Goal: Task Accomplishment & Management: Complete application form

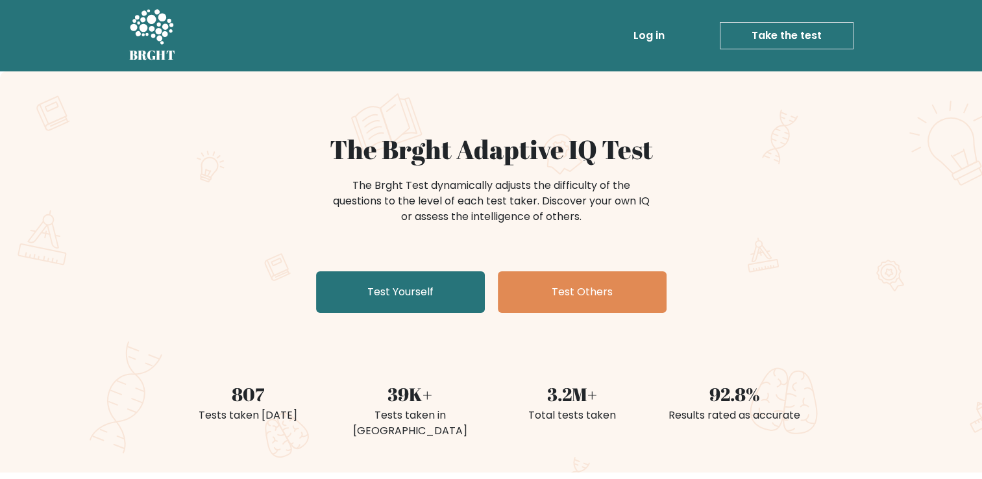
click at [643, 35] on link "Log in" at bounding box center [649, 36] width 42 height 26
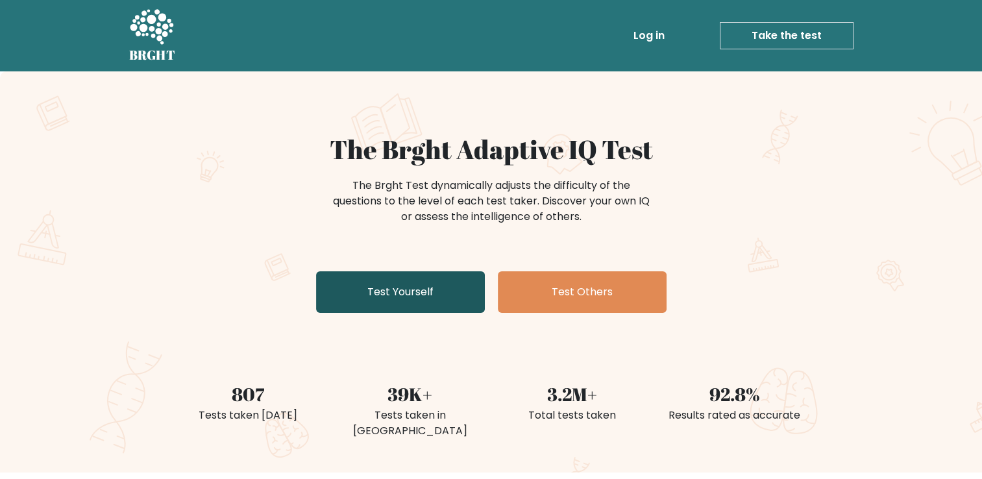
click at [350, 297] on link "Test Yourself" at bounding box center [400, 292] width 169 height 42
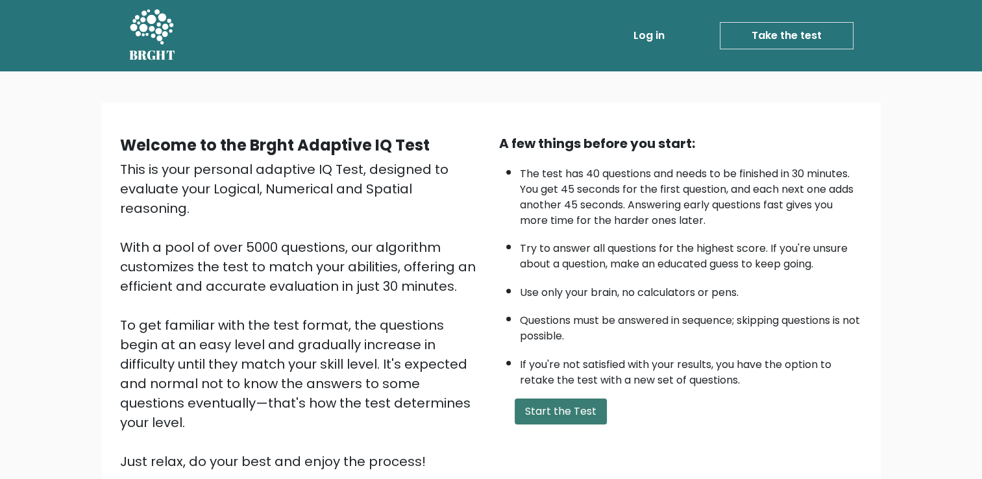
click at [550, 405] on button "Start the Test" at bounding box center [561, 411] width 92 height 26
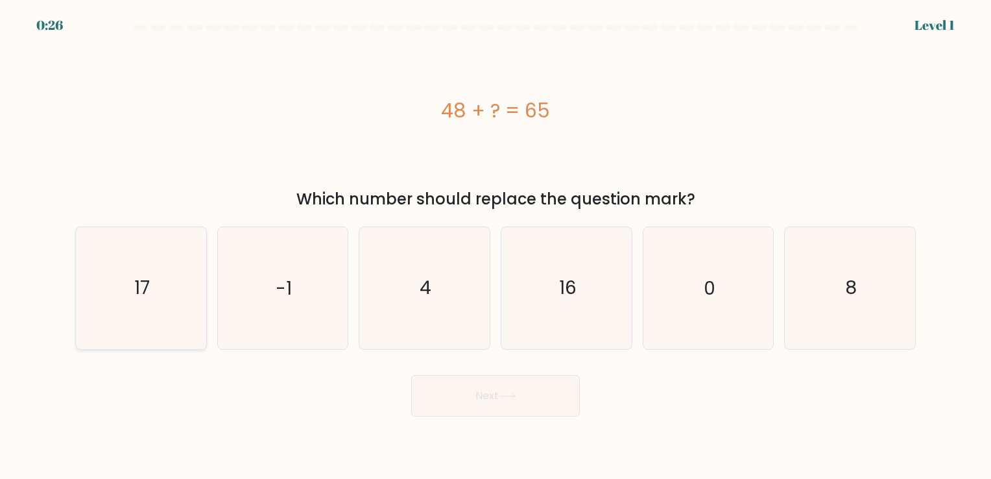
click at [176, 296] on icon "17" at bounding box center [140, 287] width 121 height 121
click at [496, 246] on input "a. 17" at bounding box center [496, 242] width 1 height 6
radio input "true"
click at [472, 388] on button "Next" at bounding box center [495, 396] width 169 height 42
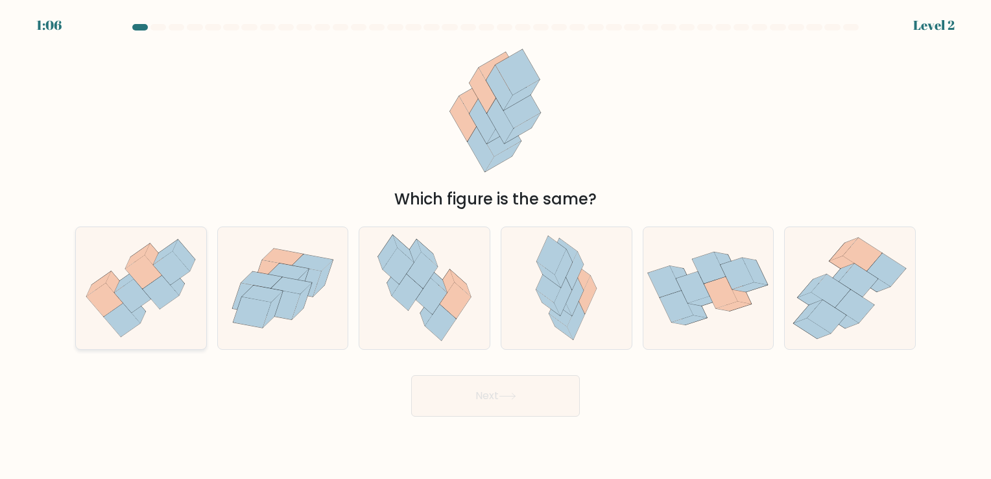
click at [130, 299] on icon at bounding box center [133, 296] width 36 height 34
click at [496, 246] on input "a." at bounding box center [496, 242] width 1 height 6
radio input "true"
click at [511, 390] on button "Next" at bounding box center [495, 396] width 169 height 42
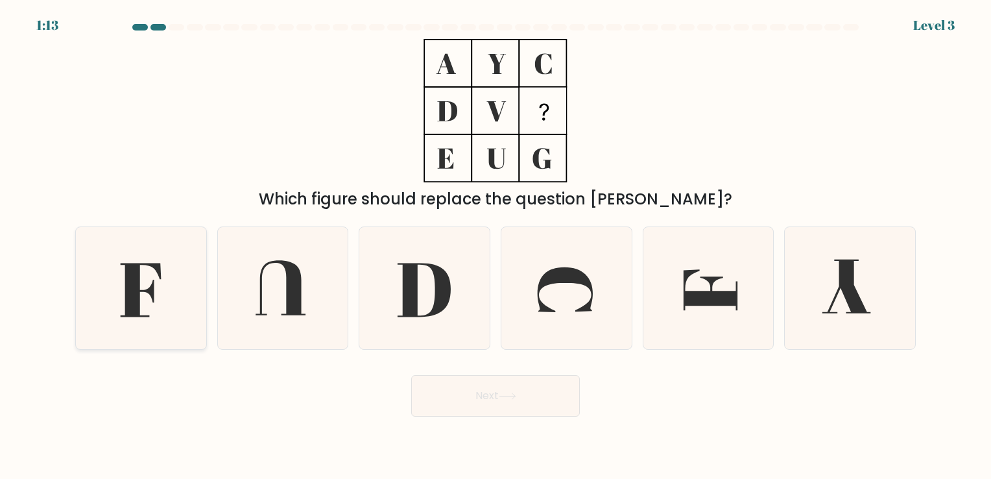
click at [143, 284] on icon at bounding box center [140, 287] width 121 height 121
click at [496, 246] on input "a." at bounding box center [496, 242] width 1 height 6
radio input "true"
click at [494, 403] on button "Next" at bounding box center [495, 396] width 169 height 42
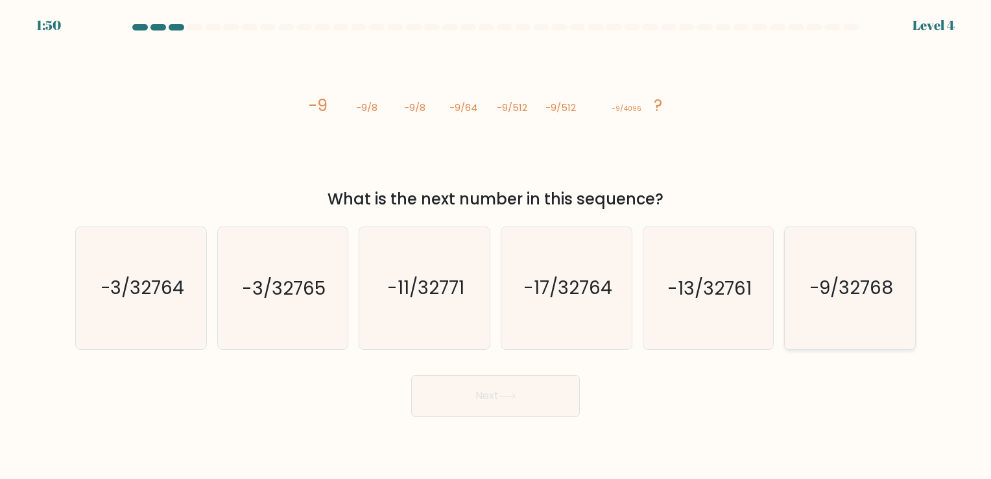
click at [841, 308] on icon "-9/32768" at bounding box center [850, 287] width 121 height 121
click at [496, 246] on input "f. -9/32768" at bounding box center [496, 242] width 1 height 6
radio input "true"
click at [513, 407] on button "Next" at bounding box center [495, 396] width 169 height 42
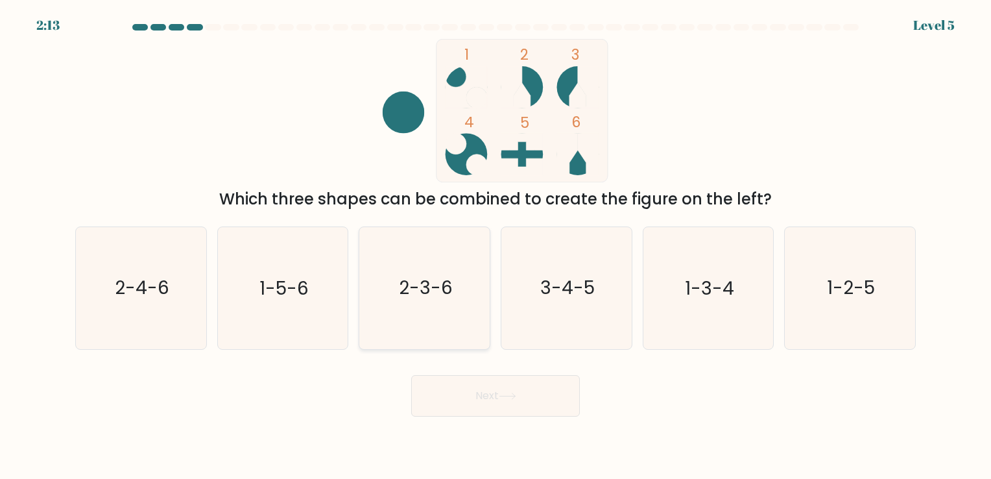
click at [402, 284] on text "2-3-6" at bounding box center [426, 288] width 54 height 25
click at [496, 246] on input "c. 2-3-6" at bounding box center [496, 242] width 1 height 6
radio input "true"
click at [436, 398] on button "Next" at bounding box center [495, 396] width 169 height 42
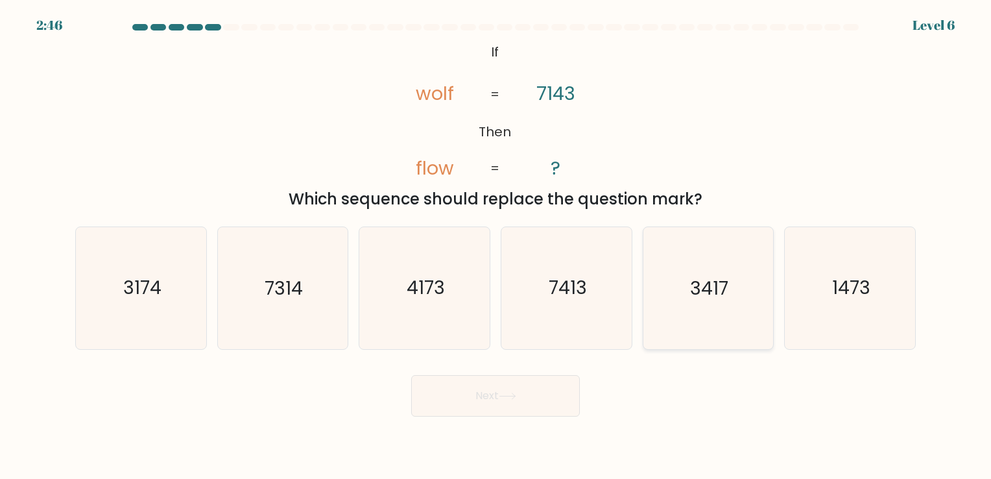
drag, startPoint x: 688, startPoint y: 273, endPoint x: 674, endPoint y: 324, distance: 53.0
click at [674, 324] on icon "3417" at bounding box center [708, 287] width 121 height 121
click at [496, 246] on input "e. 3417" at bounding box center [496, 242] width 1 height 6
radio input "true"
click at [502, 409] on button "Next" at bounding box center [495, 396] width 169 height 42
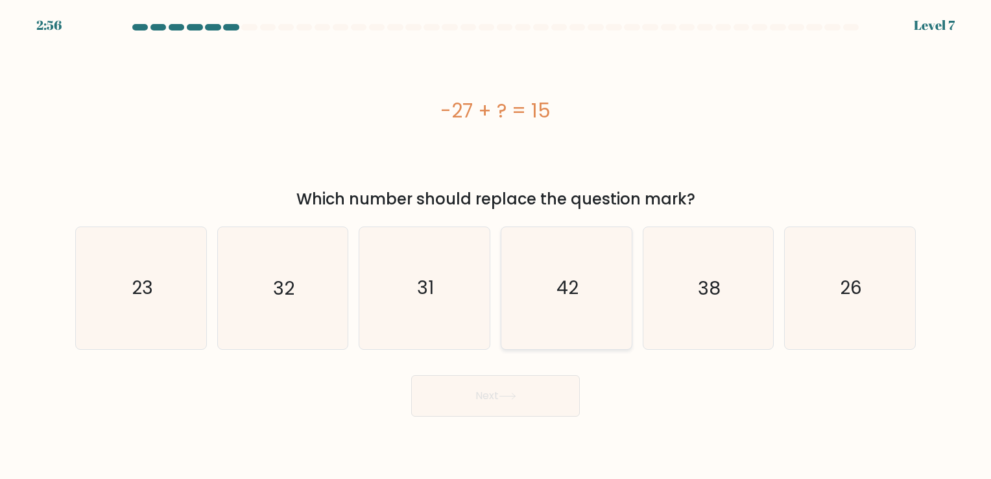
click at [551, 320] on icon "42" at bounding box center [566, 287] width 121 height 121
click at [496, 246] on input "d. 42" at bounding box center [496, 242] width 1 height 6
radio input "true"
click at [481, 397] on button "Next" at bounding box center [495, 396] width 169 height 42
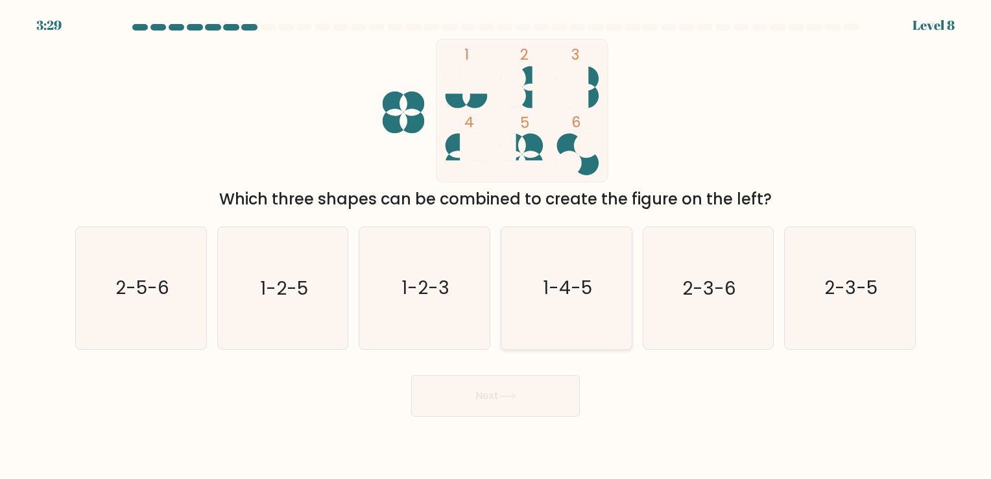
click at [563, 330] on icon "1-4-5" at bounding box center [566, 287] width 121 height 121
click at [496, 246] on input "d. 1-4-5" at bounding box center [496, 242] width 1 height 6
radio input "true"
click at [508, 391] on button "Next" at bounding box center [495, 396] width 169 height 42
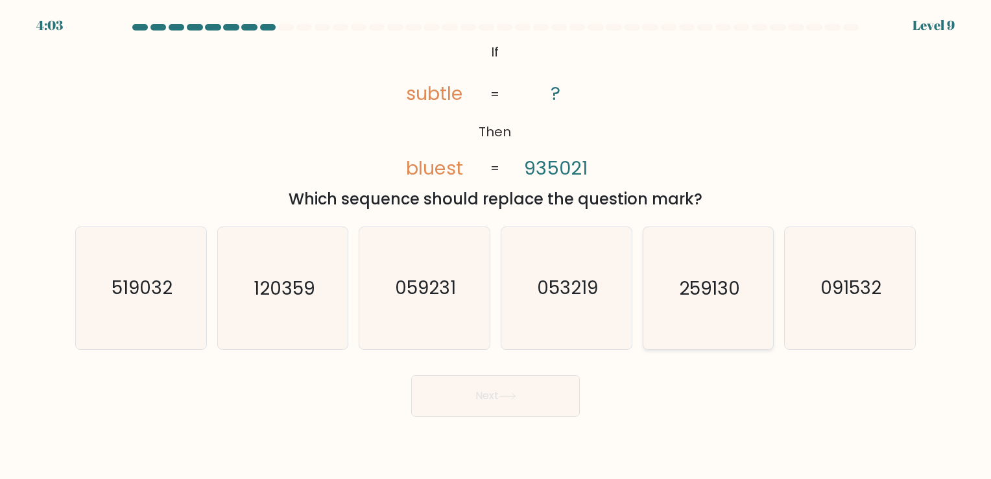
click at [703, 298] on text "259130" at bounding box center [709, 288] width 61 height 25
click at [496, 246] on input "e. 259130" at bounding box center [496, 242] width 1 height 6
radio input "true"
click at [494, 393] on button "Next" at bounding box center [495, 396] width 169 height 42
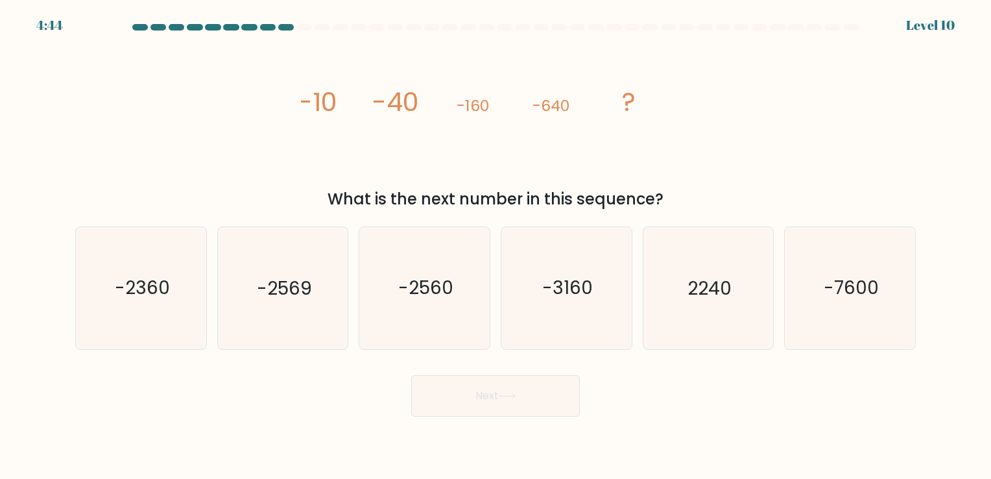
click at [494, 393] on button "Next" at bounding box center [495, 396] width 169 height 42
click at [733, 404] on div "Next" at bounding box center [495, 390] width 856 height 51
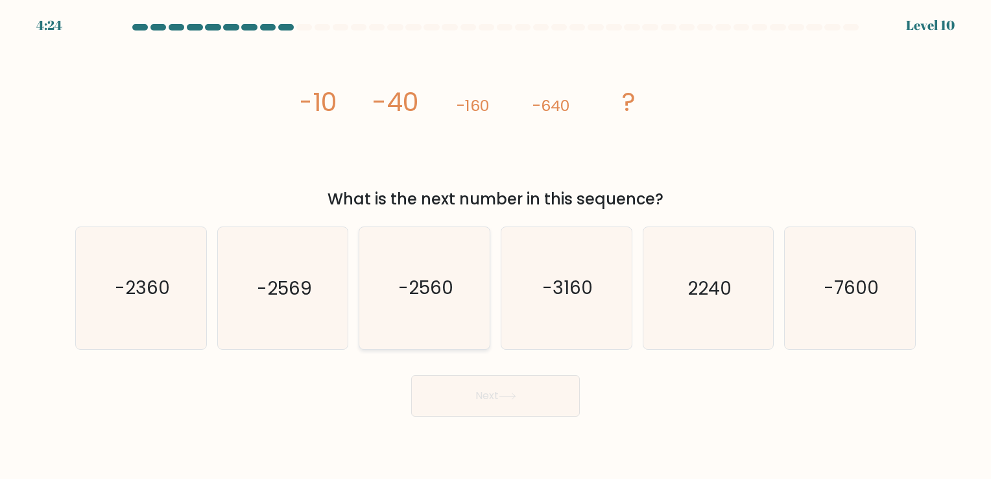
click at [433, 283] on text "-2560" at bounding box center [425, 288] width 55 height 25
click at [496, 246] on input "c. -2560" at bounding box center [496, 242] width 1 height 6
radio input "true"
click at [467, 387] on button "Next" at bounding box center [495, 396] width 169 height 42
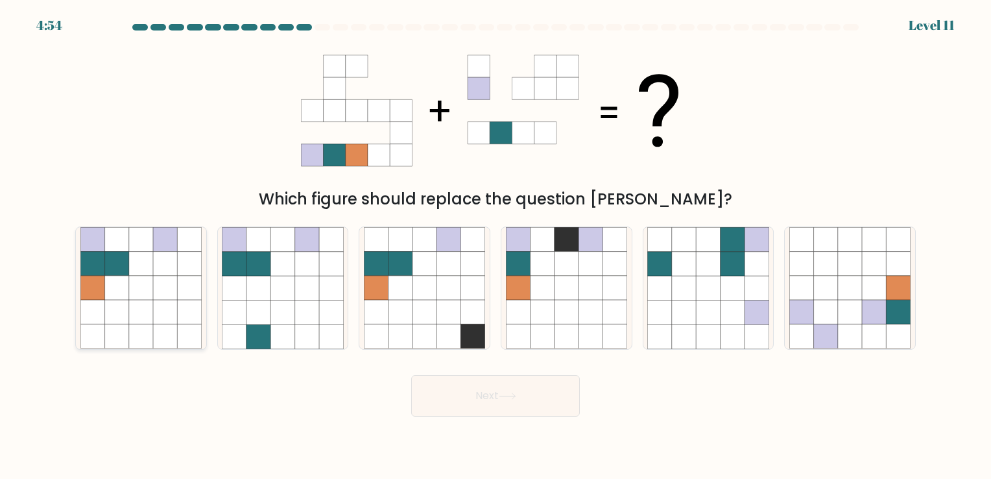
click at [152, 267] on icon at bounding box center [141, 264] width 24 height 24
click at [496, 246] on input "a." at bounding box center [496, 242] width 1 height 6
radio input "true"
click at [537, 393] on button "Next" at bounding box center [495, 396] width 169 height 42
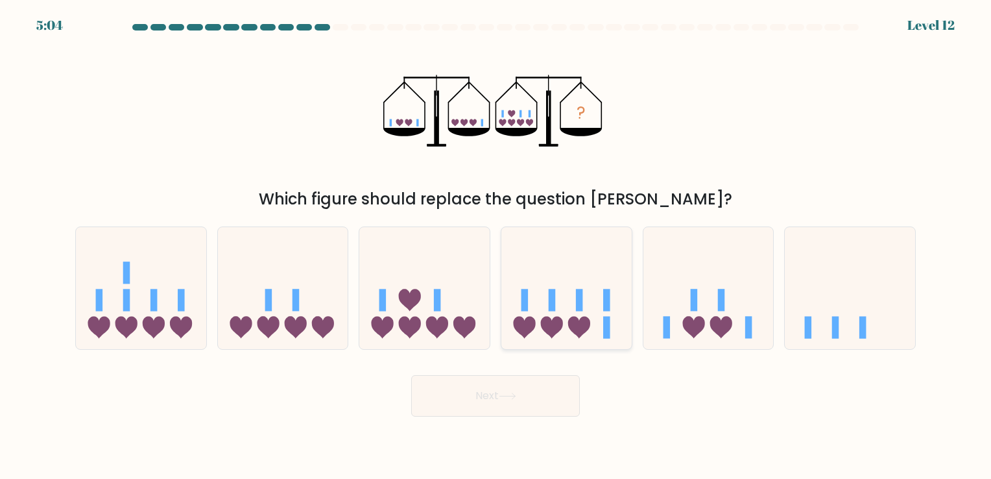
click at [563, 319] on icon at bounding box center [567, 288] width 130 height 108
click at [496, 246] on input "d." at bounding box center [496, 242] width 1 height 6
radio input "true"
click at [516, 402] on button "Next" at bounding box center [495, 396] width 169 height 42
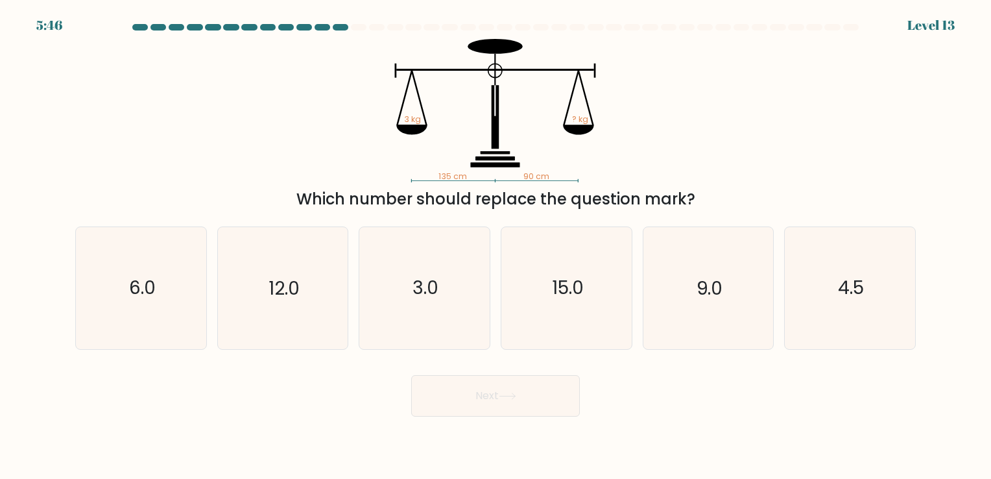
click at [694, 167] on div "135 cm 90 cm 3 kg ? kg Which number should replace the question mark?" at bounding box center [495, 125] width 856 height 172
drag, startPoint x: 694, startPoint y: 167, endPoint x: 667, endPoint y: 171, distance: 26.9
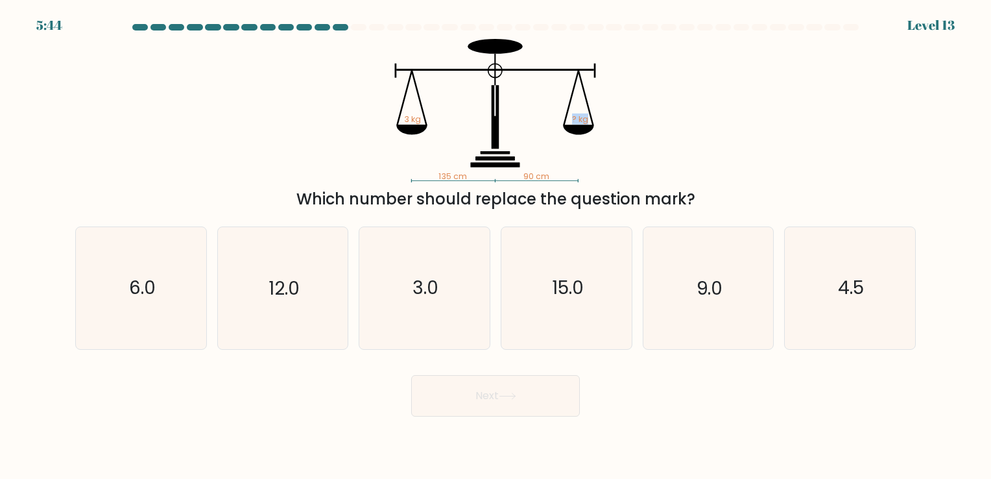
click at [667, 171] on icon "135 cm 90 cm 3 kg ? kg" at bounding box center [495, 110] width 389 height 143
click at [844, 321] on icon "4.5" at bounding box center [850, 287] width 121 height 121
click at [496, 246] on input "f. 4.5" at bounding box center [496, 242] width 1 height 6
radio input "true"
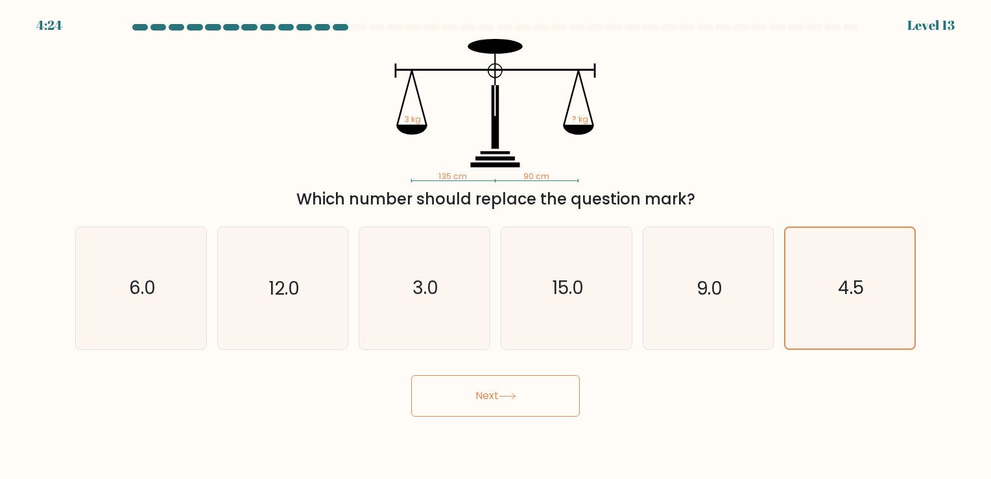
click at [493, 422] on body "4:24 Level 13" at bounding box center [495, 239] width 991 height 479
click at [509, 400] on button "Next" at bounding box center [495, 396] width 169 height 42
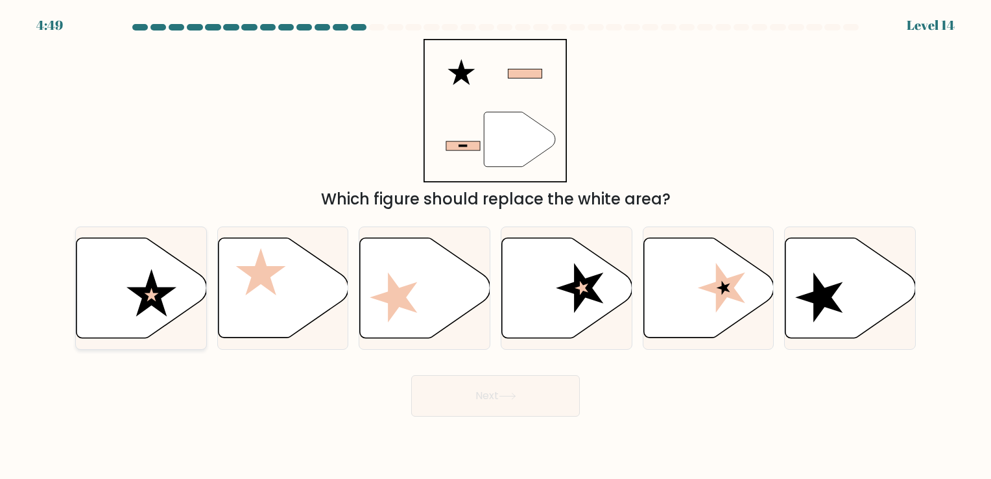
click at [156, 304] on icon at bounding box center [152, 292] width 50 height 47
click at [496, 246] on input "a." at bounding box center [496, 242] width 1 height 6
radio input "true"
click at [515, 394] on icon at bounding box center [508, 396] width 18 height 7
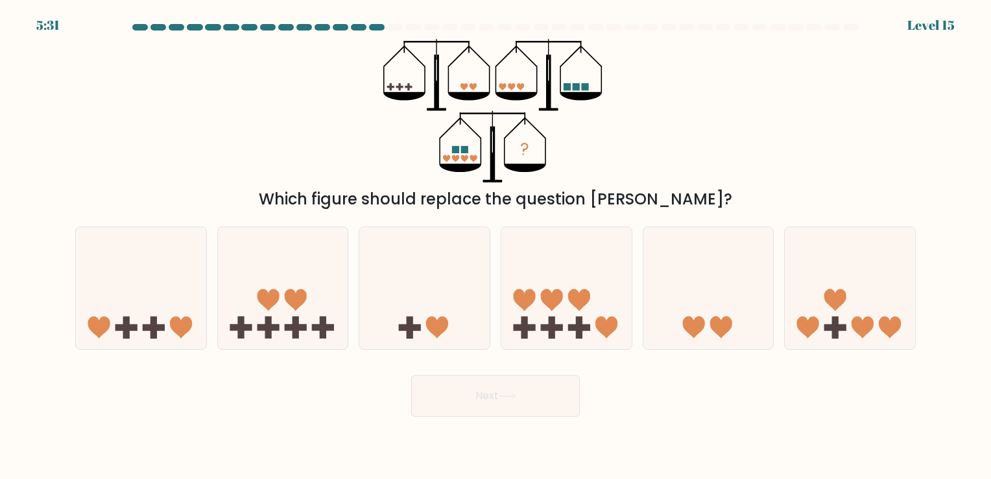
click at [771, 85] on div "? Which figure should replace the question mark?" at bounding box center [495, 125] width 856 height 172
drag, startPoint x: 771, startPoint y: 85, endPoint x: 721, endPoint y: 117, distance: 59.2
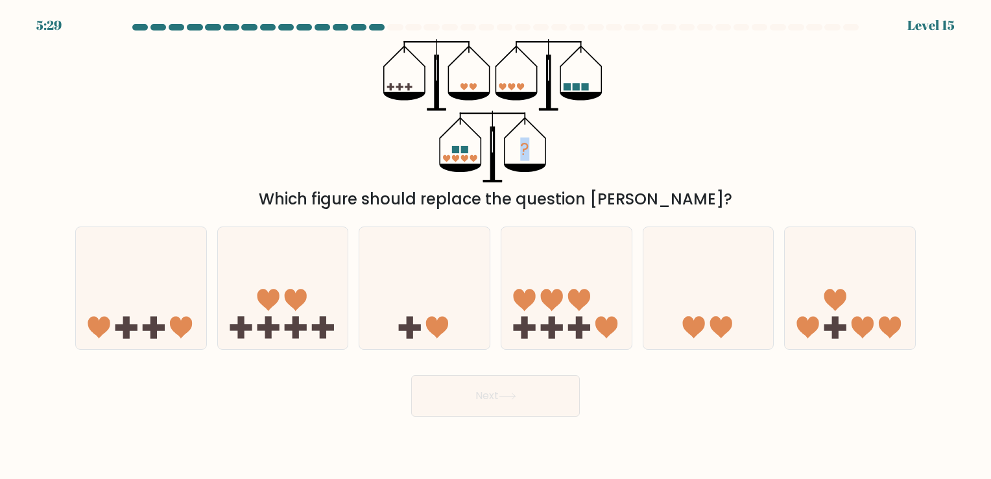
click at [721, 117] on div "? Which figure should replace the question mark?" at bounding box center [495, 125] width 856 height 172
click at [574, 299] on icon at bounding box center [579, 300] width 22 height 22
click at [496, 246] on input "d." at bounding box center [496, 242] width 1 height 6
radio input "true"
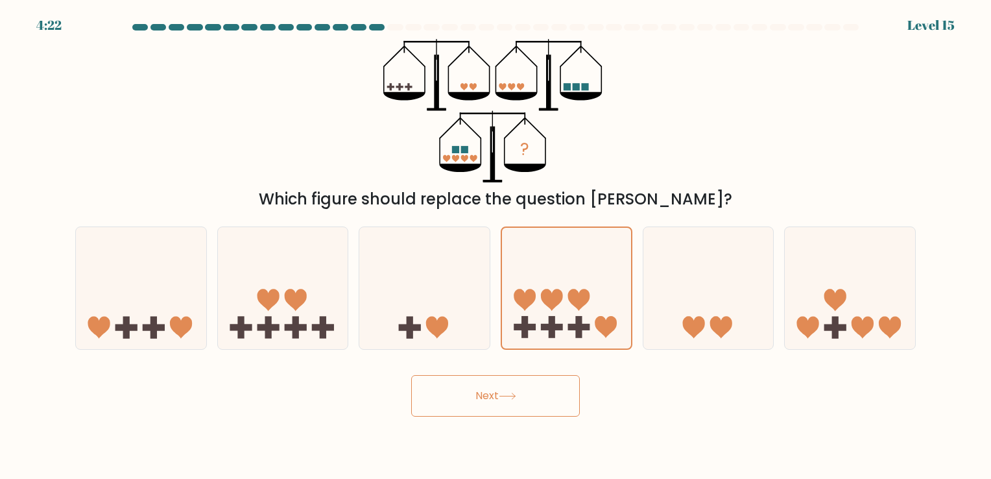
click at [527, 393] on button "Next" at bounding box center [495, 396] width 169 height 42
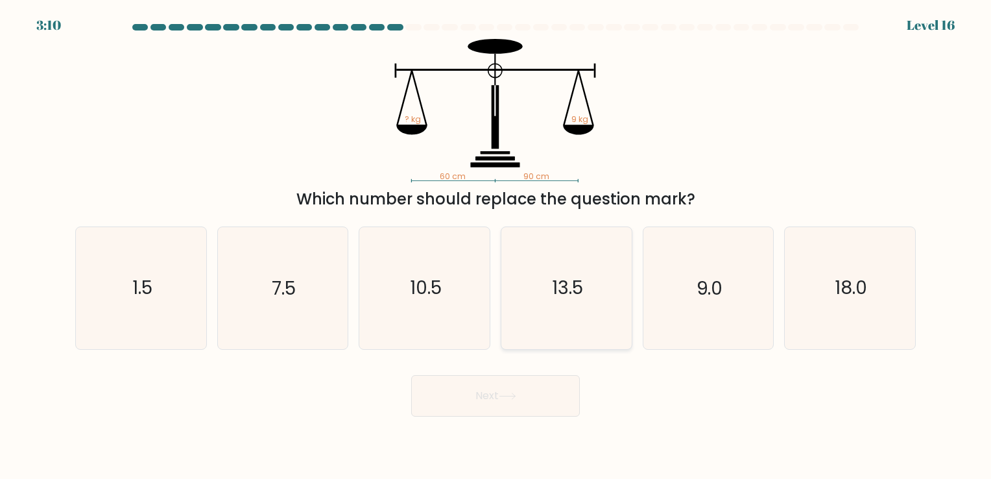
click at [555, 282] on text "13.5" at bounding box center [567, 288] width 31 height 25
click at [496, 246] on input "d. 13.5" at bounding box center [496, 242] width 1 height 6
radio input "true"
click at [487, 404] on button "Next" at bounding box center [495, 396] width 169 height 42
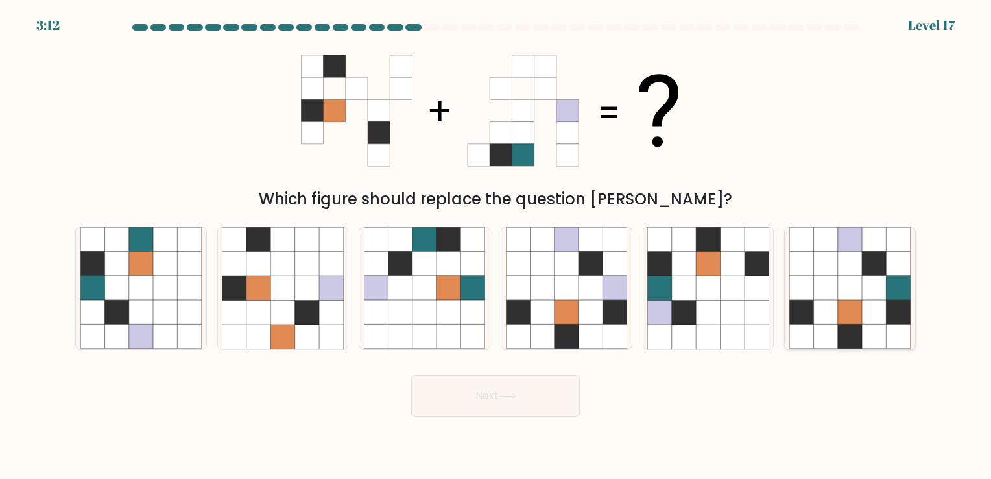
click at [882, 325] on icon at bounding box center [874, 336] width 24 height 24
click at [496, 246] on input "f." at bounding box center [496, 242] width 1 height 6
radio input "true"
click at [465, 411] on button "Next" at bounding box center [495, 396] width 169 height 42
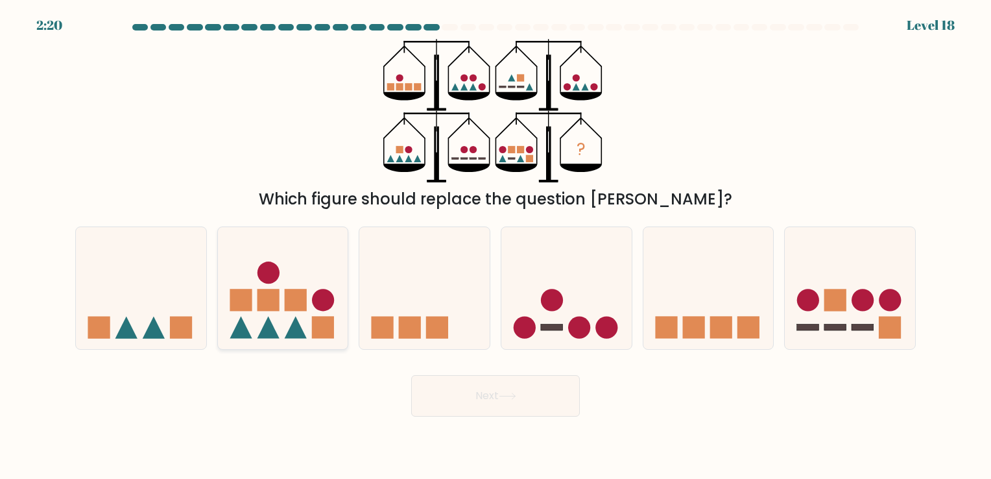
click at [309, 309] on icon at bounding box center [283, 288] width 130 height 108
click at [496, 246] on input "b." at bounding box center [496, 242] width 1 height 6
radio input "true"
click at [509, 395] on icon at bounding box center [508, 396] width 18 height 7
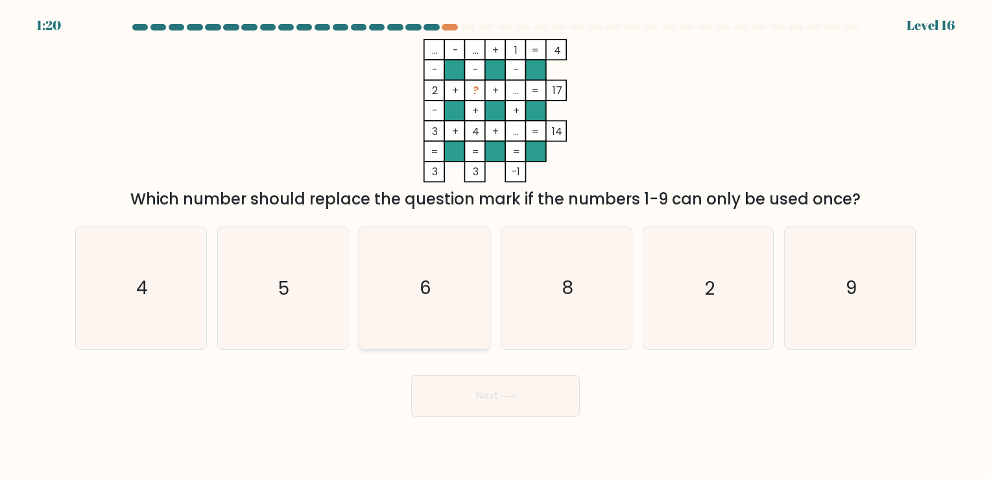
click at [444, 284] on icon "6" at bounding box center [424, 287] width 121 height 121
click at [496, 246] on input "c. 6" at bounding box center [496, 242] width 1 height 6
radio input "true"
click at [454, 380] on button "Next" at bounding box center [495, 396] width 169 height 42
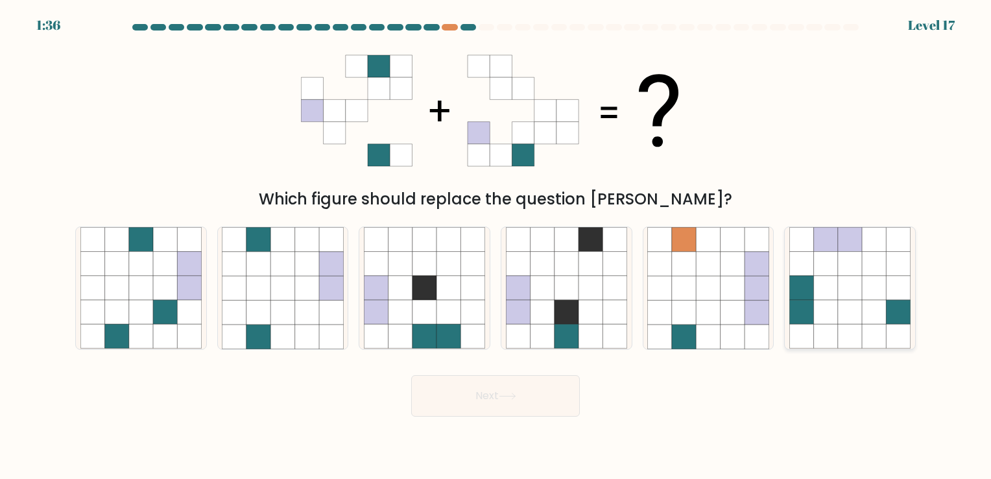
click at [849, 295] on icon at bounding box center [850, 288] width 24 height 24
click at [496, 246] on input "f." at bounding box center [496, 242] width 1 height 6
radio input "true"
click at [478, 400] on button "Next" at bounding box center [495, 396] width 169 height 42
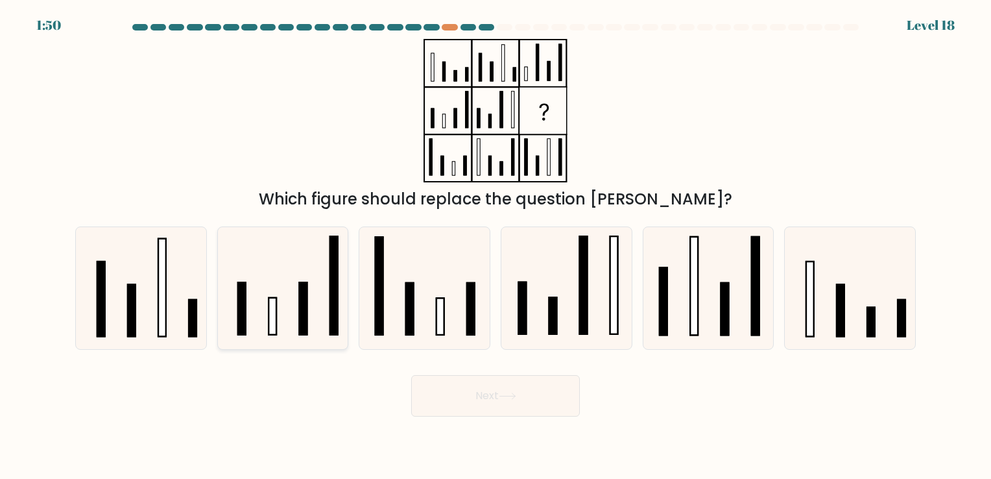
click at [251, 305] on icon at bounding box center [282, 287] width 121 height 121
click at [496, 246] on input "b." at bounding box center [496, 242] width 1 height 6
radio input "true"
click at [676, 309] on icon at bounding box center [708, 287] width 121 height 121
click at [496, 246] on input "e." at bounding box center [496, 242] width 1 height 6
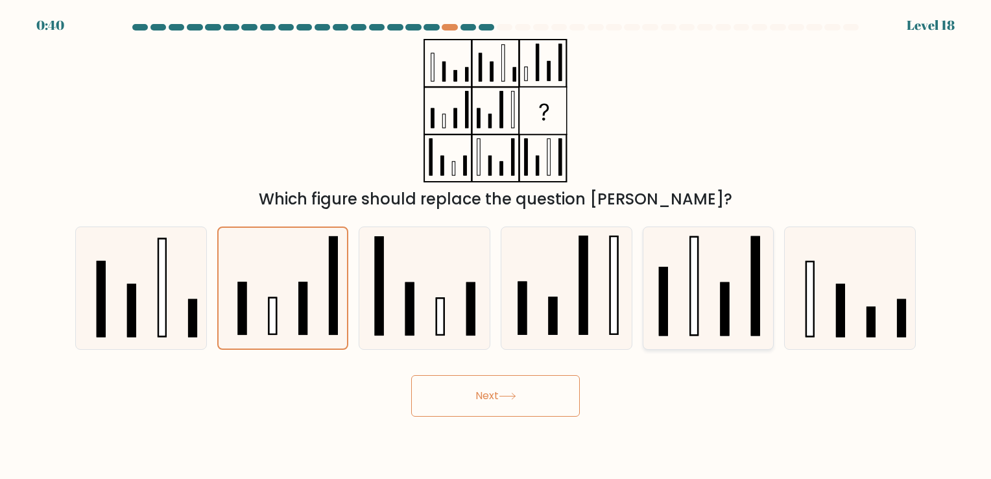
radio input "true"
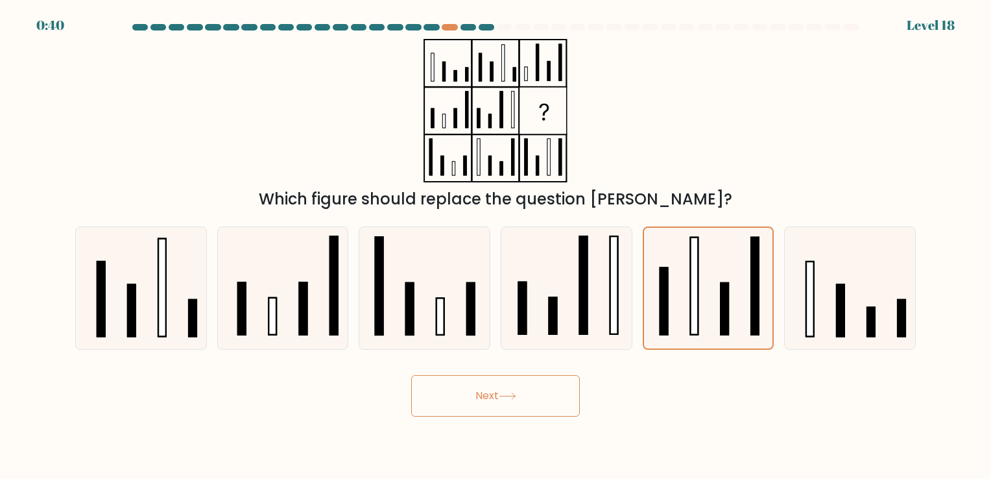
click at [491, 383] on button "Next" at bounding box center [495, 396] width 169 height 42
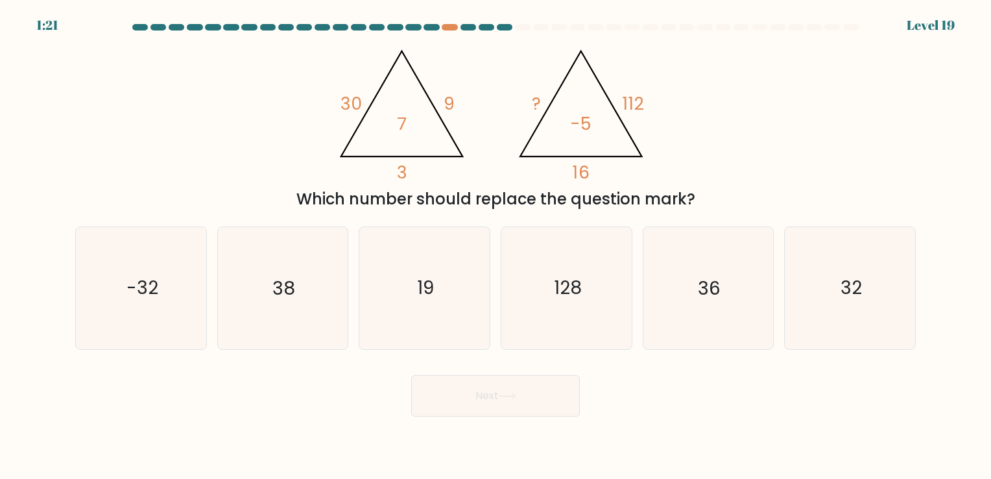
click at [788, 129] on div "@import url('https://fonts.googleapis.com/css?family=Abril+Fatface:400,100,100i…" at bounding box center [495, 125] width 856 height 172
click at [550, 276] on icon "128" at bounding box center [566, 287] width 121 height 121
click at [496, 246] on input "d. 128" at bounding box center [496, 242] width 1 height 6
radio input "true"
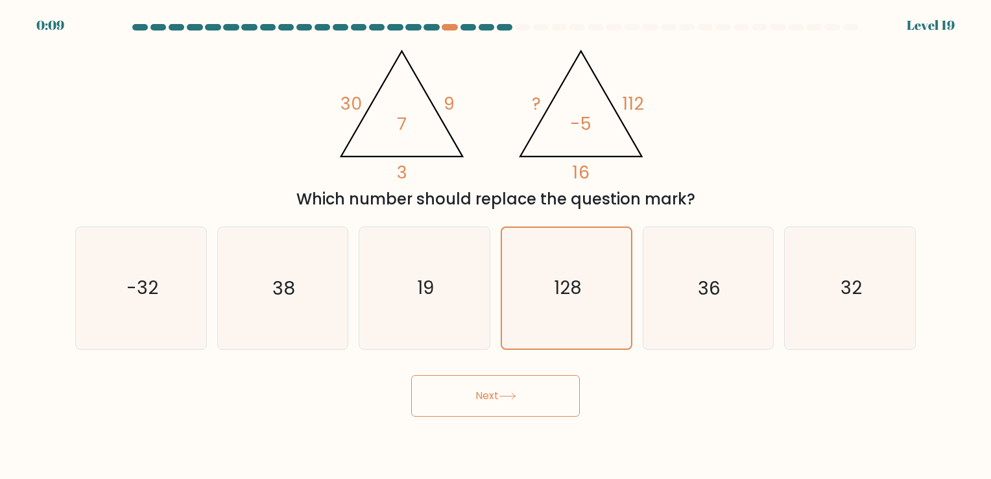
click at [489, 385] on button "Next" at bounding box center [495, 396] width 169 height 42
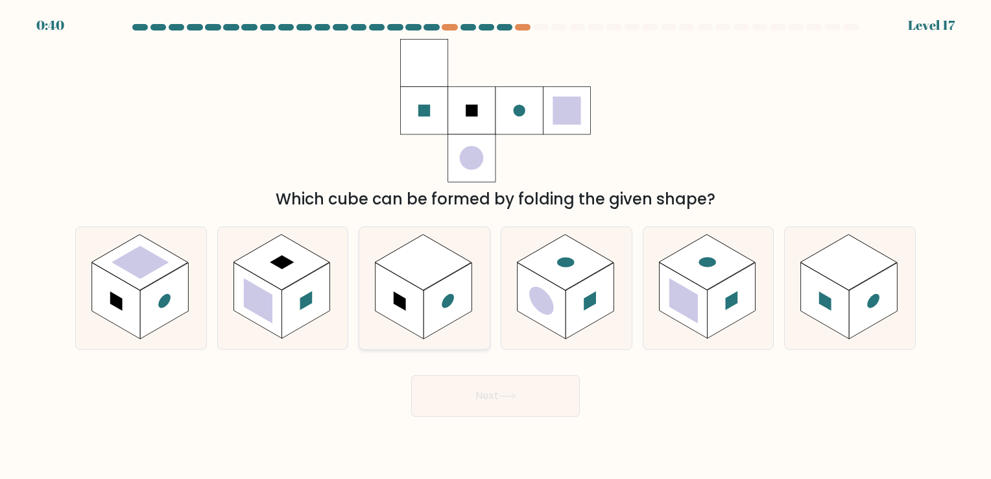
click at [430, 313] on rect at bounding box center [448, 301] width 48 height 76
click at [496, 246] on input "c." at bounding box center [496, 242] width 1 height 6
radio input "true"
click at [459, 400] on button "Next" at bounding box center [495, 396] width 169 height 42
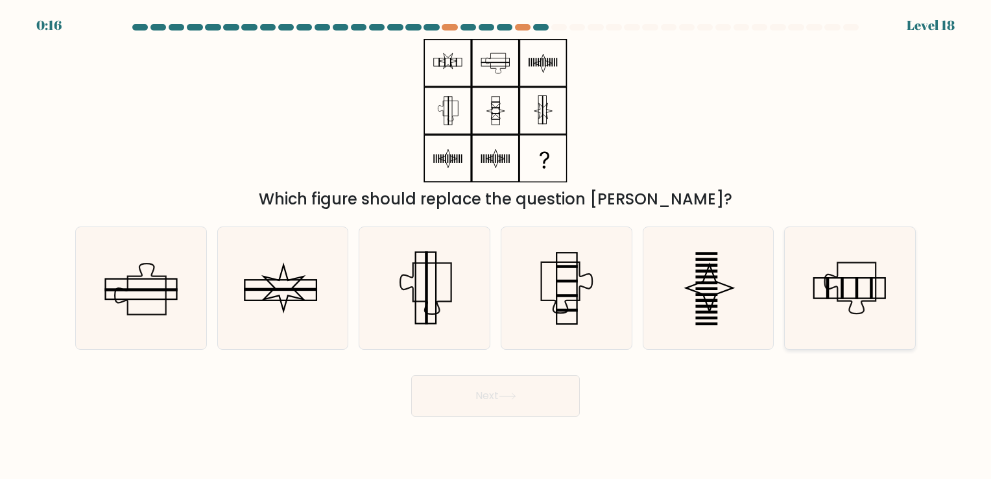
click at [839, 244] on icon at bounding box center [850, 287] width 121 height 121
click at [496, 244] on input "f." at bounding box center [496, 242] width 1 height 6
radio input "true"
click at [492, 400] on button "Next" at bounding box center [495, 396] width 169 height 42
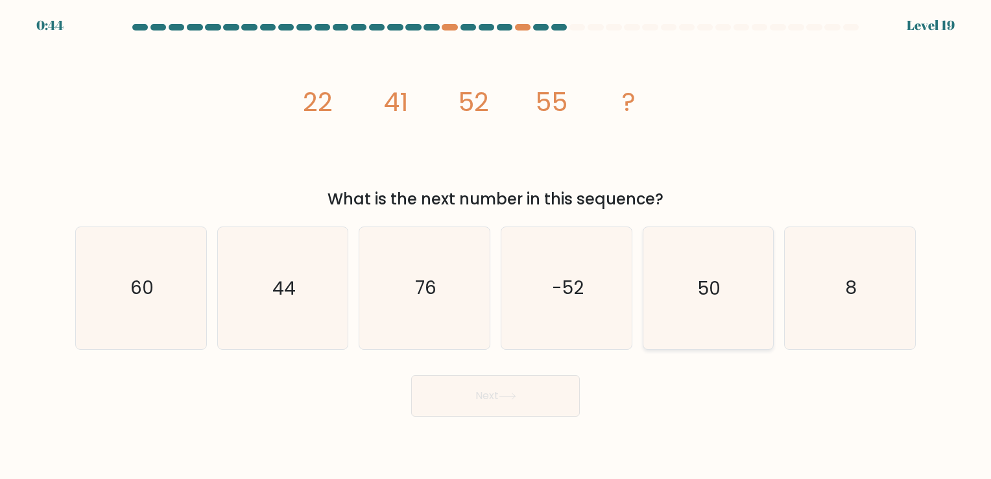
click at [700, 305] on icon "50" at bounding box center [708, 287] width 121 height 121
click at [496, 246] on input "e. 50" at bounding box center [496, 242] width 1 height 6
radio input "true"
click at [505, 393] on icon at bounding box center [508, 396] width 18 height 7
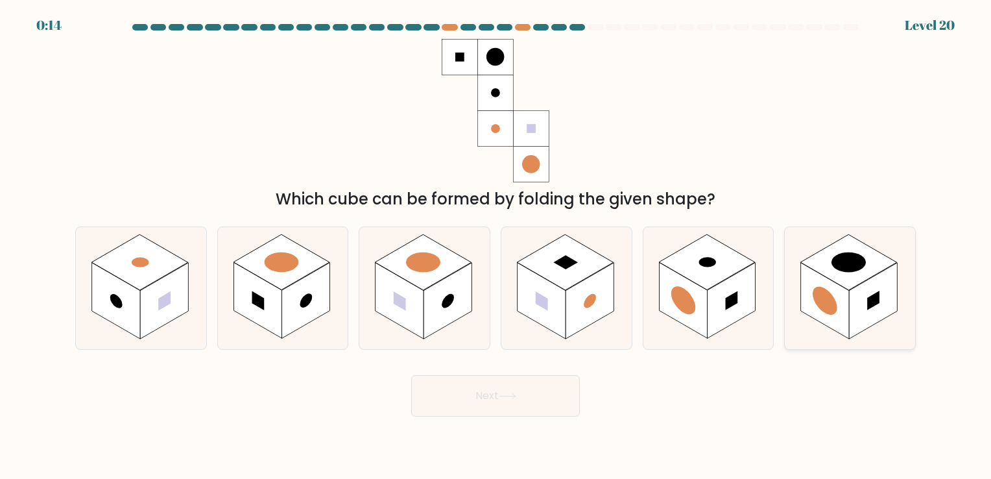
click at [864, 307] on rect at bounding box center [873, 301] width 48 height 76
click at [496, 246] on input "f." at bounding box center [496, 242] width 1 height 6
radio input "true"
click at [472, 407] on button "Next" at bounding box center [495, 396] width 169 height 42
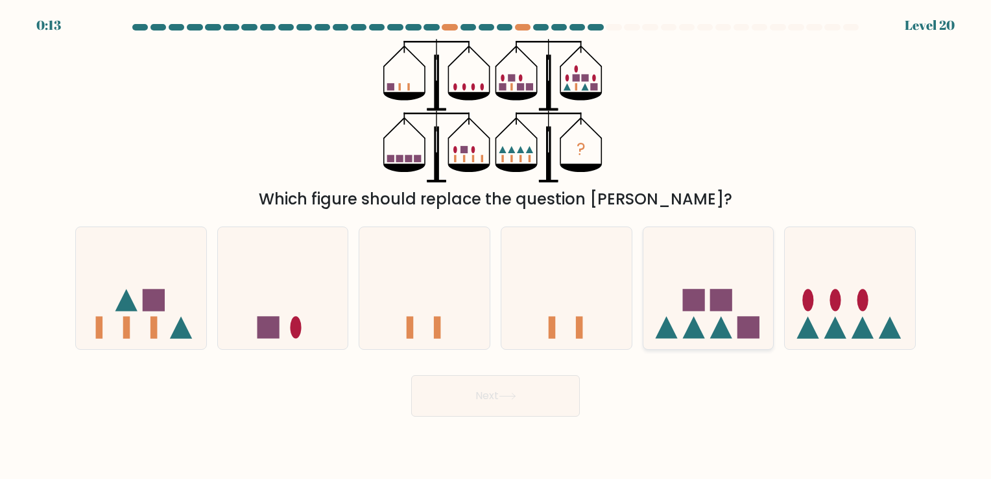
click at [678, 313] on icon at bounding box center [709, 288] width 130 height 108
click at [496, 246] on input "e." at bounding box center [496, 242] width 1 height 6
radio input "true"
click at [552, 395] on button "Next" at bounding box center [495, 396] width 169 height 42
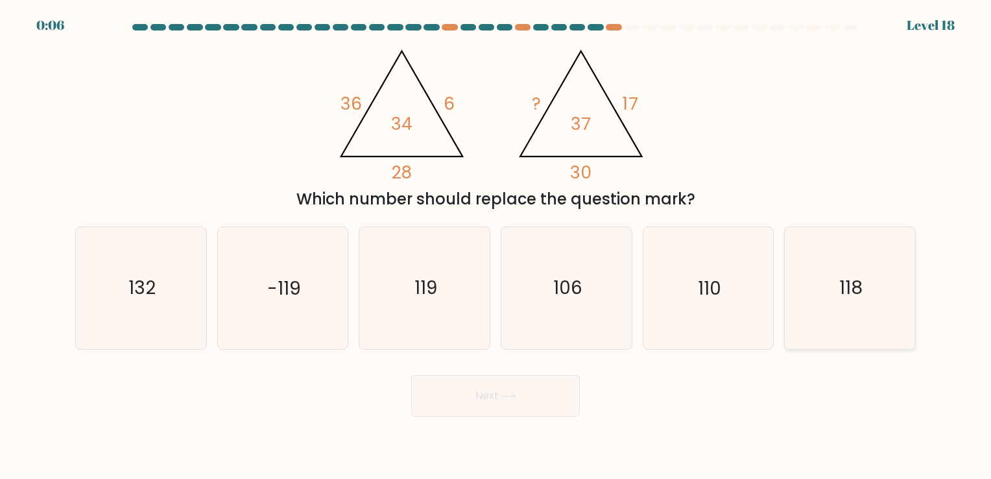
click at [819, 302] on icon "118" at bounding box center [850, 287] width 121 height 121
click at [496, 246] on input "f. 118" at bounding box center [496, 242] width 1 height 6
radio input "true"
click at [467, 401] on button "Next" at bounding box center [495, 396] width 169 height 42
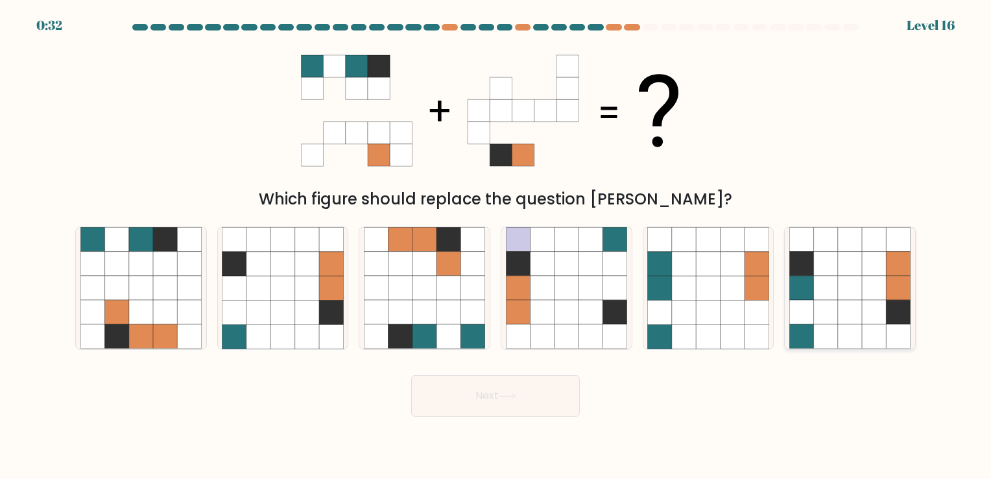
click at [823, 310] on icon at bounding box center [826, 312] width 24 height 24
click at [496, 246] on input "f." at bounding box center [496, 242] width 1 height 6
radio input "true"
click at [508, 388] on button "Next" at bounding box center [495, 396] width 169 height 42
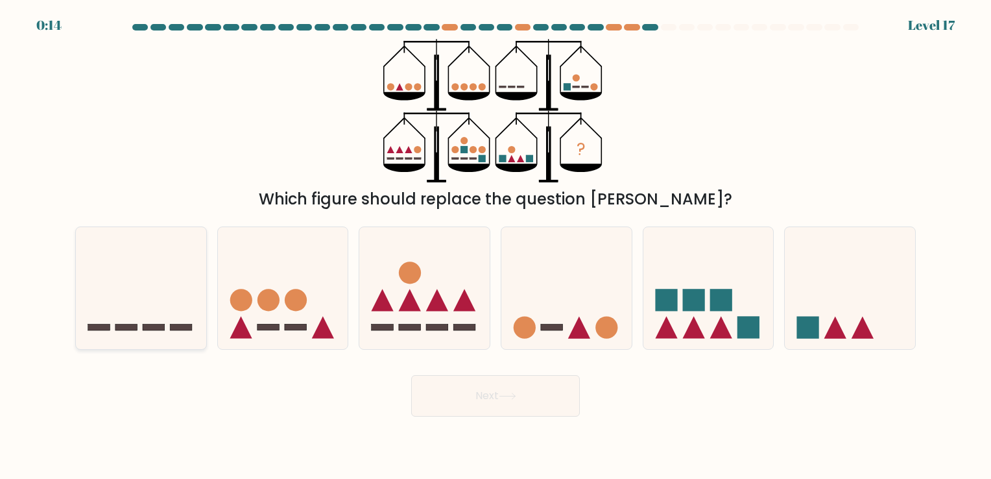
click at [150, 310] on icon at bounding box center [141, 288] width 130 height 108
click at [496, 246] on input "a." at bounding box center [496, 242] width 1 height 6
radio input "true"
click at [500, 402] on button "Next" at bounding box center [495, 396] width 169 height 42
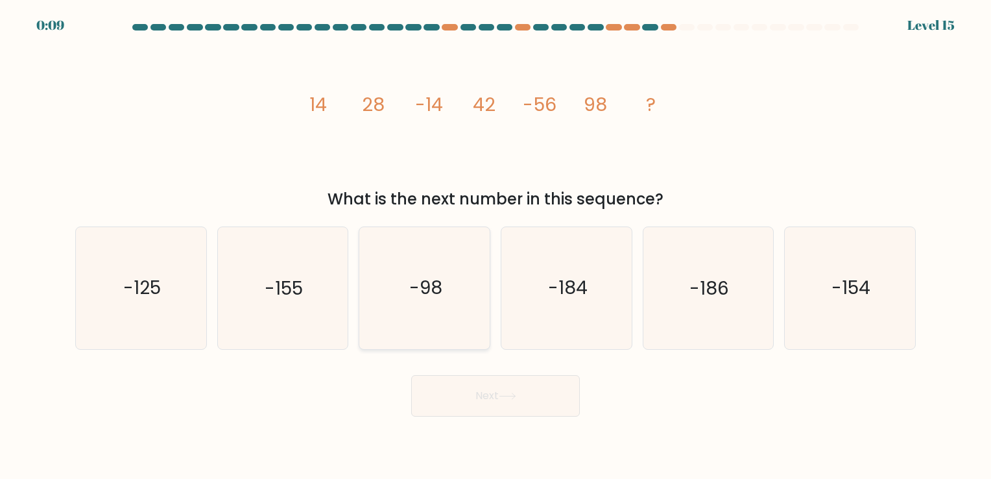
click at [440, 304] on icon "-98" at bounding box center [424, 287] width 121 height 121
click at [496, 246] on input "c. -98" at bounding box center [496, 242] width 1 height 6
radio input "true"
click at [467, 389] on button "Next" at bounding box center [495, 396] width 169 height 42
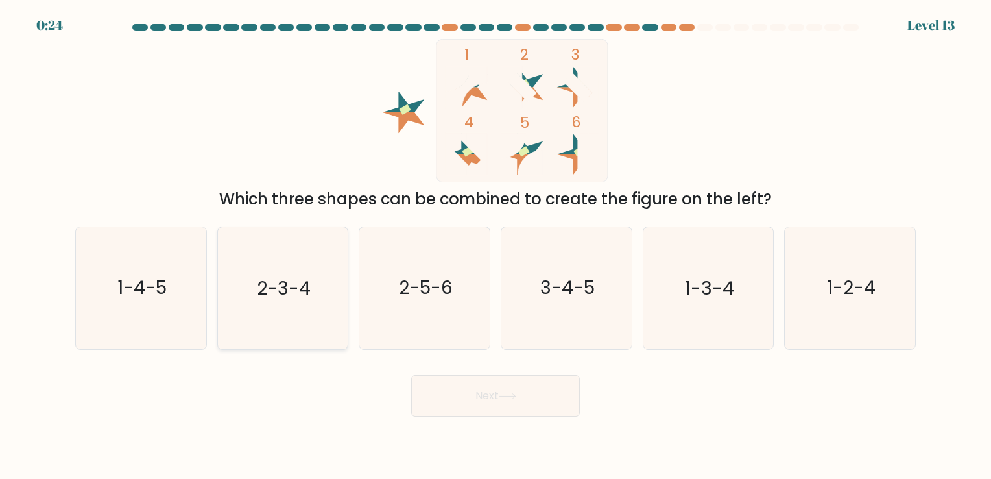
click at [294, 283] on text "2-3-4" at bounding box center [284, 288] width 54 height 25
click at [496, 246] on input "b. 2-3-4" at bounding box center [496, 242] width 1 height 6
radio input "true"
click at [437, 391] on button "Next" at bounding box center [495, 396] width 169 height 42
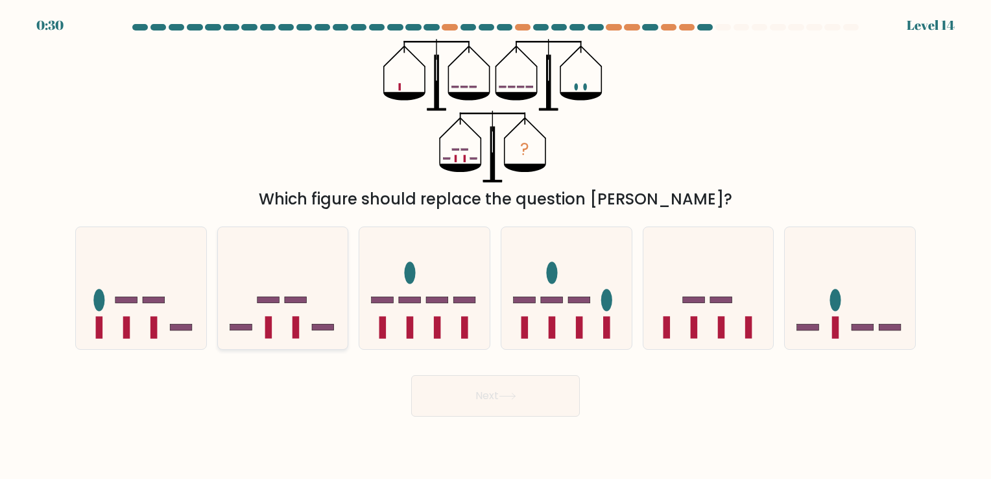
click at [297, 330] on rect at bounding box center [296, 328] width 7 height 22
click at [496, 246] on input "b." at bounding box center [496, 242] width 1 height 6
radio input "true"
click at [475, 396] on button "Next" at bounding box center [495, 396] width 169 height 42
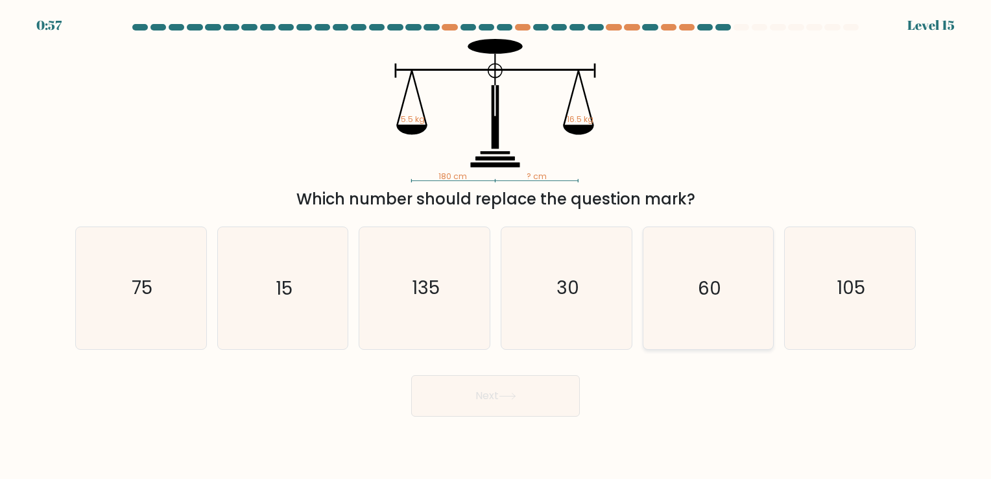
click at [719, 289] on text "60" at bounding box center [709, 288] width 23 height 25
click at [496, 246] on input "e. 60" at bounding box center [496, 242] width 1 height 6
radio input "true"
click at [548, 389] on button "Next" at bounding box center [495, 396] width 169 height 42
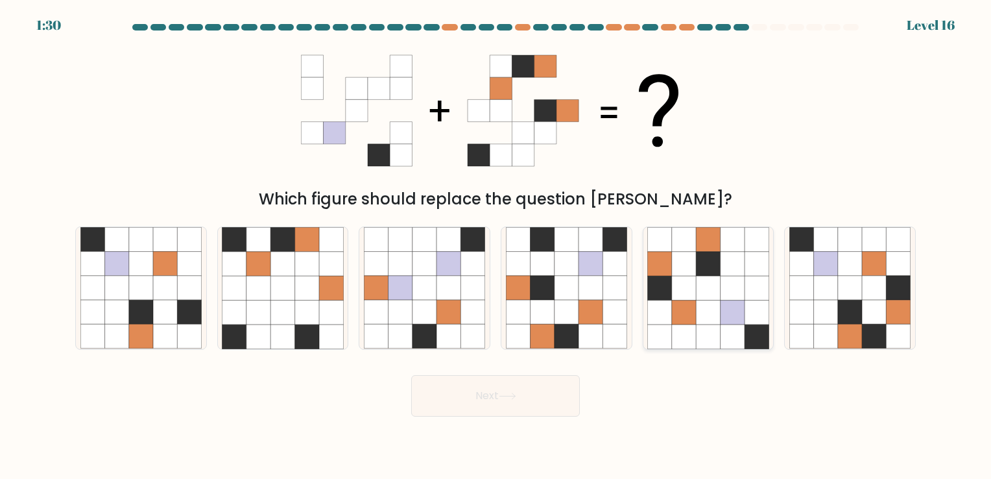
click at [706, 306] on icon at bounding box center [708, 312] width 24 height 24
click at [496, 246] on input "e." at bounding box center [496, 242] width 1 height 6
radio input "true"
click at [527, 409] on button "Next" at bounding box center [495, 396] width 169 height 42
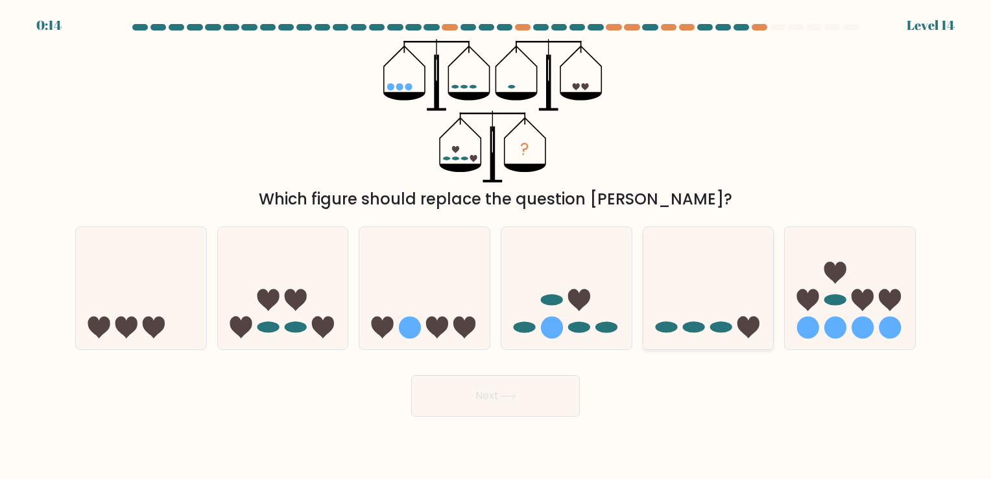
click at [747, 328] on icon at bounding box center [749, 328] width 22 height 22
click at [496, 246] on input "e." at bounding box center [496, 242] width 1 height 6
radio input "true"
click at [472, 394] on button "Next" at bounding box center [495, 396] width 169 height 42
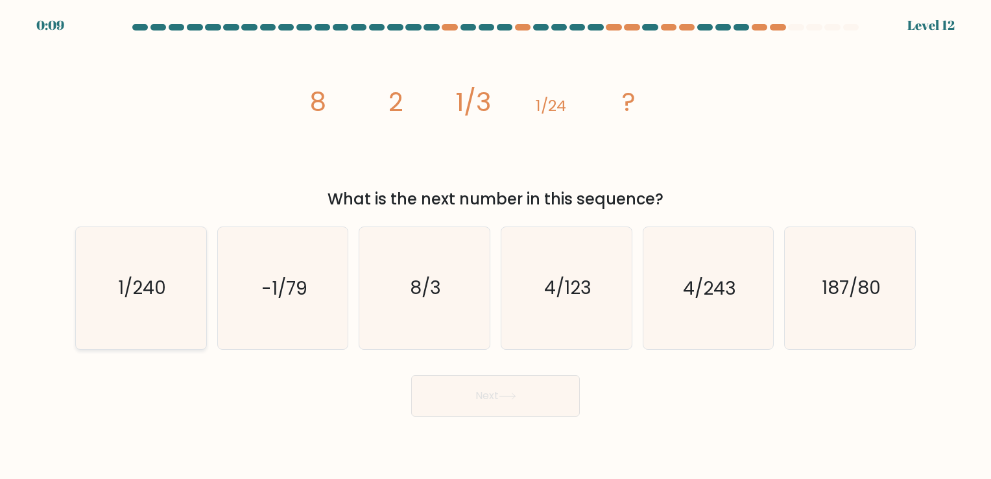
click at [146, 301] on icon "1/240" at bounding box center [140, 287] width 121 height 121
click at [496, 246] on input "a. 1/240" at bounding box center [496, 242] width 1 height 6
radio input "true"
click at [465, 393] on button "Next" at bounding box center [495, 396] width 169 height 42
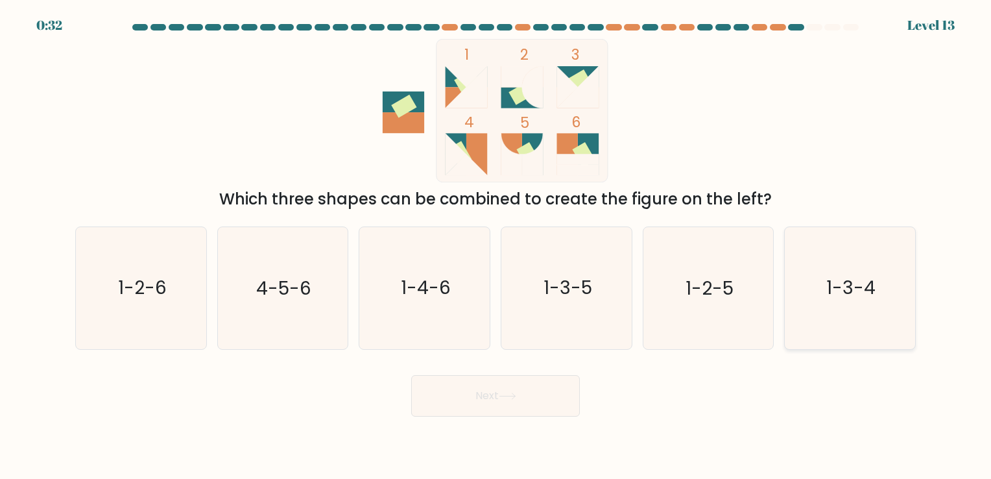
click at [899, 309] on icon "1-3-4" at bounding box center [850, 287] width 121 height 121
click at [496, 246] on input "f. 1-3-4" at bounding box center [496, 242] width 1 height 6
radio input "true"
click at [470, 407] on button "Next" at bounding box center [495, 396] width 169 height 42
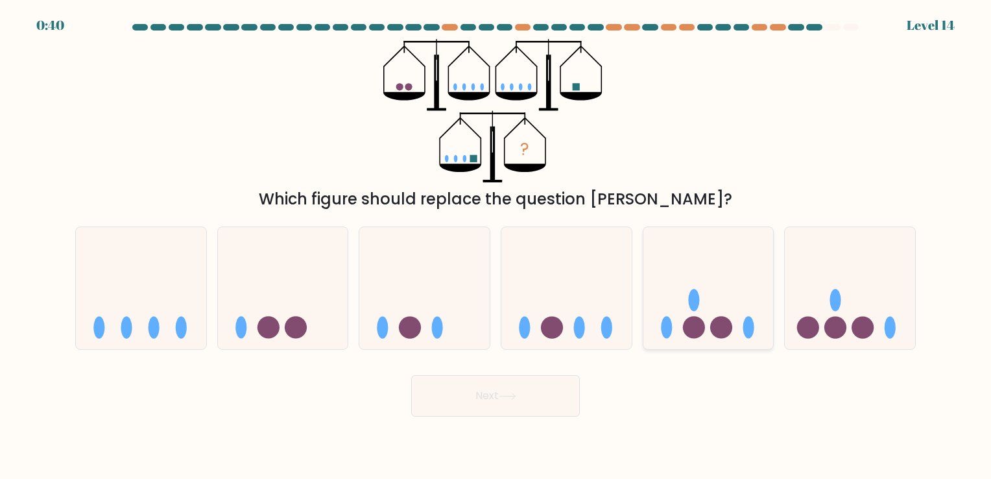
click at [713, 300] on icon at bounding box center [709, 288] width 130 height 108
click at [496, 246] on input "e." at bounding box center [496, 242] width 1 height 6
radio input "true"
click at [550, 396] on button "Next" at bounding box center [495, 396] width 169 height 42
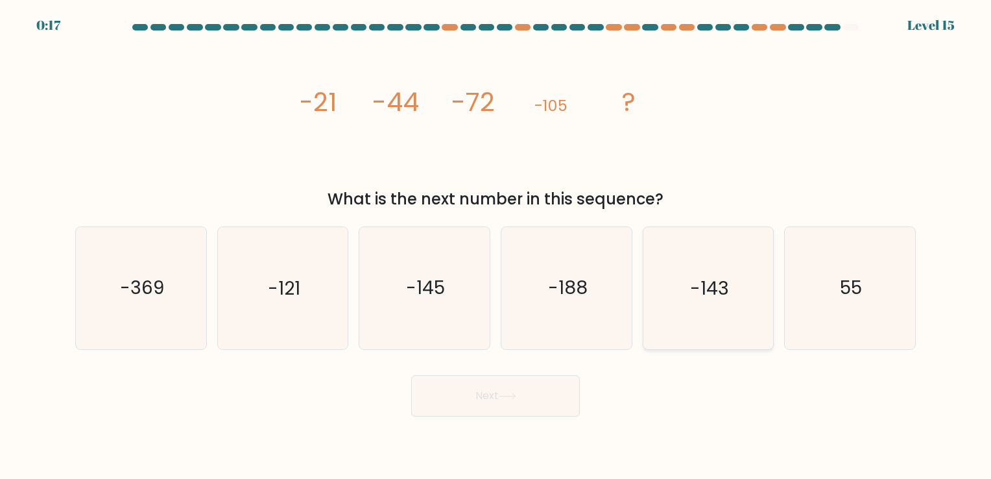
click at [693, 285] on text "-143" at bounding box center [709, 288] width 39 height 25
click at [496, 246] on input "e. -143" at bounding box center [496, 242] width 1 height 6
radio input "true"
click at [489, 396] on button "Next" at bounding box center [495, 396] width 169 height 42
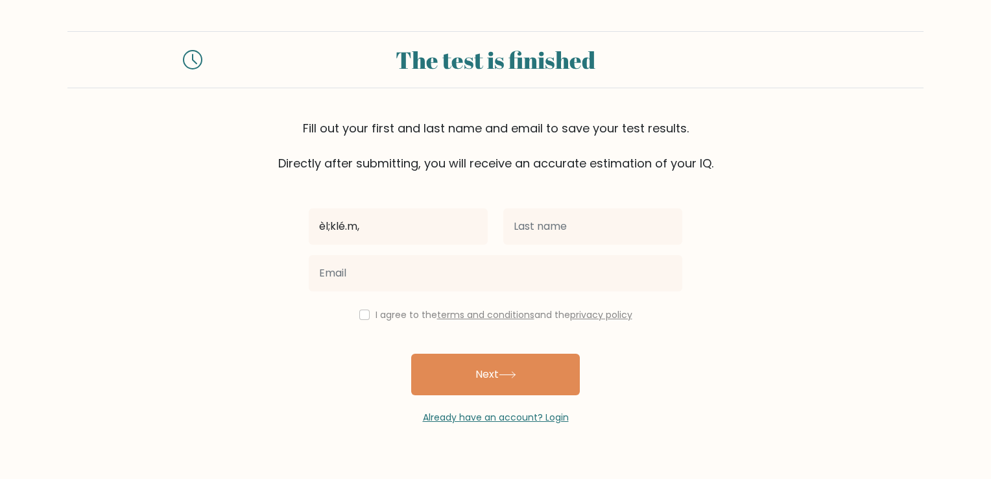
type input "èl;klé.m,"
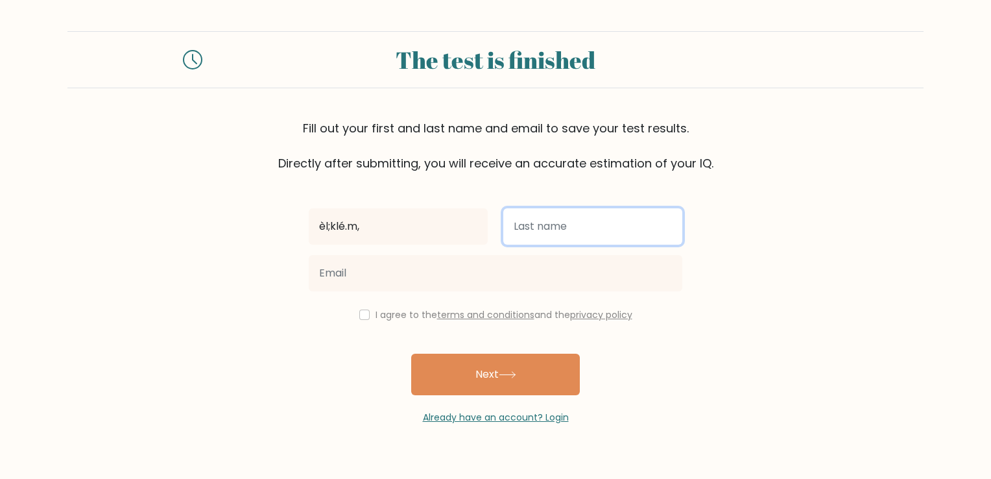
click at [592, 233] on input "text" at bounding box center [593, 226] width 179 height 36
type input "l.èké,,émk"
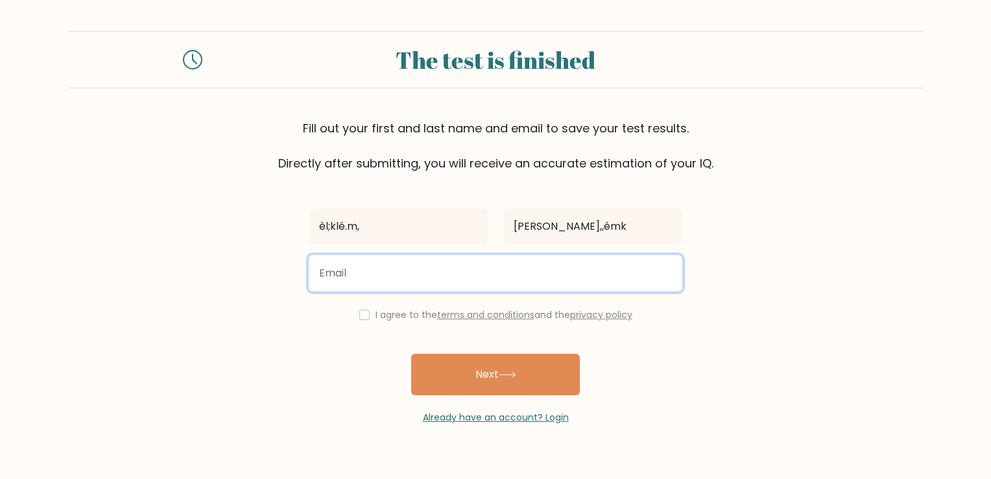
click at [497, 287] on input "email" at bounding box center [496, 273] width 374 height 36
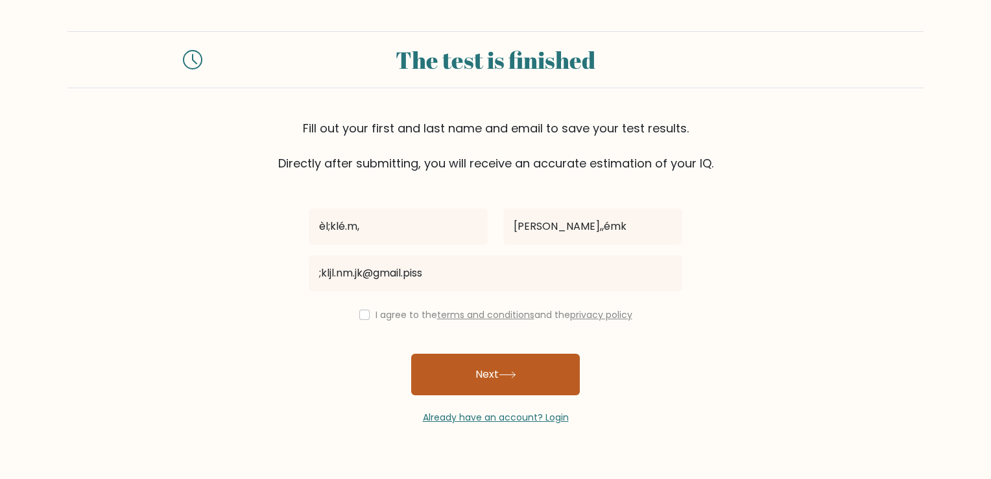
click at [459, 369] on button "Next" at bounding box center [495, 375] width 169 height 42
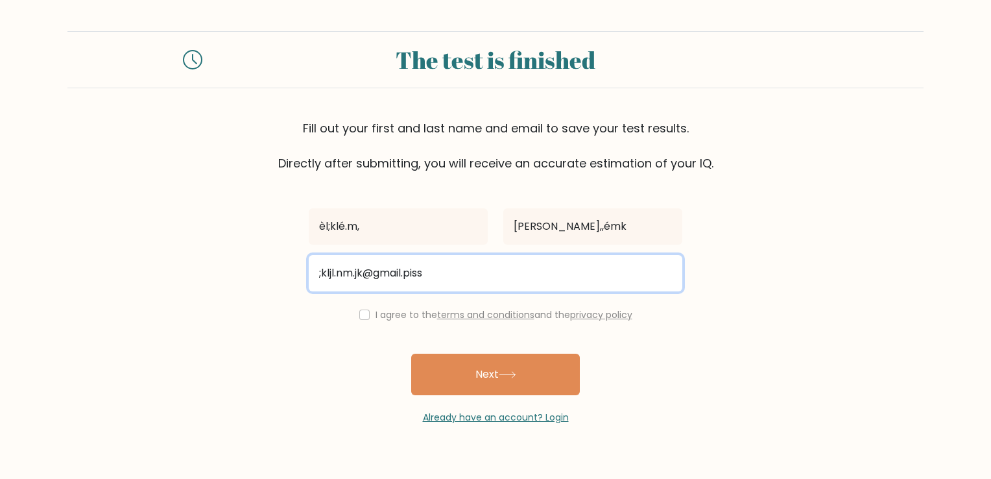
click at [468, 265] on input ";kljl.nm.jk@gmail.piss" at bounding box center [496, 273] width 374 height 36
type input ";kljl.nm.jk@gmail.com"
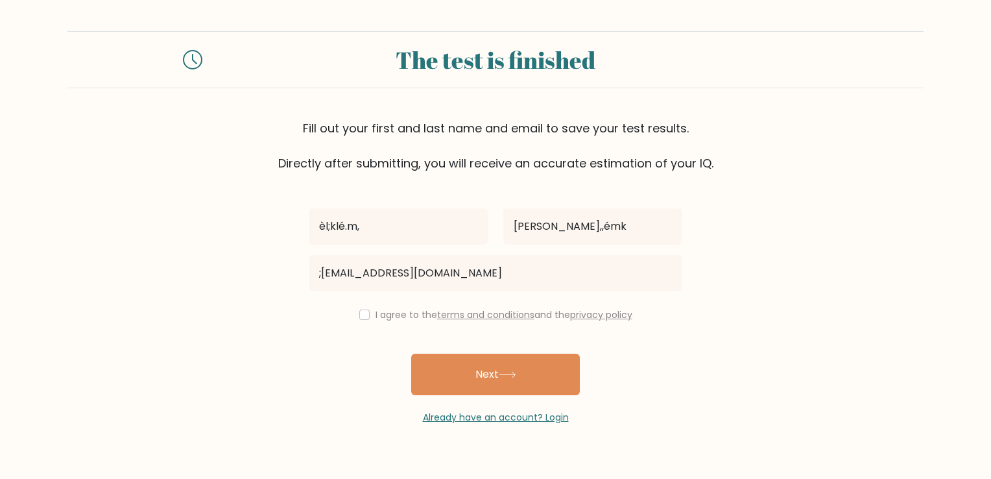
click at [314, 318] on div "I agree to the terms and conditions and the privacy policy" at bounding box center [495, 315] width 389 height 16
click at [359, 313] on input "checkbox" at bounding box center [364, 314] width 10 height 10
checkbox input "true"
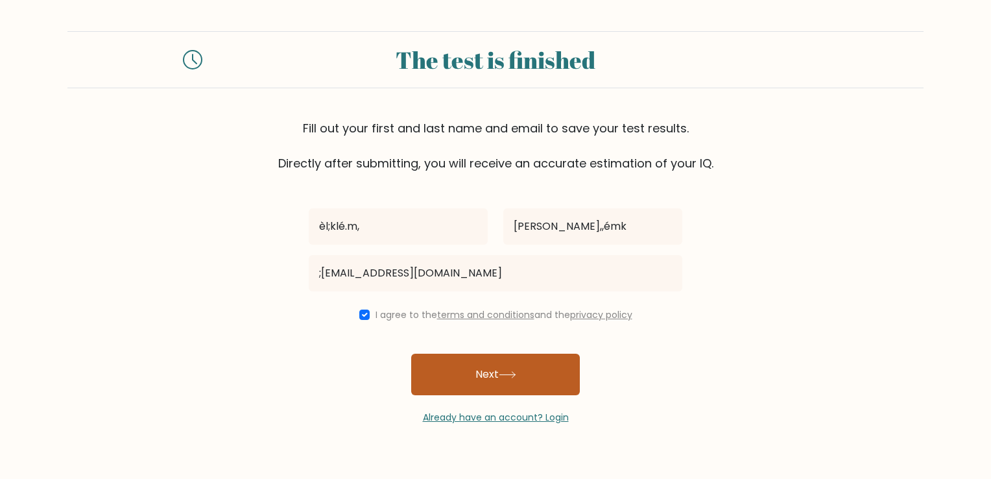
click at [515, 380] on button "Next" at bounding box center [495, 375] width 169 height 42
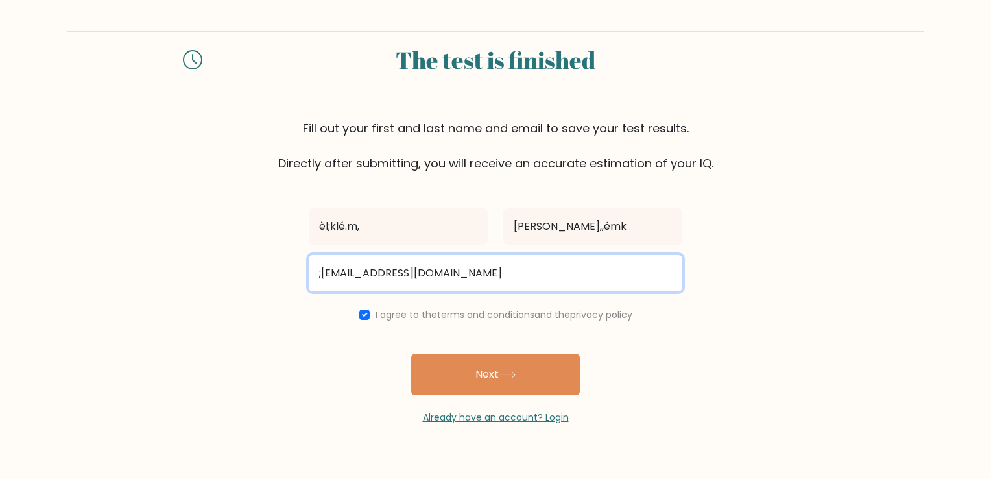
click at [354, 274] on input ";kljl.nm.jk@gmail.com" at bounding box center [496, 273] width 374 height 36
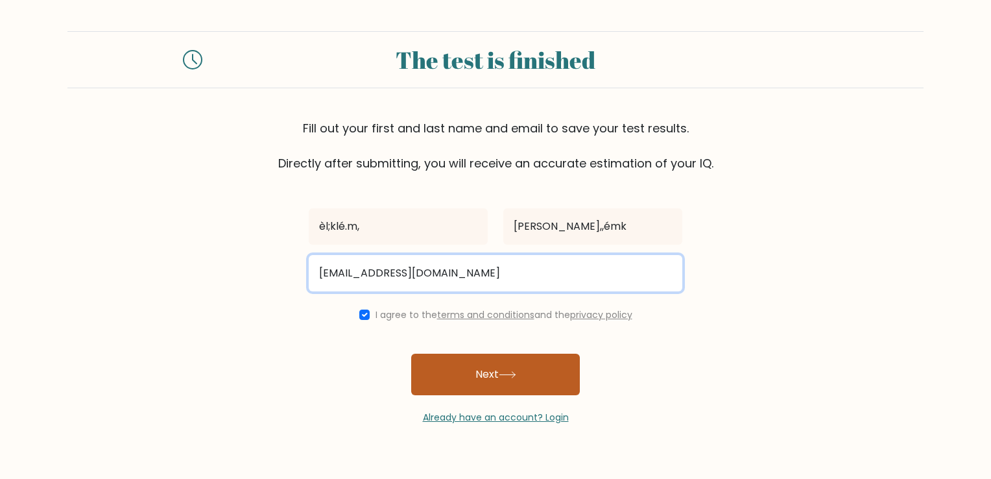
type input "kljlnmjk@gmail.com"
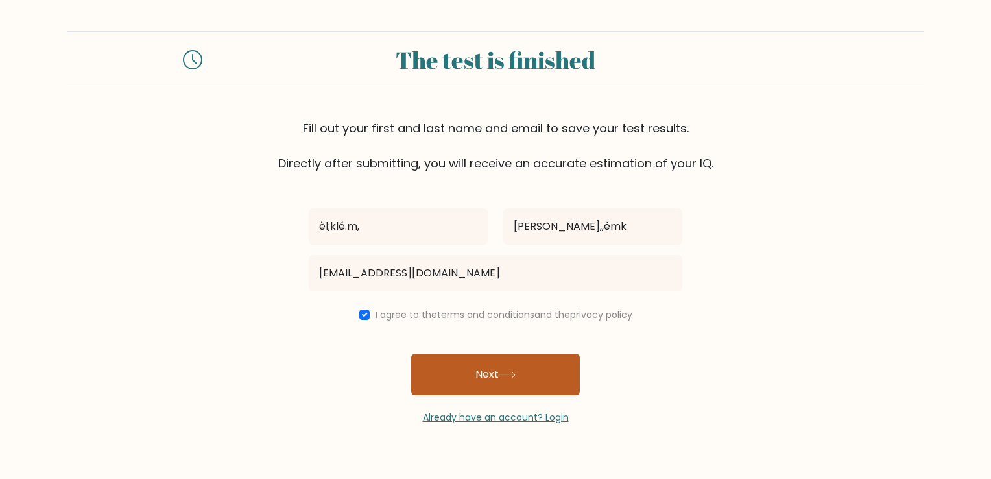
click at [468, 375] on button "Next" at bounding box center [495, 375] width 169 height 42
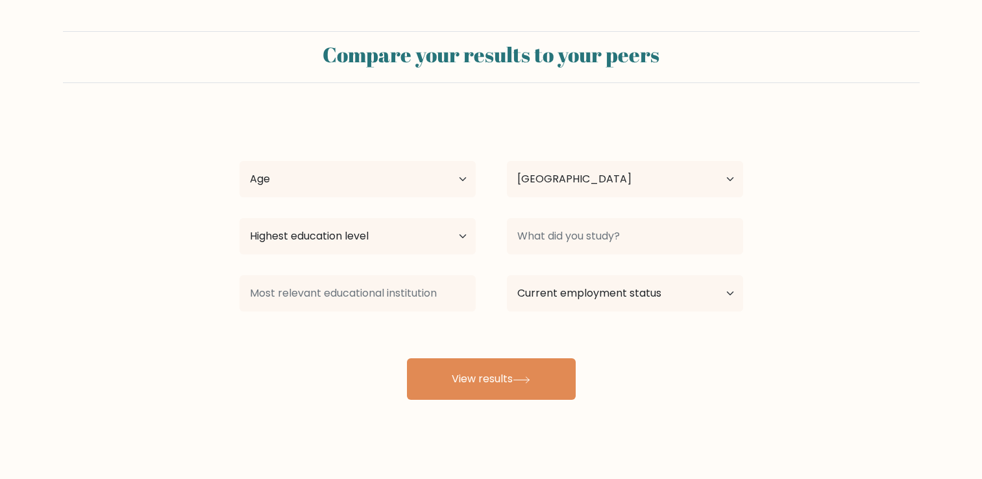
select select "CA"
click at [363, 188] on select "Age Under 18 years old 18-24 years old 25-34 years old 35-44 years old 45-54 ye…" at bounding box center [357, 179] width 236 height 36
select select "25_34"
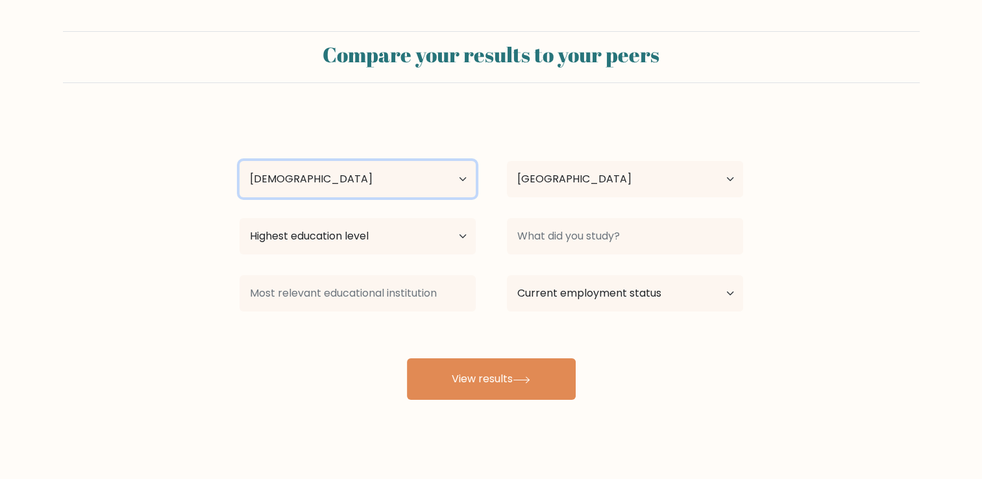
click at [239, 161] on select "Age Under 18 years old 18-24 years old 25-34 years old 35-44 years old 45-54 ye…" at bounding box center [357, 179] width 236 height 36
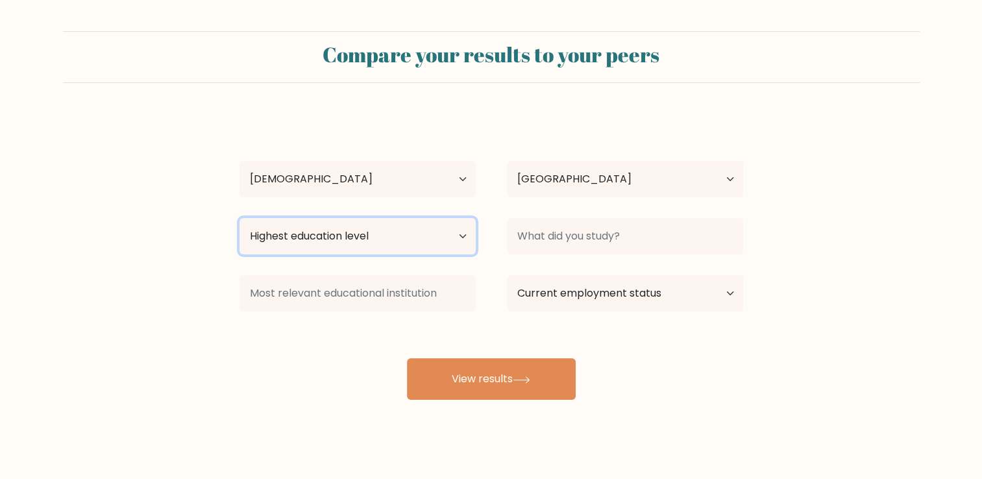
click at [350, 243] on select "Highest education level No schooling Primary Lower Secondary Upper Secondary Oc…" at bounding box center [357, 236] width 236 height 36
select select "lower_secondary"
click at [239, 218] on select "Highest education level No schooling Primary Lower Secondary Upper Secondary Oc…" at bounding box center [357, 236] width 236 height 36
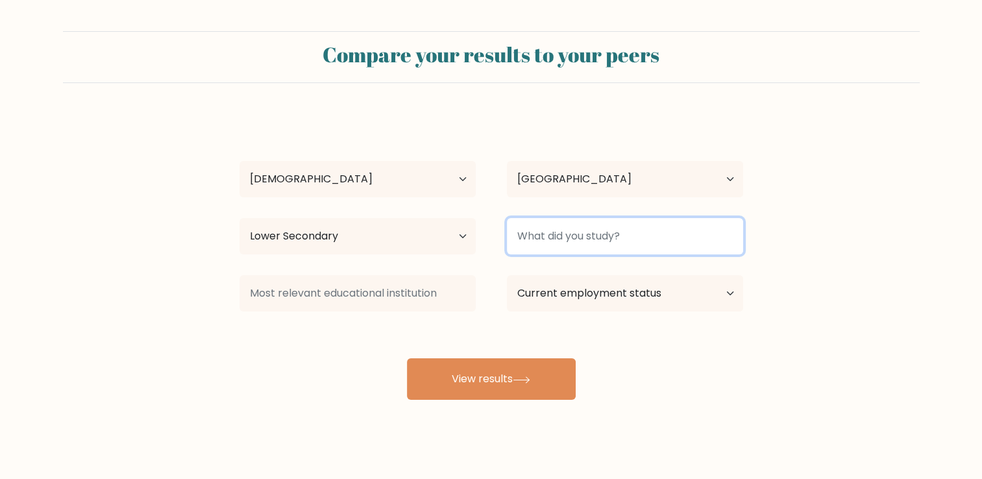
click at [598, 225] on input at bounding box center [625, 236] width 236 height 36
type input "nothing"
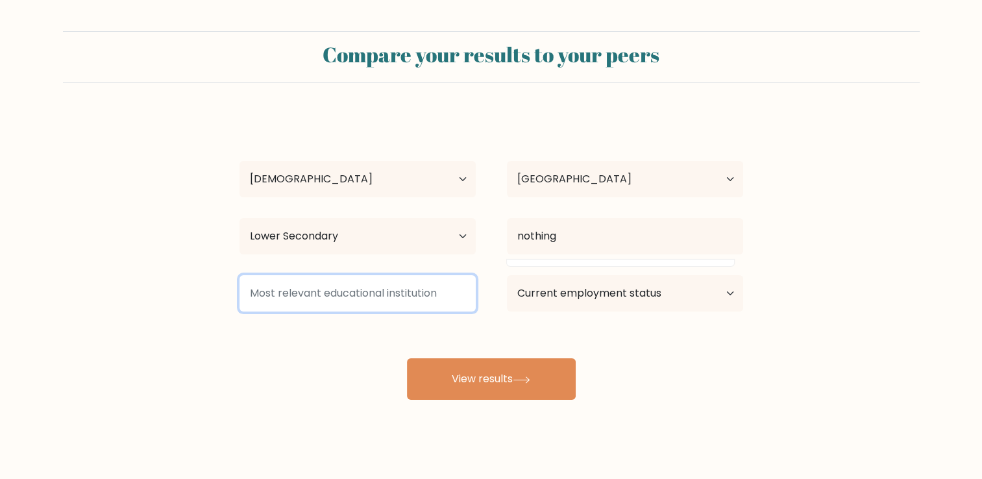
click at [369, 297] on input at bounding box center [357, 293] width 236 height 36
type input "h"
type input "c"
type input "d"
type input "a"
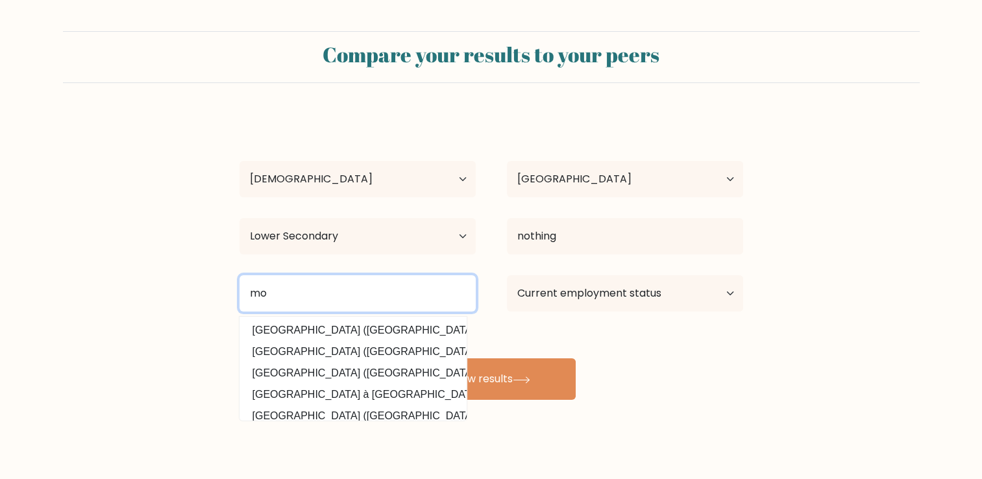
type input "m"
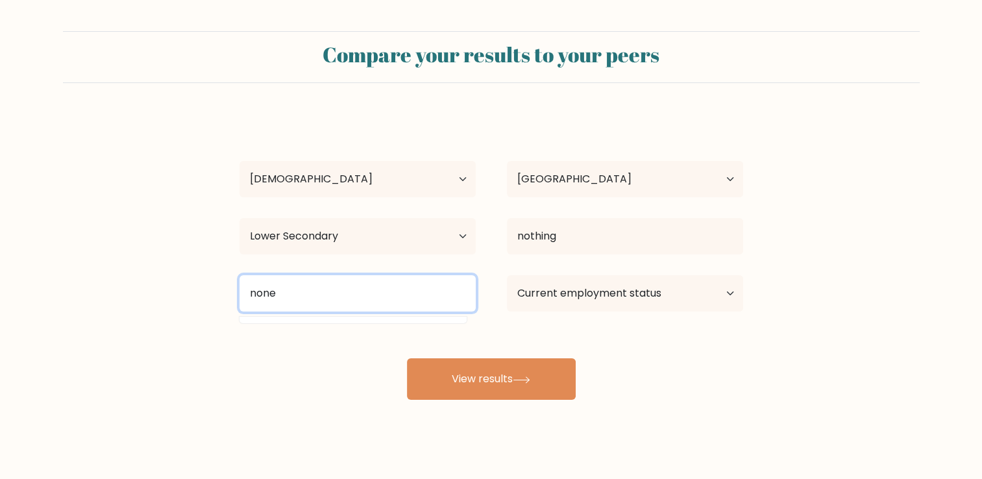
type input "none"
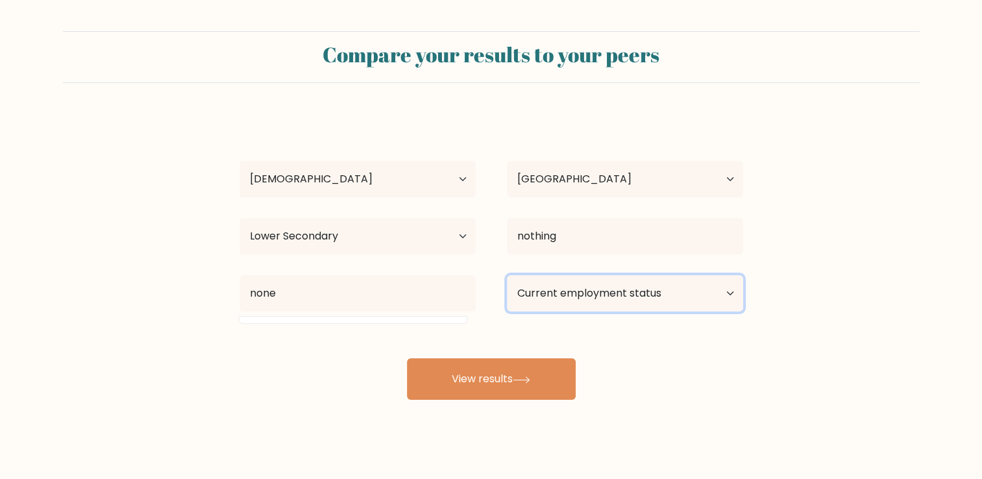
click at [593, 284] on select "Current employment status Employed Student Retired Other / prefer not to answer" at bounding box center [625, 293] width 236 height 36
select select "employed"
click at [507, 275] on select "Current employment status Employed Student Retired Other / prefer not to answer" at bounding box center [625, 293] width 236 height 36
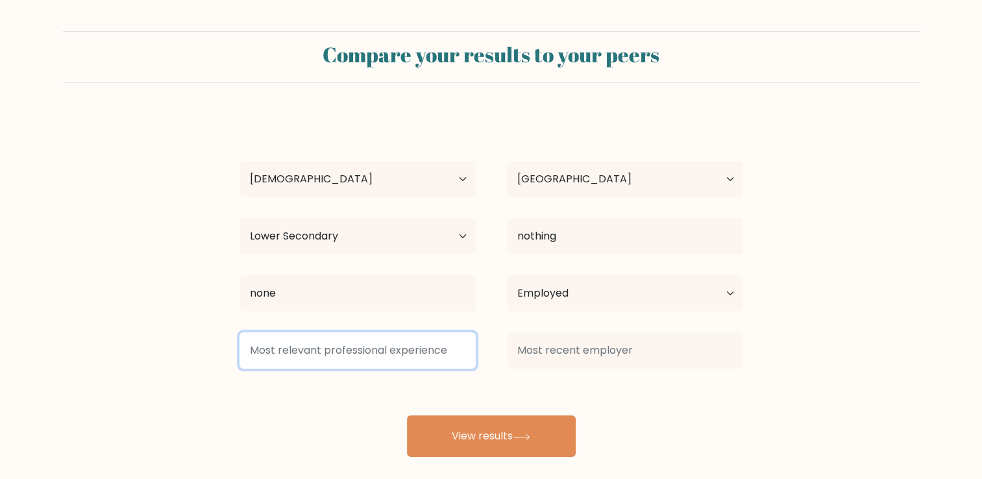
click at [358, 359] on input at bounding box center [357, 350] width 236 height 36
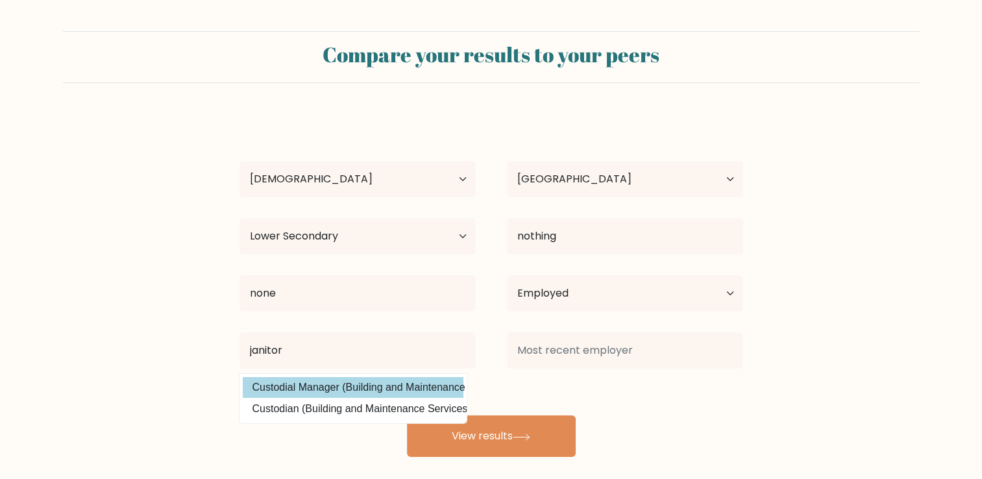
click at [332, 391] on option "Custodial Manager (Building and Maintenance Services)" at bounding box center [353, 387] width 221 height 21
type input "Custodial Manager"
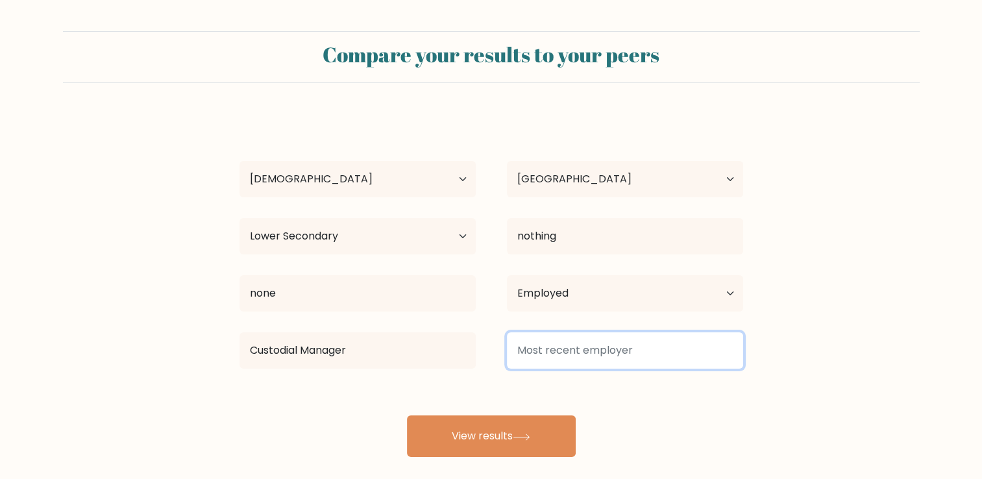
click at [568, 352] on input at bounding box center [625, 350] width 236 height 36
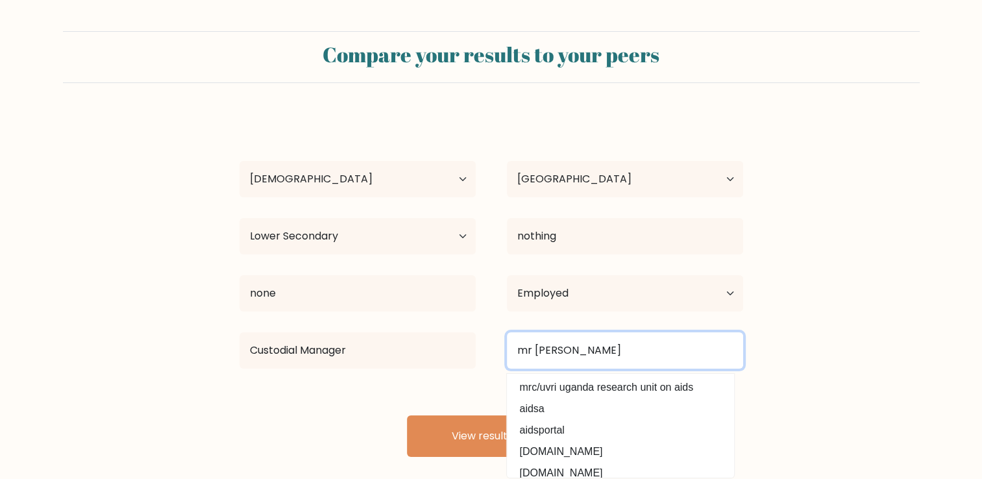
type input "mr aids"
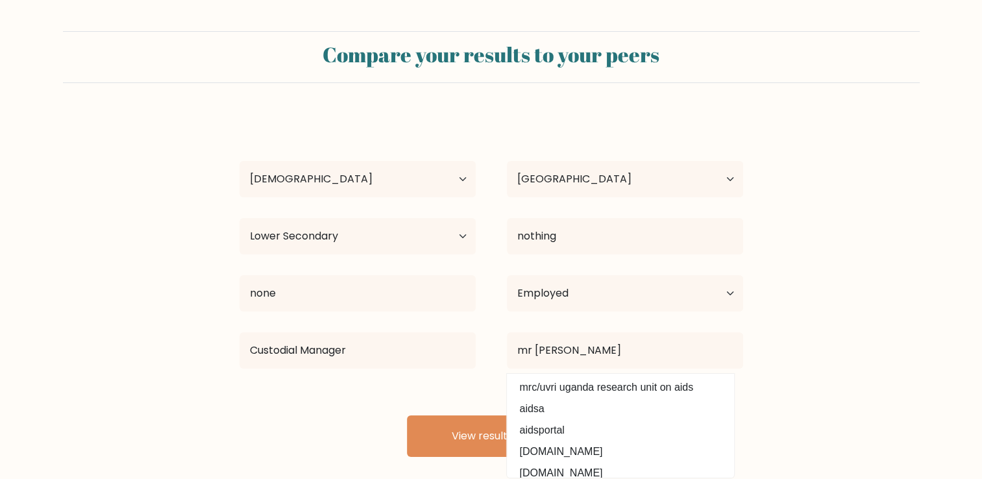
click at [336, 430] on div "èl;klé.m, l.èké,,émk Age Under 18 years old 18-24 years old 25-34 years old 35-…" at bounding box center [491, 285] width 519 height 343
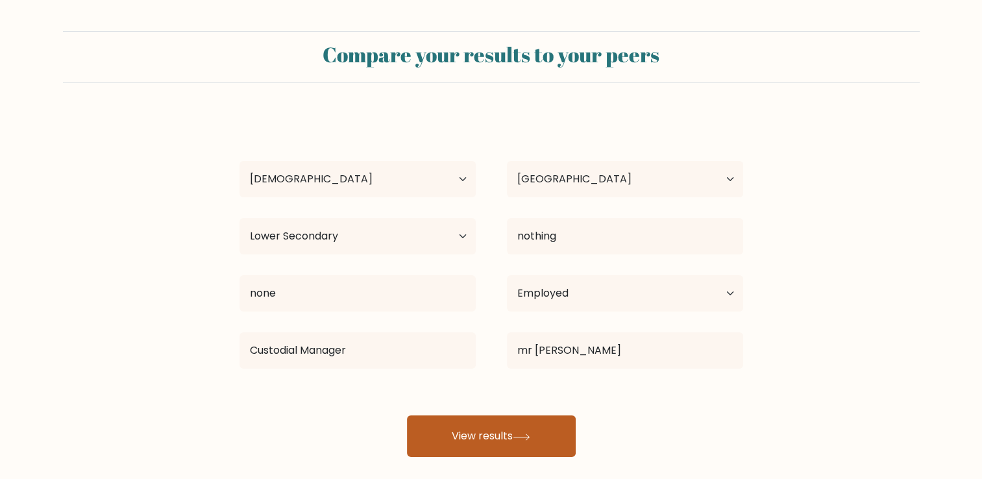
click at [449, 426] on button "View results" at bounding box center [491, 436] width 169 height 42
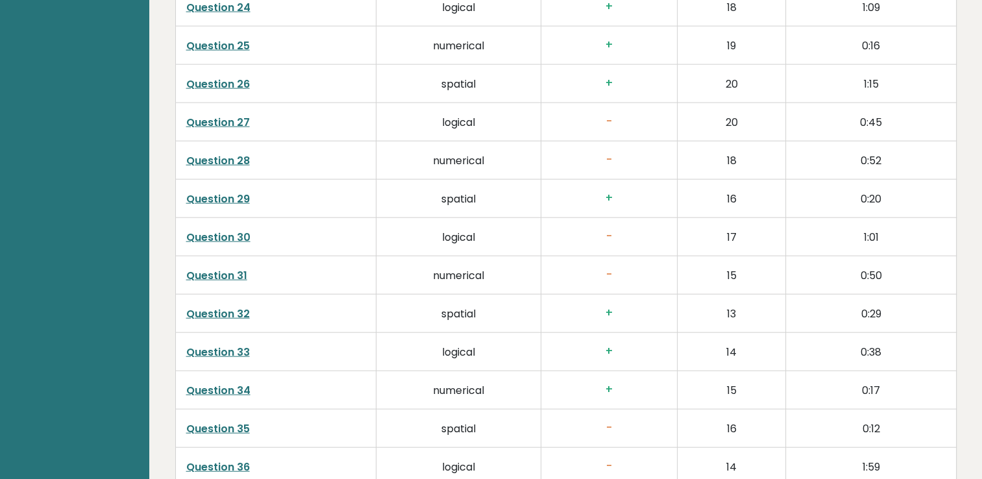
scroll to position [3327, 0]
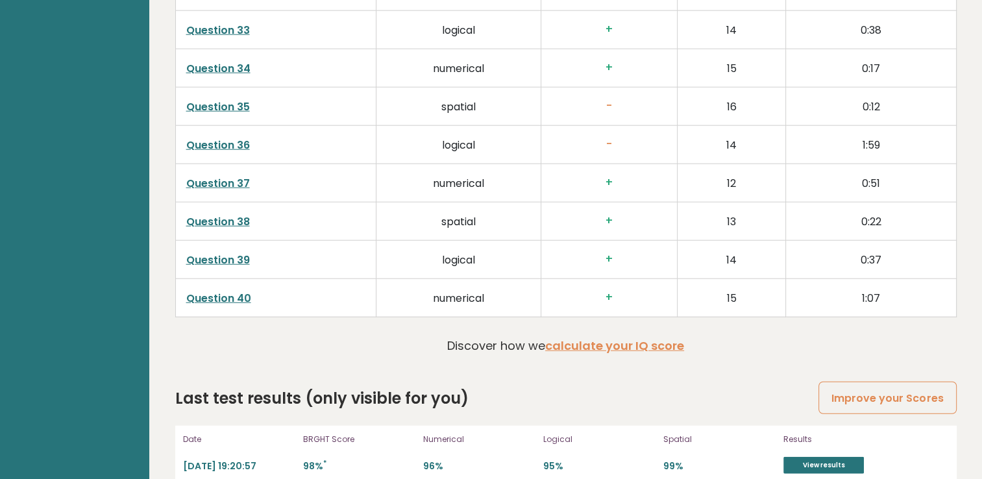
click at [223, 291] on link "Question 40" at bounding box center [218, 298] width 65 height 15
drag, startPoint x: 535, startPoint y: 324, endPoint x: 487, endPoint y: 369, distance: 65.2
click at [487, 387] on div "Last test results (only visible for you) Improve your Scores" at bounding box center [565, 398] width 781 height 23
click at [607, 291] on h3 "+" at bounding box center [609, 298] width 115 height 14
click at [231, 285] on td "Question 40" at bounding box center [275, 297] width 201 height 38
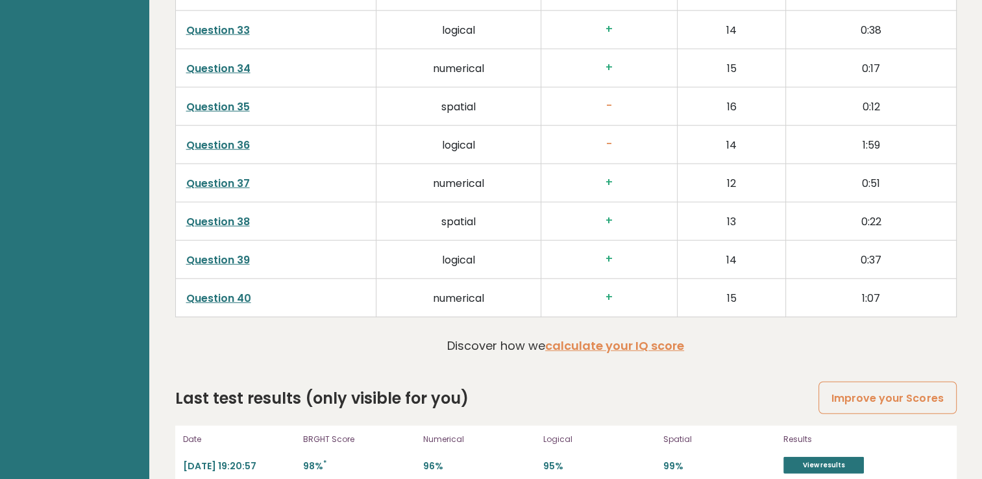
click at [232, 291] on link "Question 40" at bounding box center [218, 298] width 65 height 15
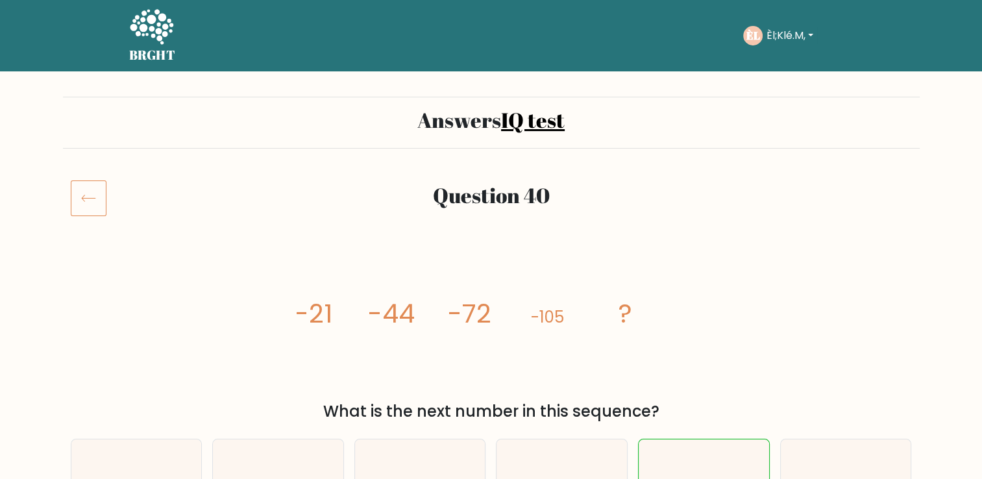
click at [86, 197] on icon at bounding box center [89, 198] width 36 height 36
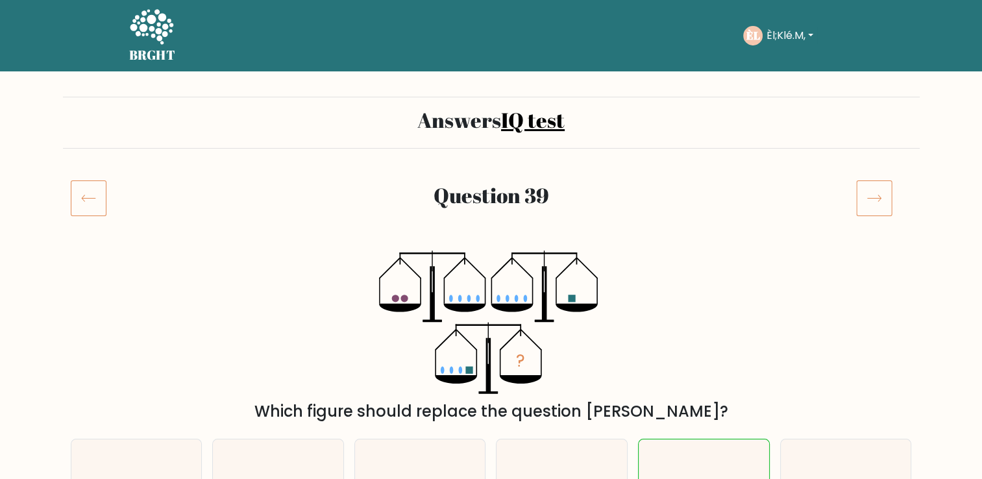
click at [86, 199] on icon at bounding box center [89, 198] width 36 height 36
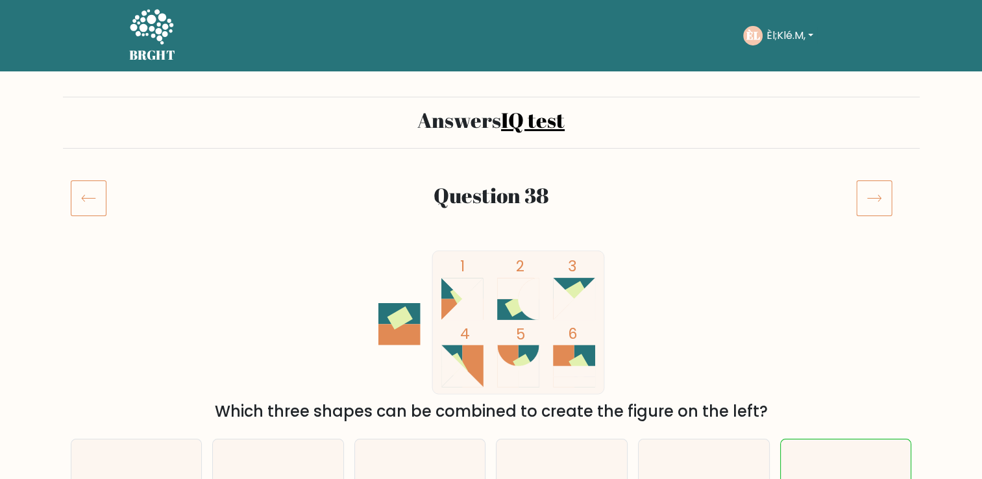
click at [871, 204] on icon at bounding box center [874, 198] width 36 height 36
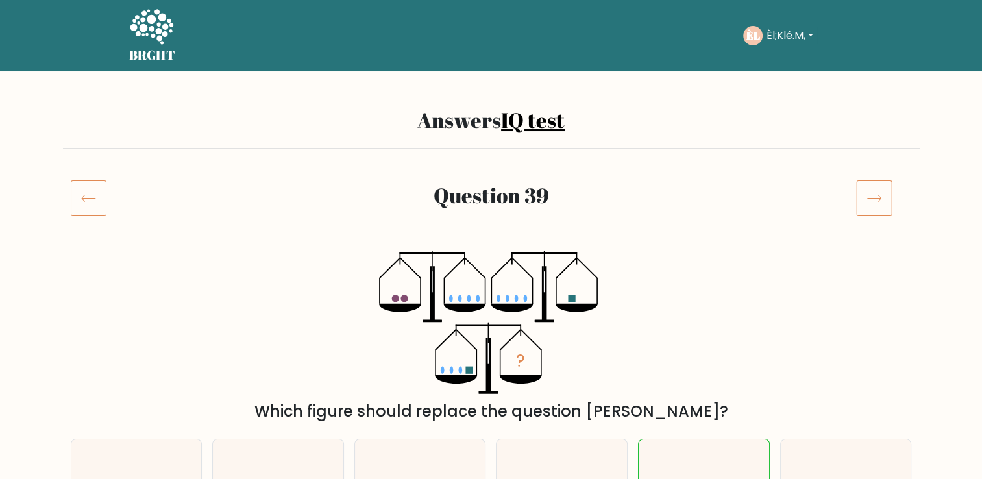
click at [87, 195] on icon at bounding box center [89, 198] width 36 height 36
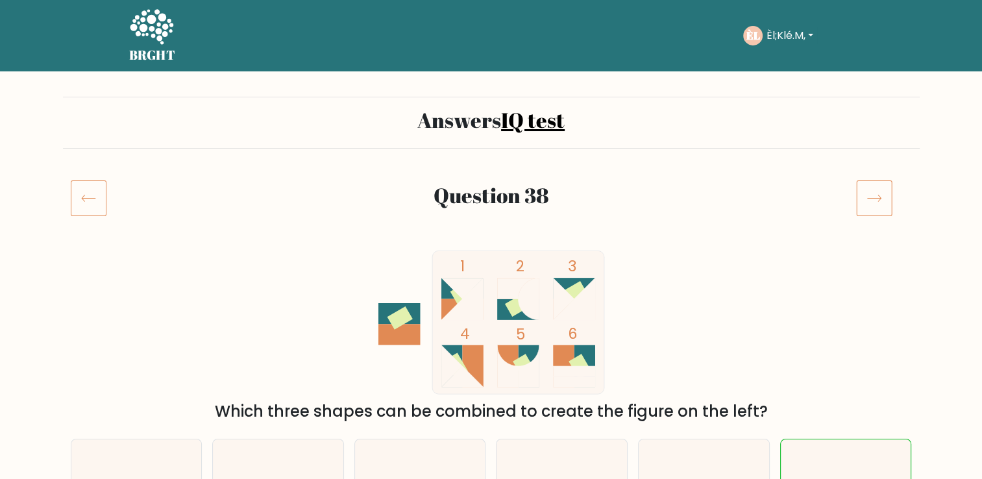
click at [87, 195] on icon at bounding box center [89, 198] width 36 height 36
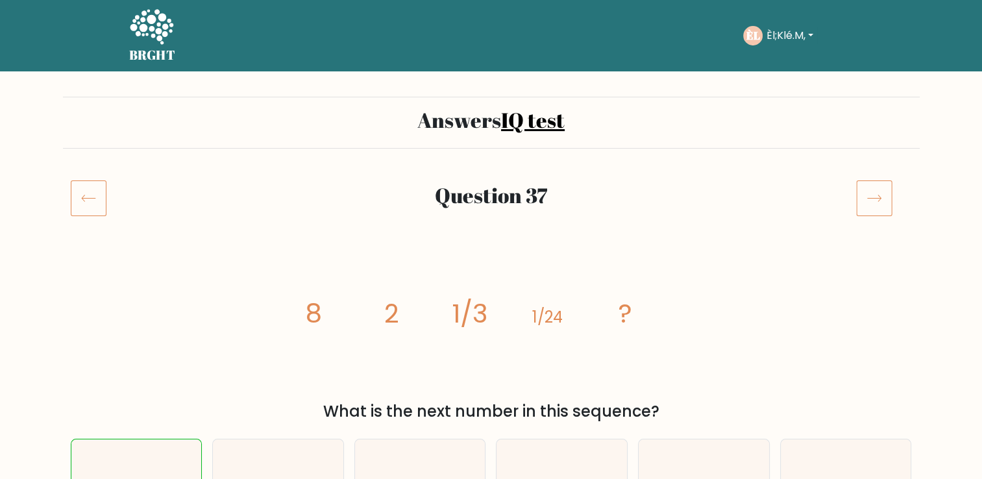
click at [94, 191] on icon at bounding box center [89, 198] width 36 height 36
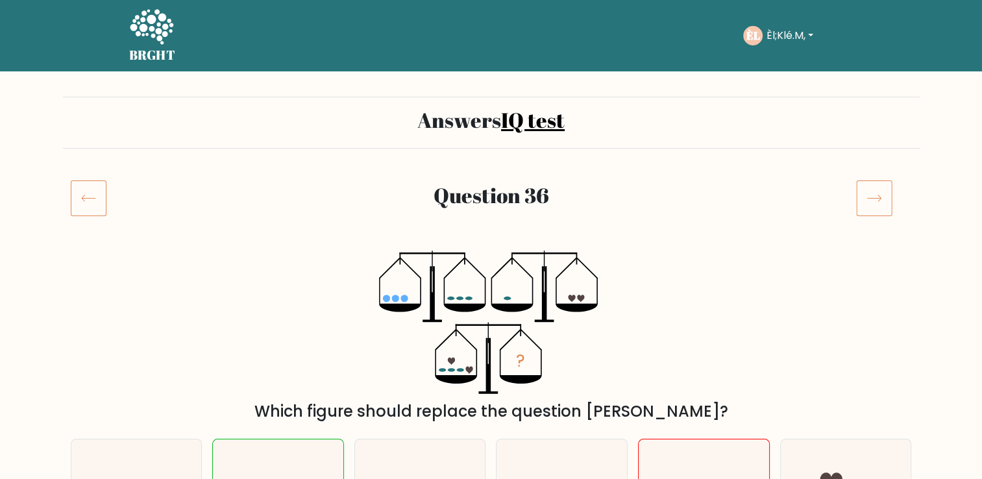
click at [94, 191] on icon at bounding box center [89, 198] width 36 height 36
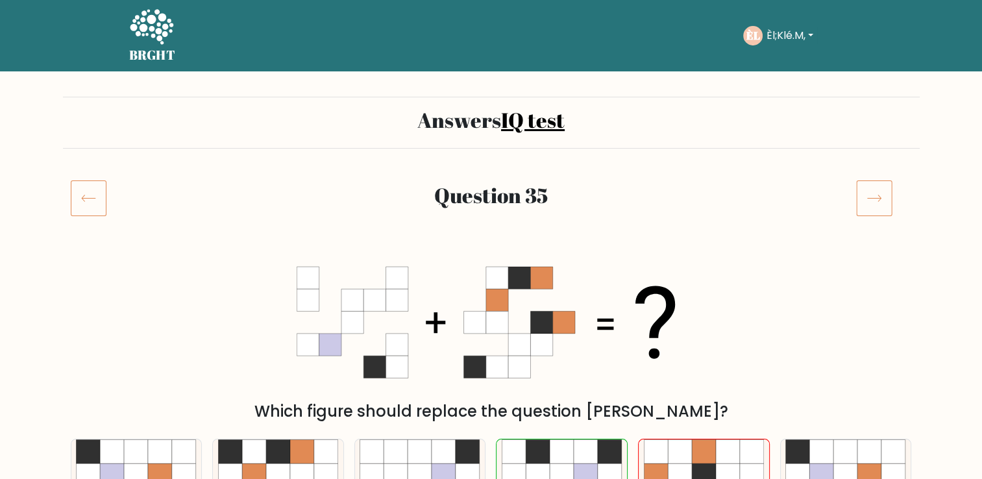
click at [94, 191] on icon at bounding box center [89, 198] width 36 height 36
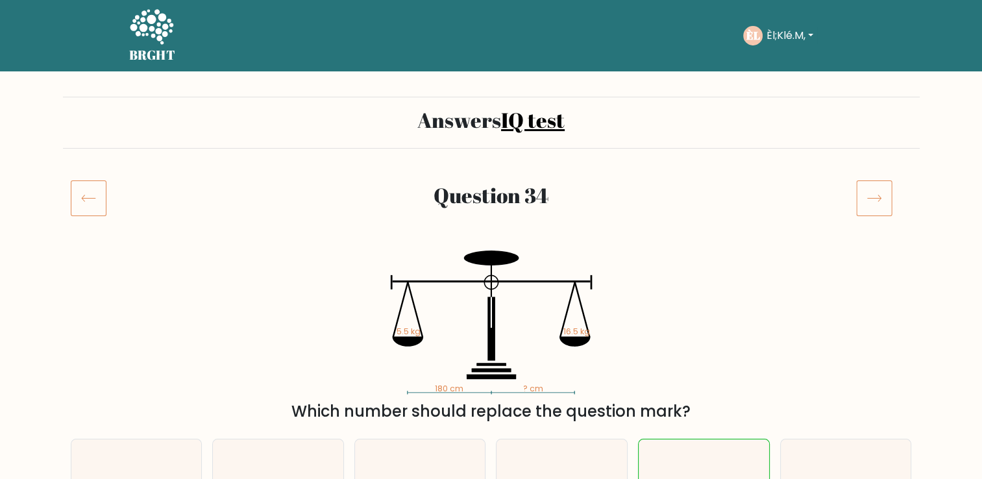
click at [94, 191] on icon at bounding box center [89, 198] width 36 height 36
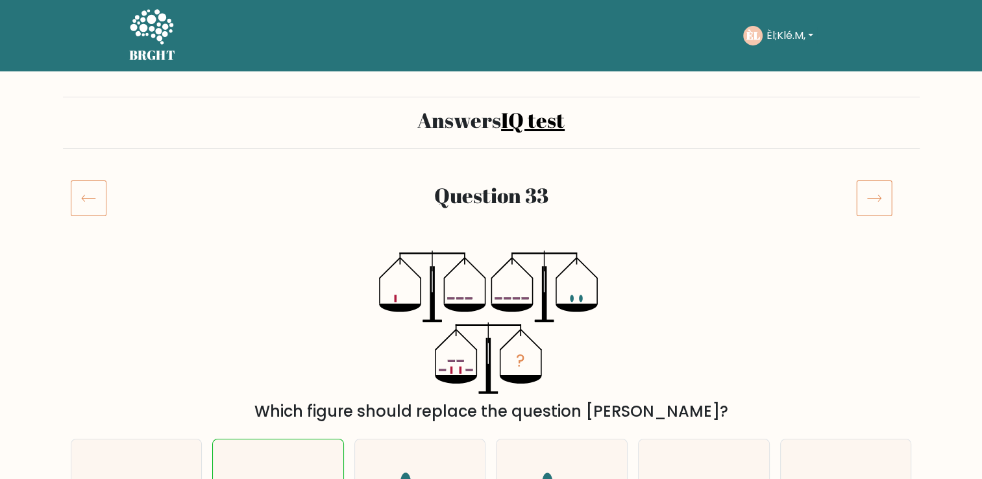
click at [94, 191] on icon at bounding box center [89, 198] width 36 height 36
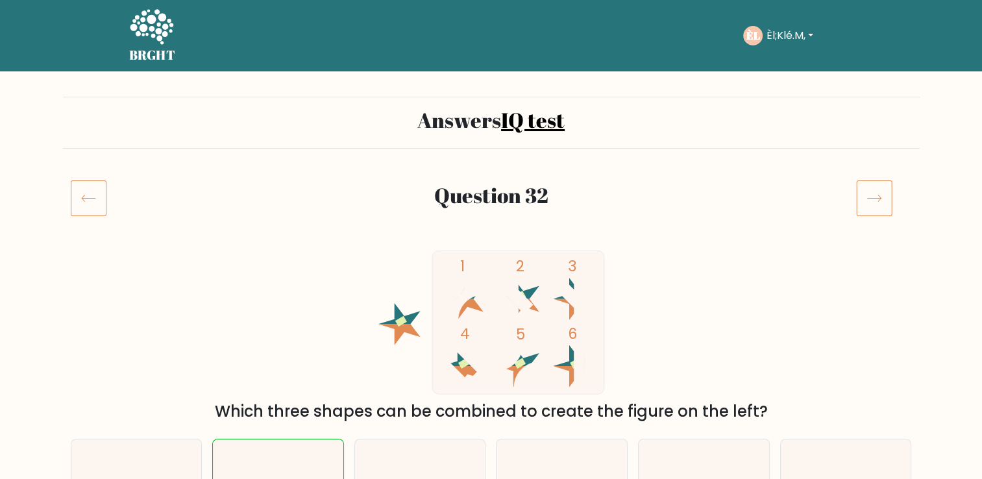
click at [94, 191] on icon at bounding box center [89, 198] width 36 height 36
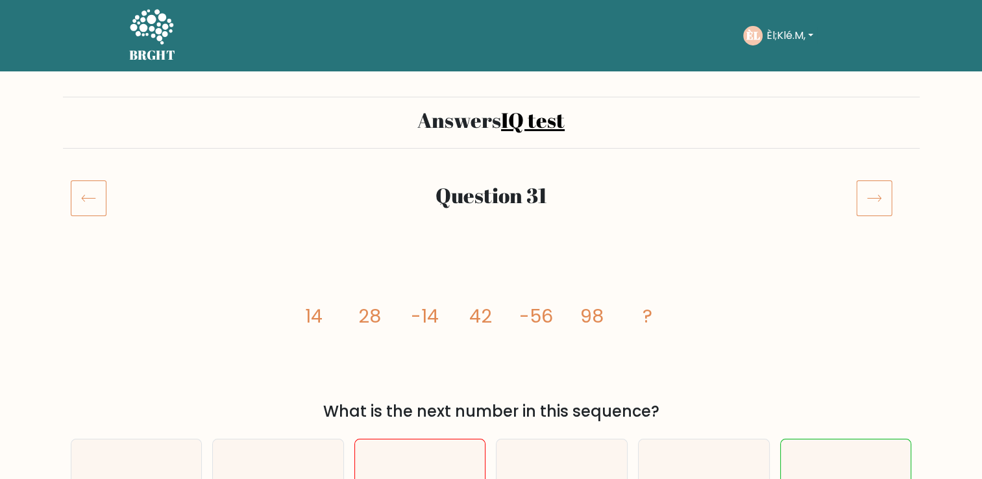
click at [94, 191] on icon at bounding box center [89, 198] width 36 height 36
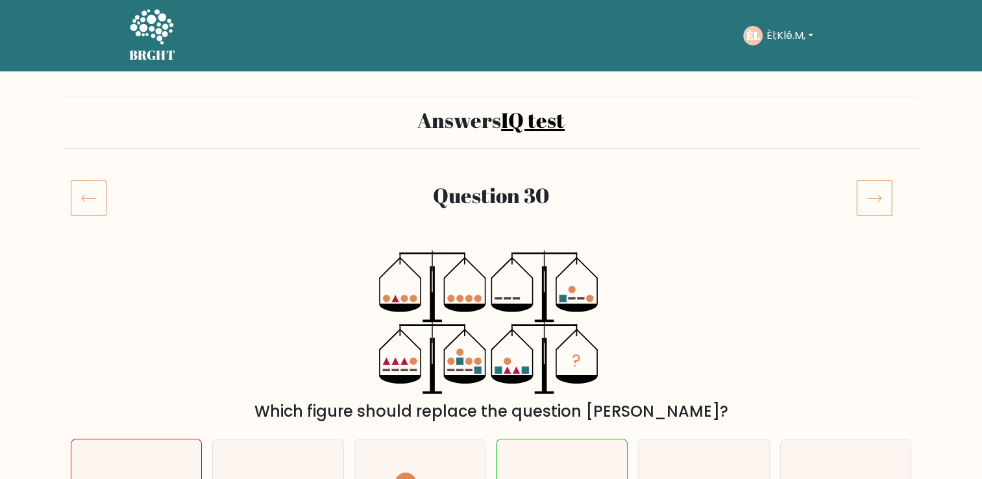
click at [93, 189] on icon at bounding box center [89, 198] width 36 height 36
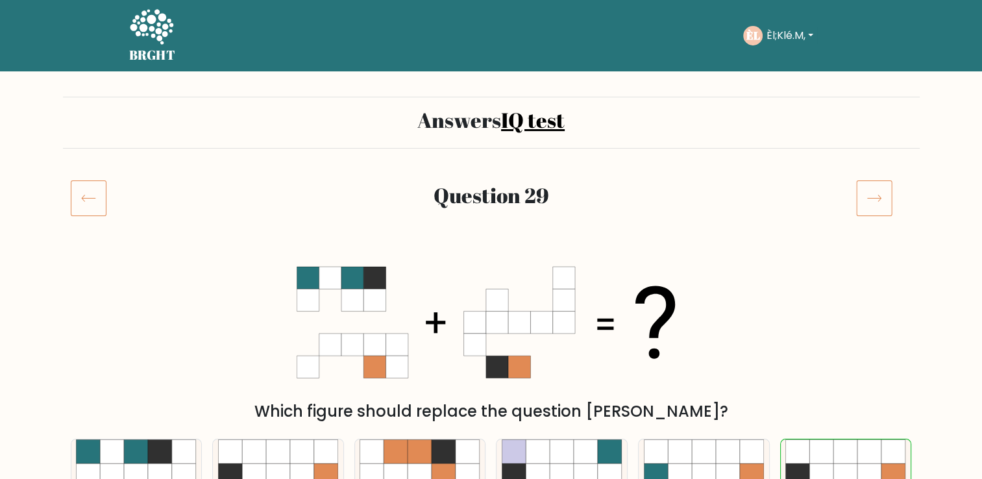
click at [91, 188] on icon at bounding box center [89, 198] width 36 height 36
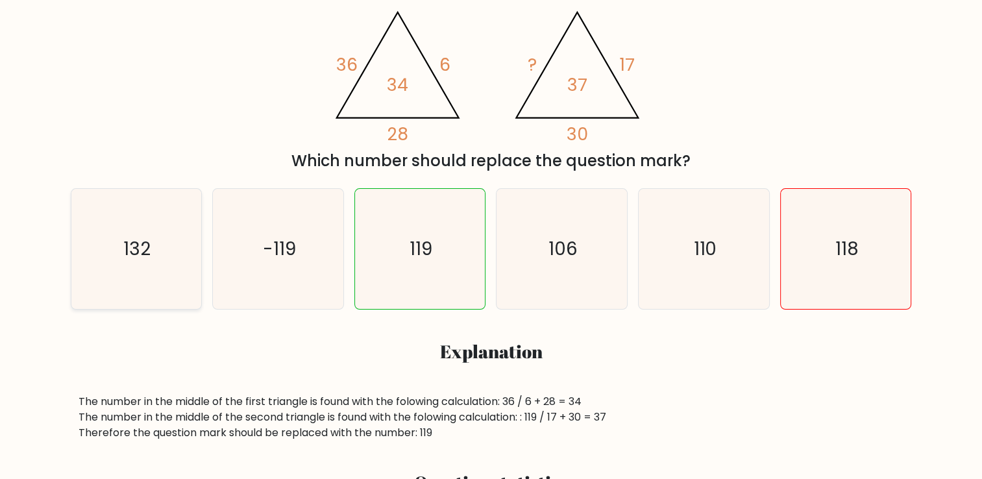
scroll to position [251, 0]
click at [123, 108] on div "@import url('[URL][DOMAIN_NAME]); 36 6 28 34 @import url('[URL][DOMAIN_NAME]); …" at bounding box center [491, 85] width 856 height 172
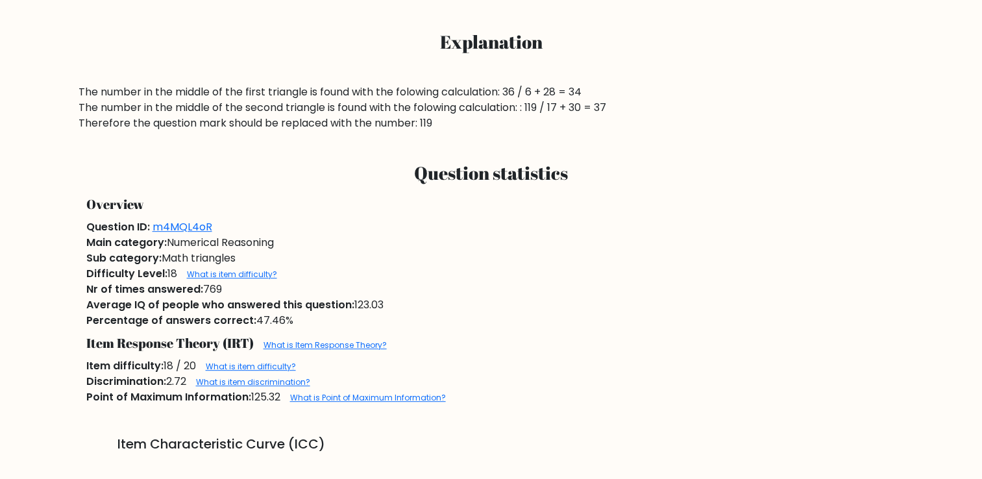
scroll to position [0, 0]
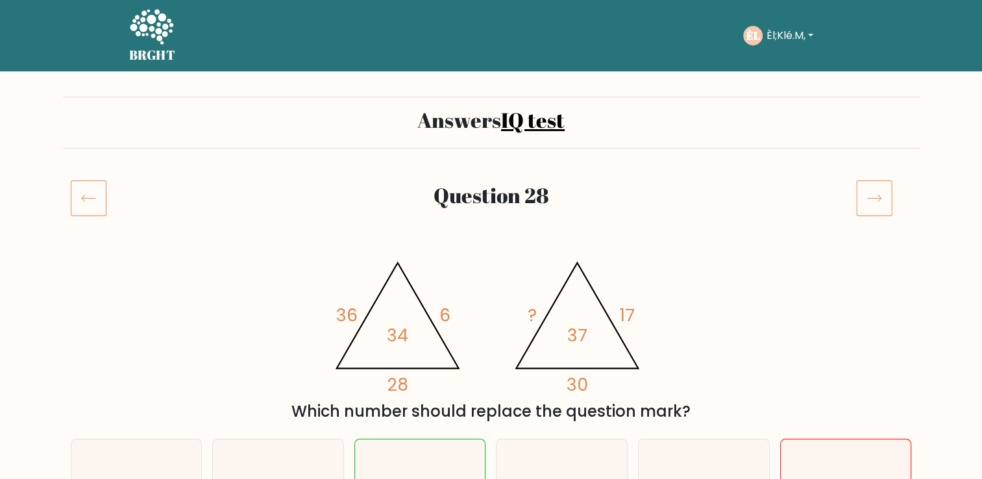
click at [80, 202] on icon at bounding box center [89, 198] width 36 height 36
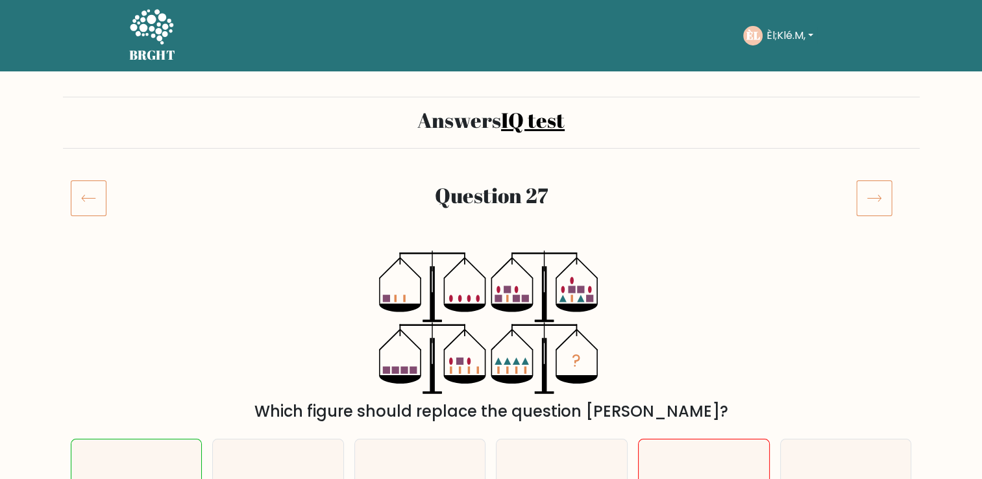
click at [80, 202] on icon at bounding box center [89, 198] width 36 height 36
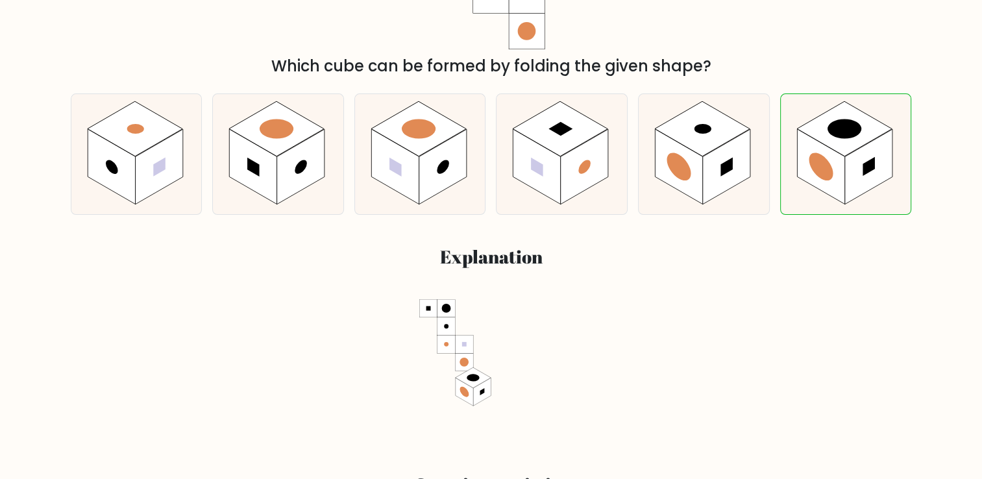
scroll to position [345, 0]
drag, startPoint x: 101, startPoint y: 271, endPoint x: 110, endPoint y: 272, distance: 8.5
click at [110, 272] on div "a. b. c." at bounding box center [491, 263] width 856 height 360
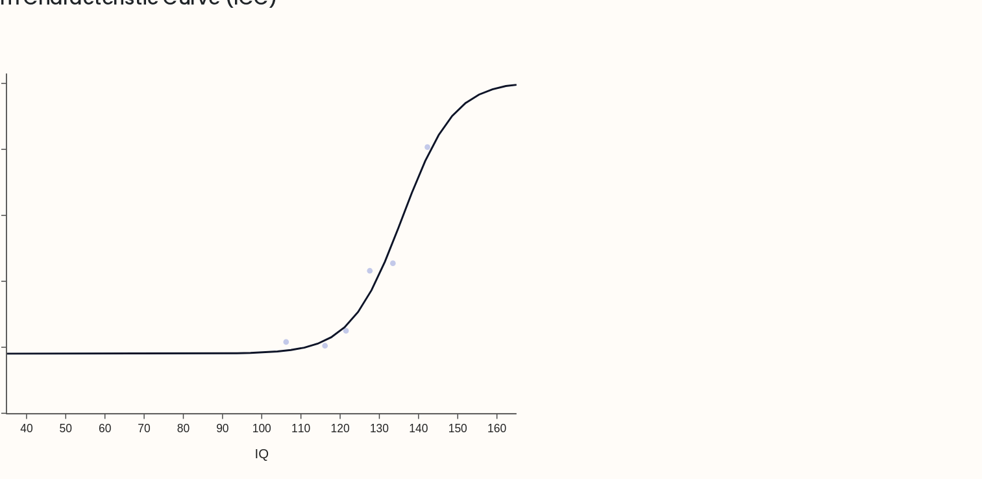
scroll to position [1056, 0]
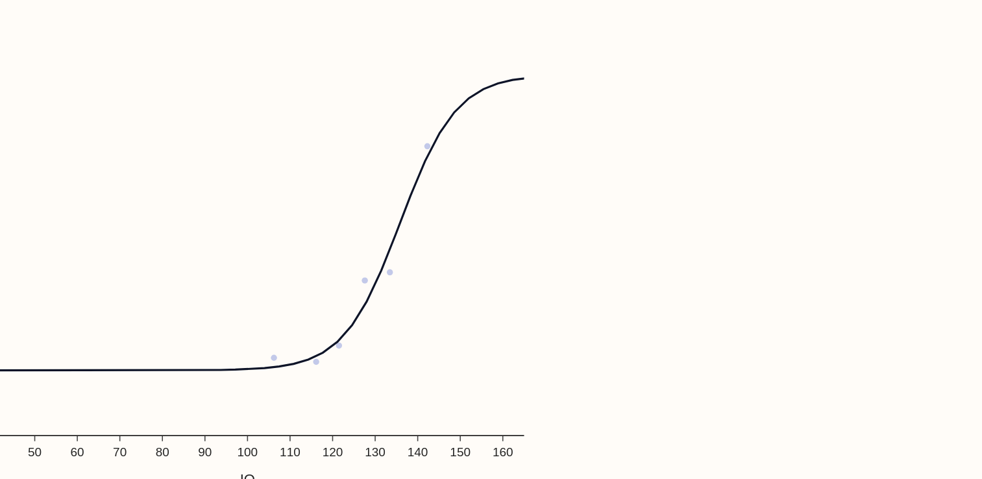
click at [427, 147] on img at bounding box center [313, 219] width 454 height 324
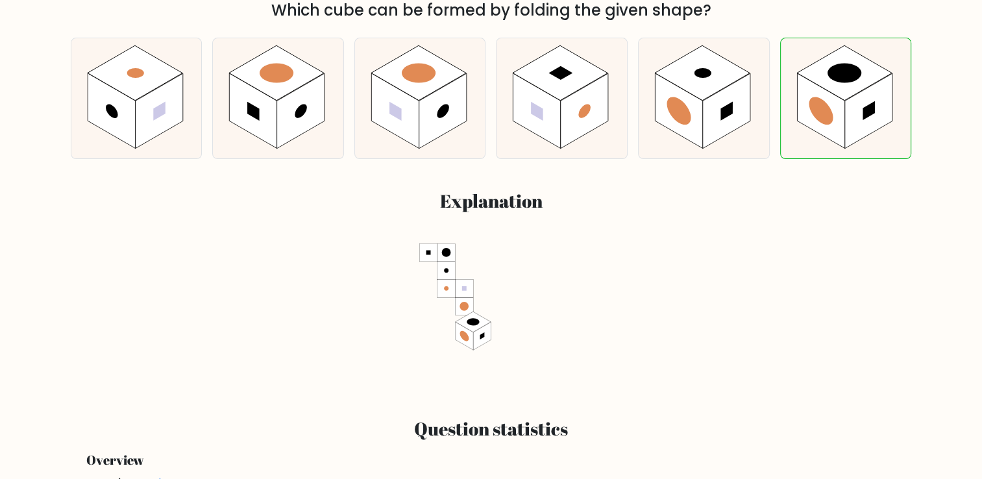
scroll to position [399, 0]
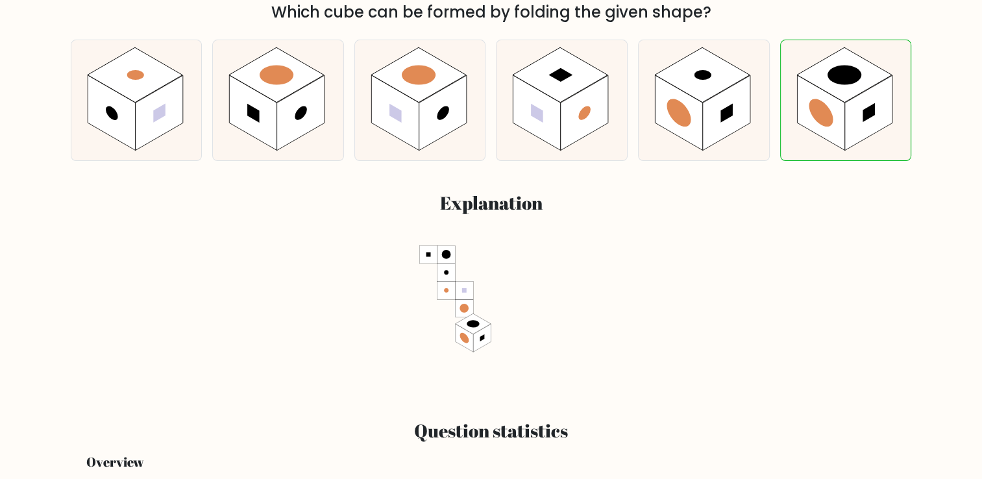
drag, startPoint x: 320, startPoint y: 246, endPoint x: 335, endPoint y: 256, distance: 18.4
click at [335, 256] on div at bounding box center [491, 316] width 825 height 143
drag, startPoint x: 335, startPoint y: 256, endPoint x: 335, endPoint y: 267, distance: 11.0
click at [335, 267] on div at bounding box center [491, 316] width 825 height 143
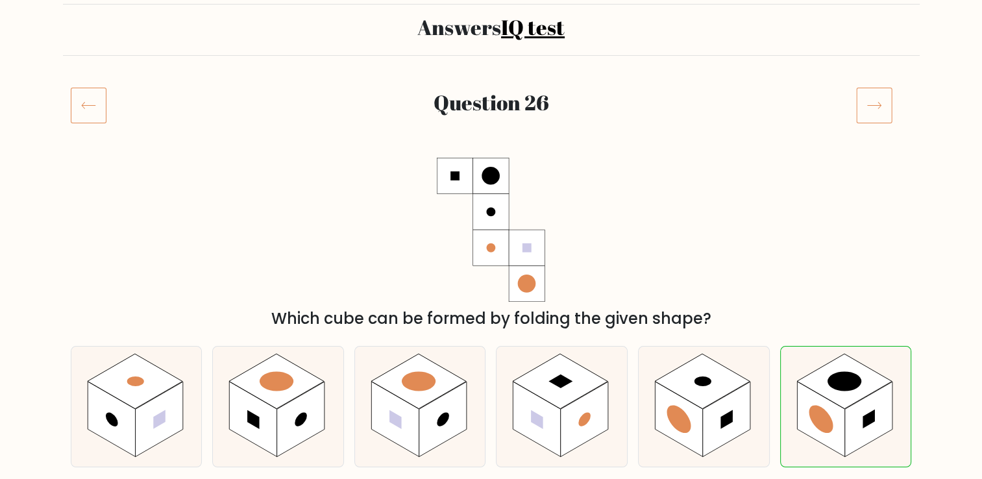
scroll to position [0, 0]
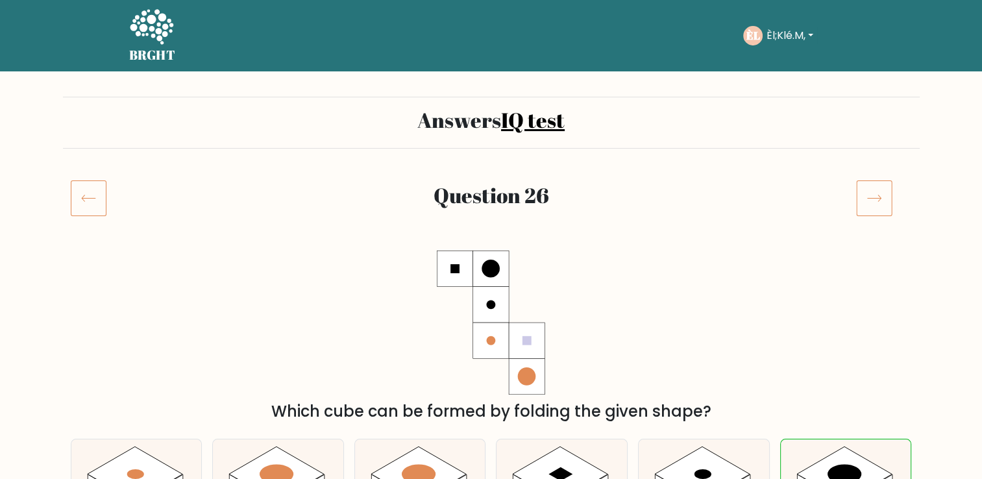
click at [75, 200] on icon at bounding box center [89, 198] width 36 height 36
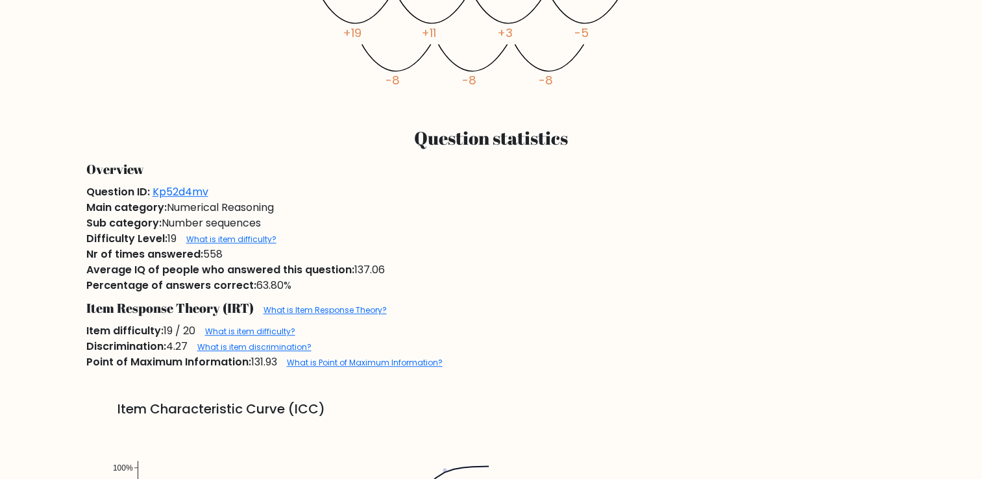
scroll to position [769, 0]
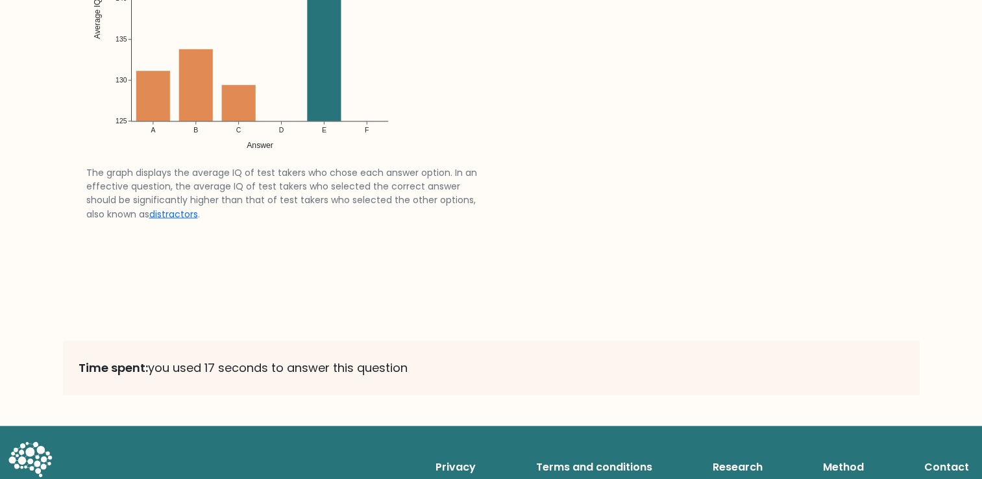
scroll to position [2270, 0]
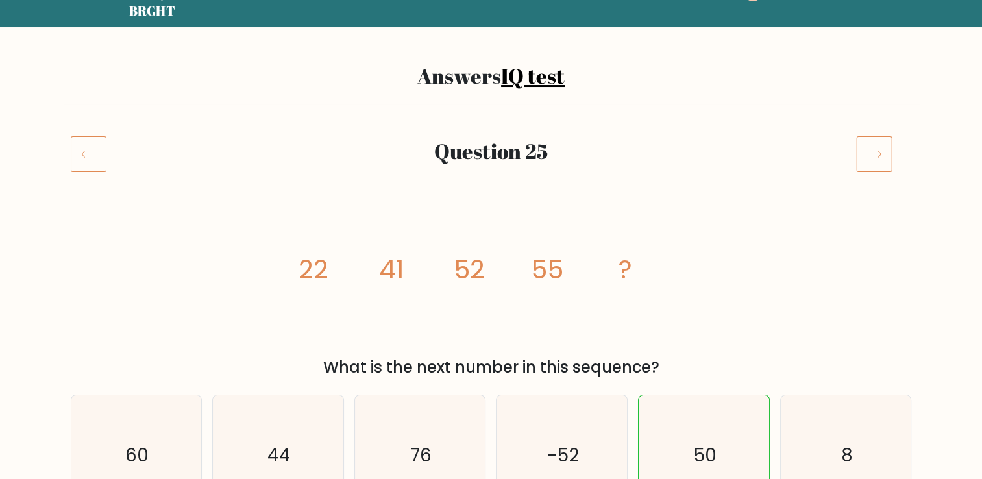
scroll to position [0, 0]
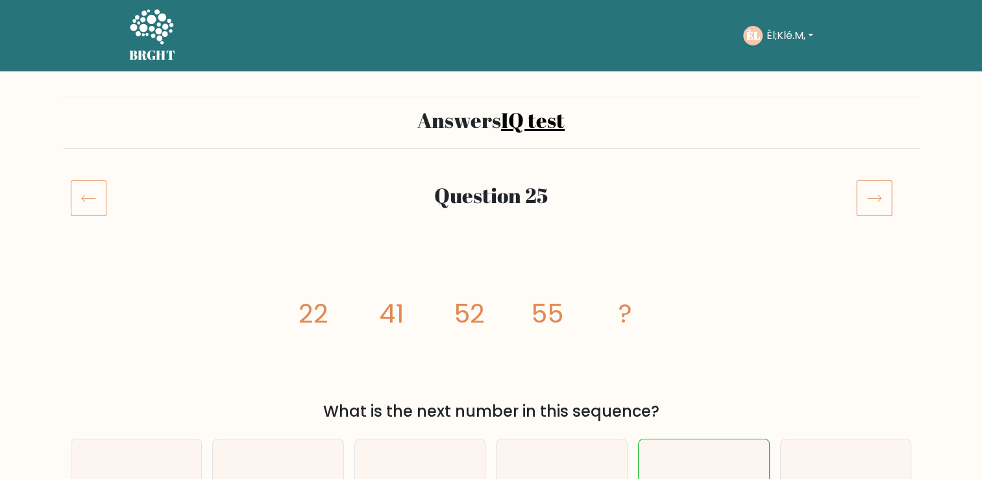
click at [874, 206] on icon at bounding box center [874, 198] width 36 height 36
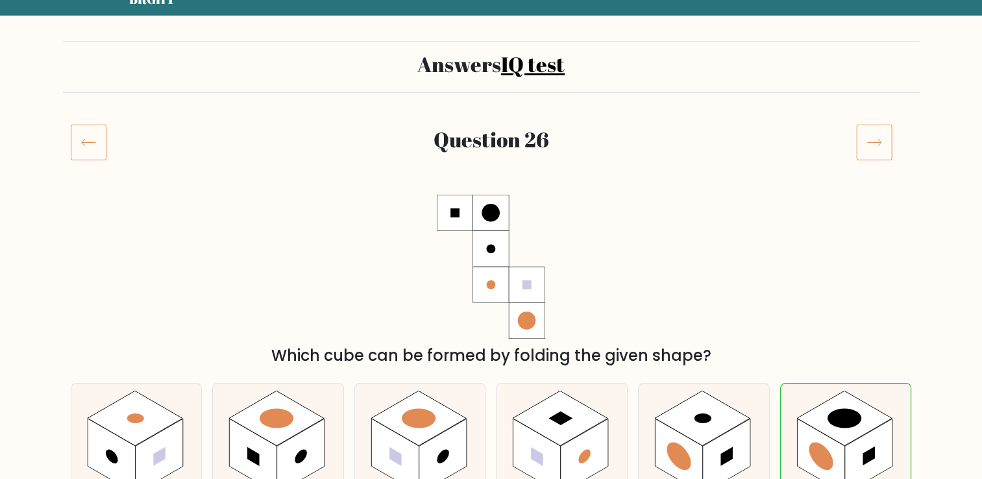
scroll to position [55, 0]
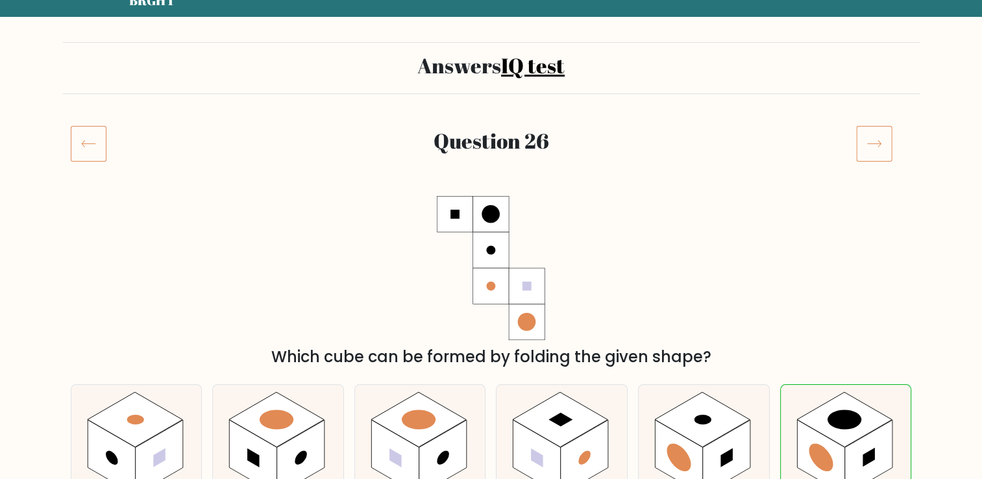
click at [97, 147] on icon at bounding box center [89, 143] width 36 height 36
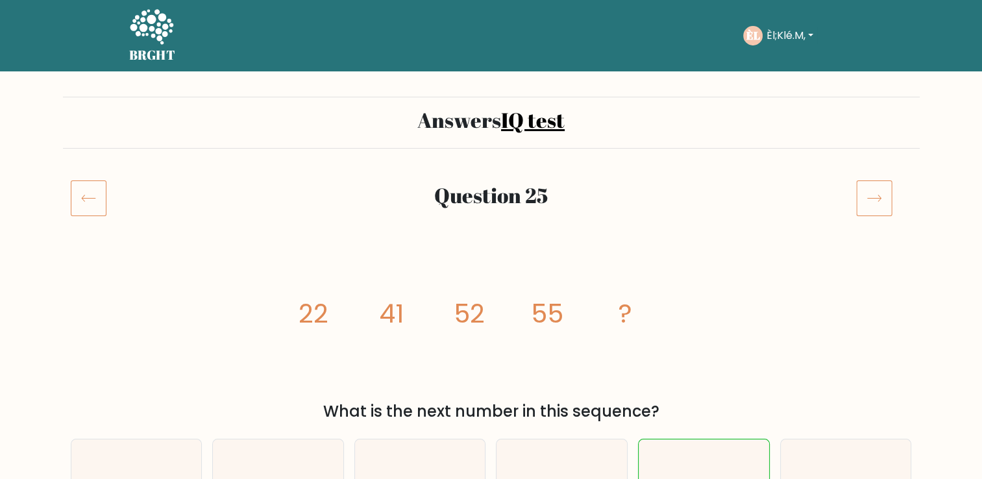
click at [81, 201] on icon at bounding box center [89, 198] width 36 height 36
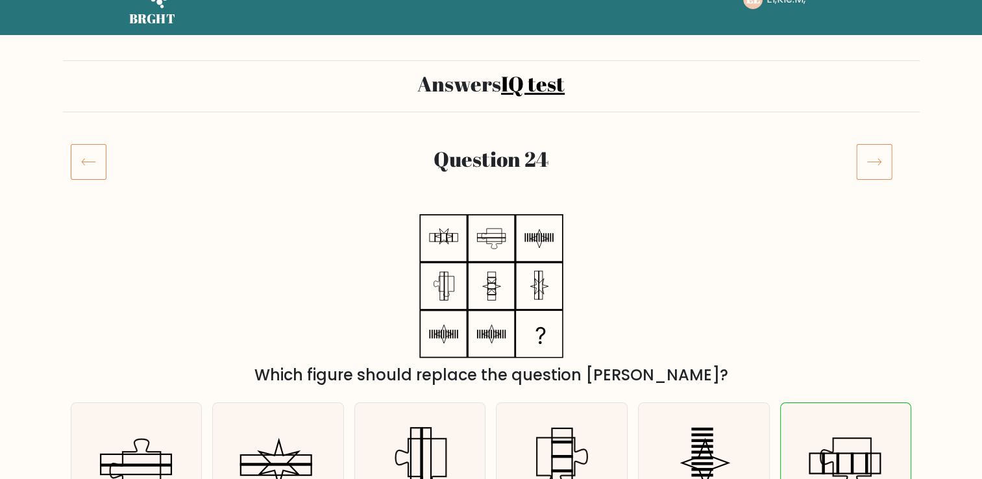
scroll to position [38, 0]
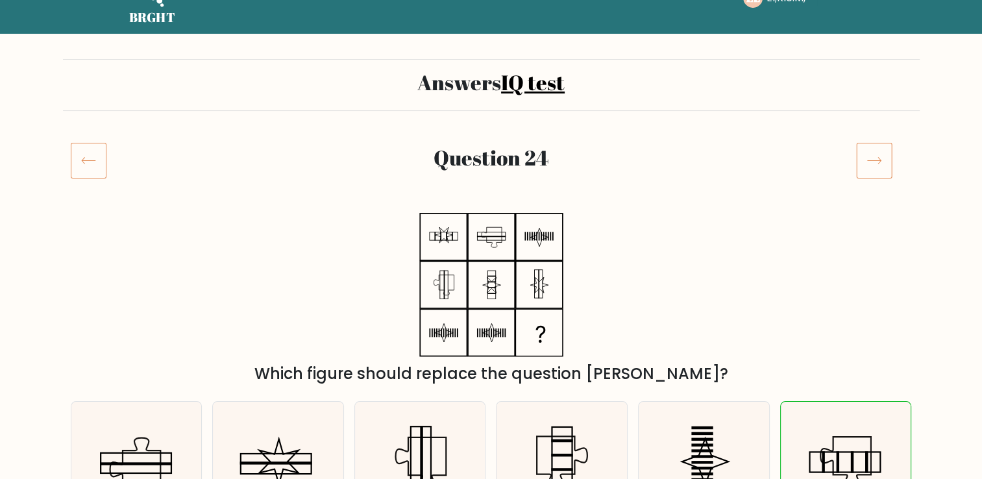
click at [85, 162] on icon at bounding box center [89, 160] width 36 height 36
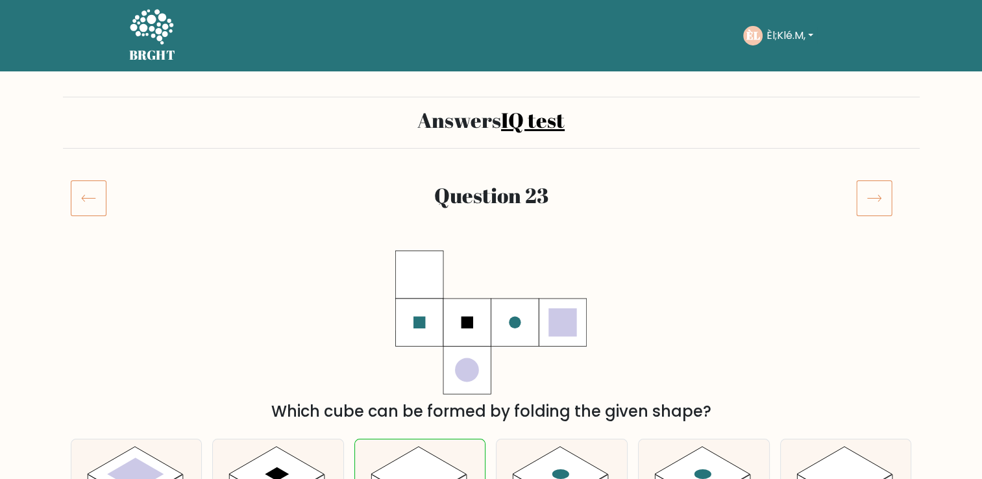
click at [92, 199] on icon at bounding box center [89, 198] width 36 height 36
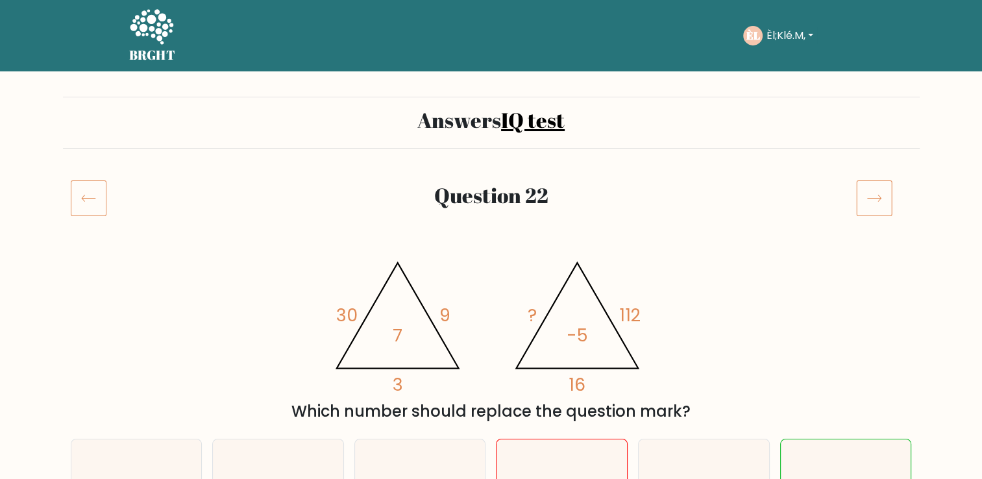
click at [84, 199] on icon at bounding box center [89, 198] width 36 height 36
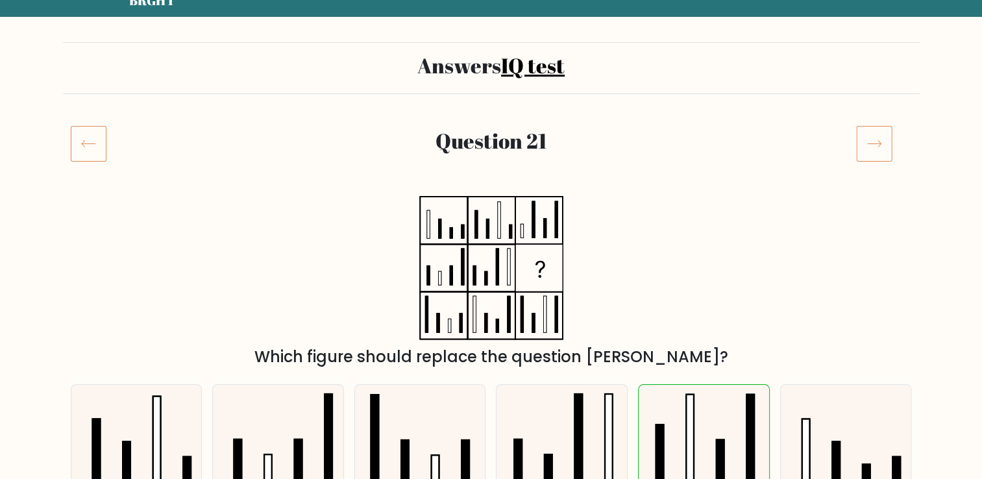
scroll to position [49, 0]
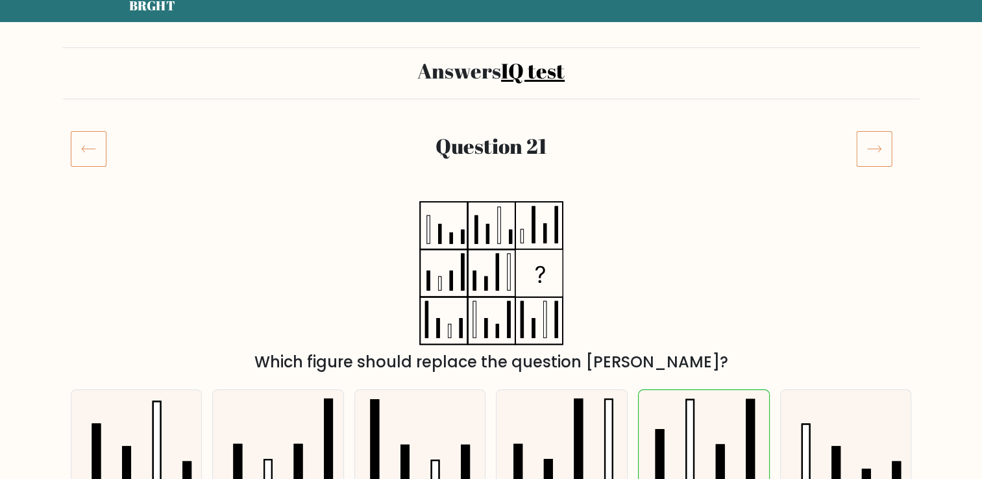
click at [71, 140] on rect at bounding box center [88, 149] width 35 height 35
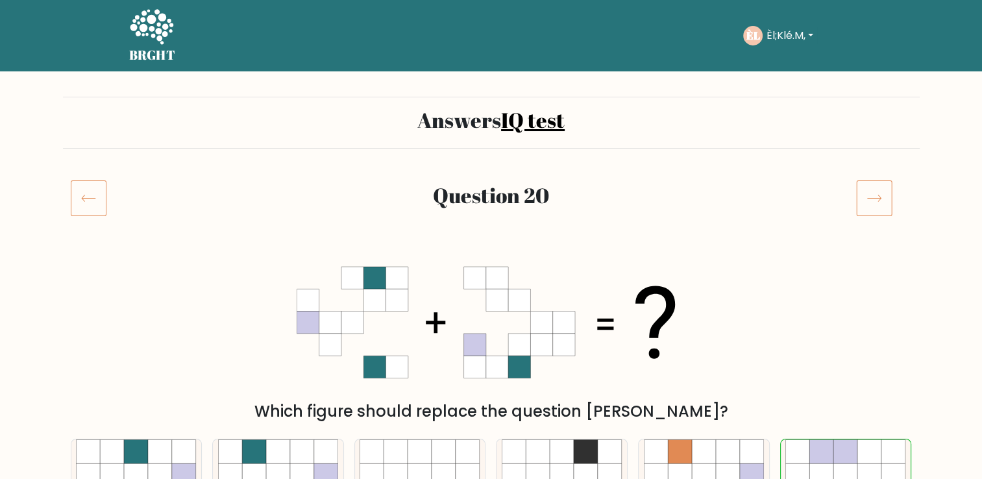
click at [862, 195] on icon at bounding box center [874, 198] width 36 height 36
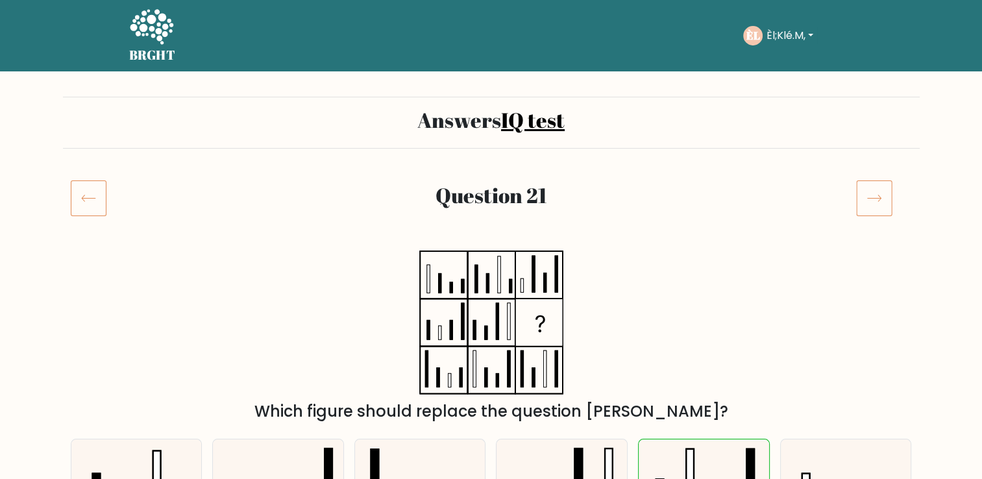
click at [78, 201] on icon at bounding box center [89, 198] width 36 height 36
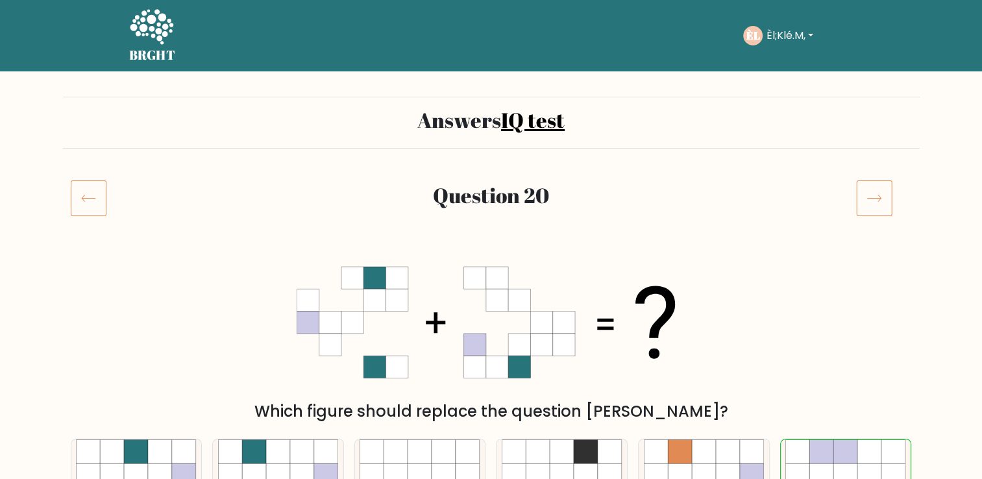
click at [91, 199] on icon at bounding box center [89, 198] width 36 height 36
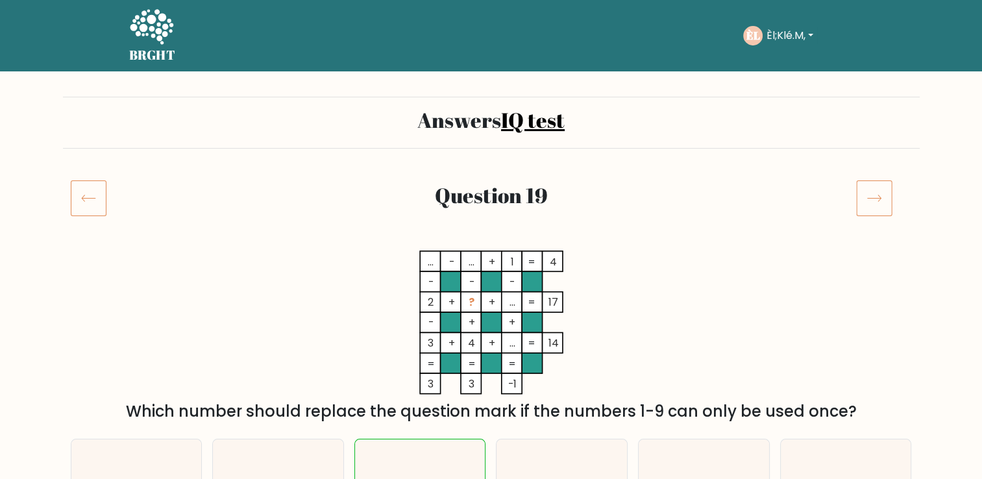
click at [79, 203] on icon at bounding box center [89, 198] width 36 height 36
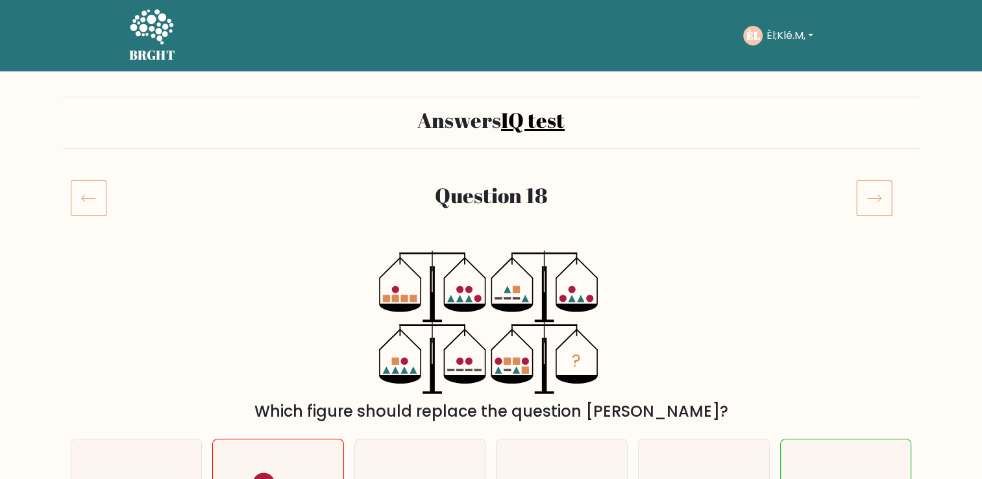
drag, startPoint x: 0, startPoint y: 0, endPoint x: 79, endPoint y: 203, distance: 217.7
click at [79, 203] on icon at bounding box center [89, 198] width 36 height 36
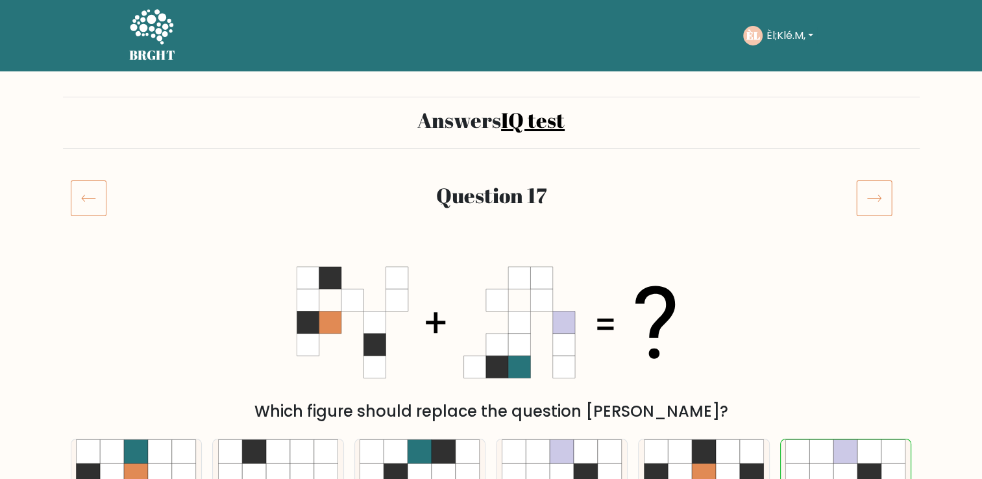
click at [75, 204] on icon at bounding box center [89, 198] width 36 height 36
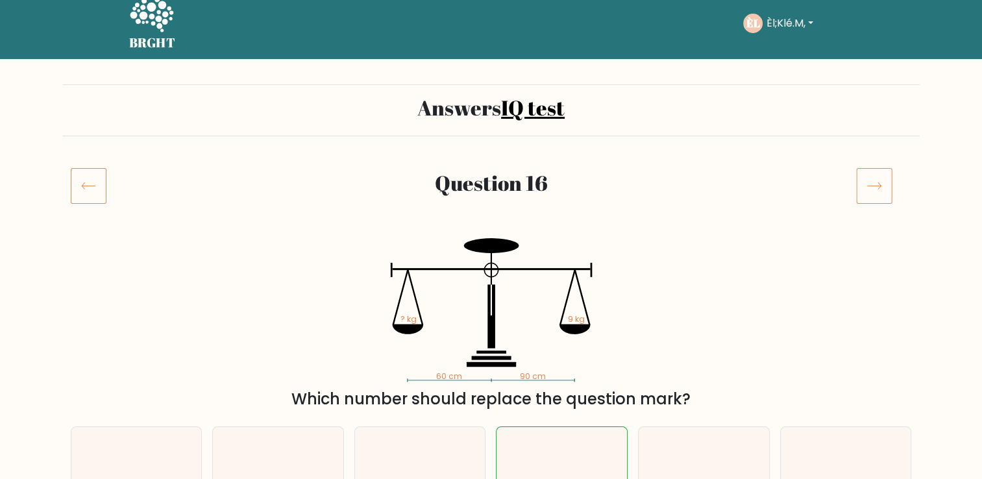
scroll to position [12, 0]
click at [79, 189] on icon at bounding box center [89, 186] width 36 height 36
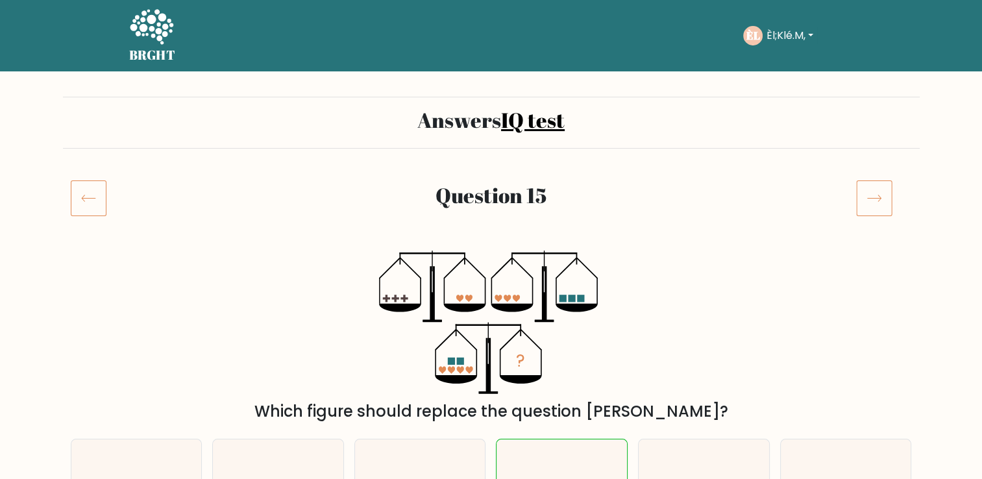
click at [77, 188] on icon at bounding box center [89, 198] width 36 height 36
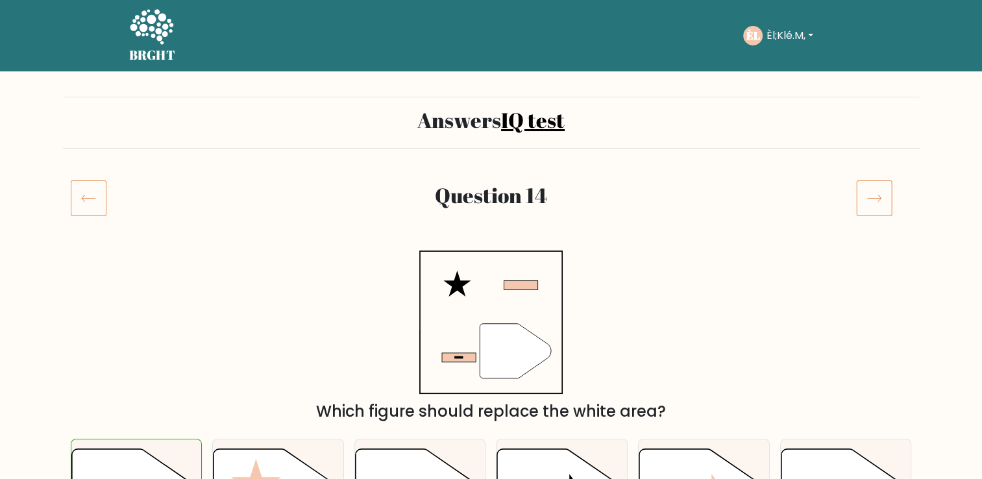
click at [77, 188] on icon at bounding box center [89, 198] width 36 height 36
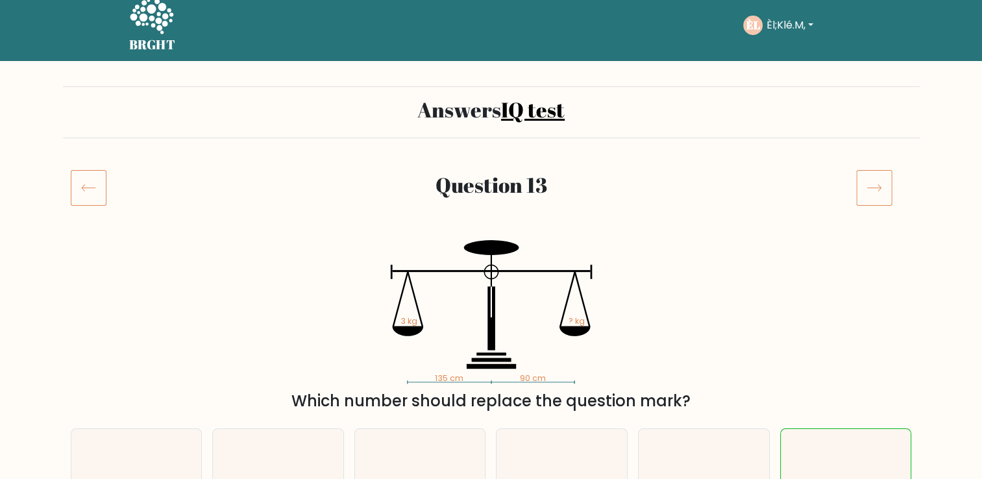
scroll to position [10, 0]
click at [77, 188] on icon at bounding box center [89, 187] width 36 height 36
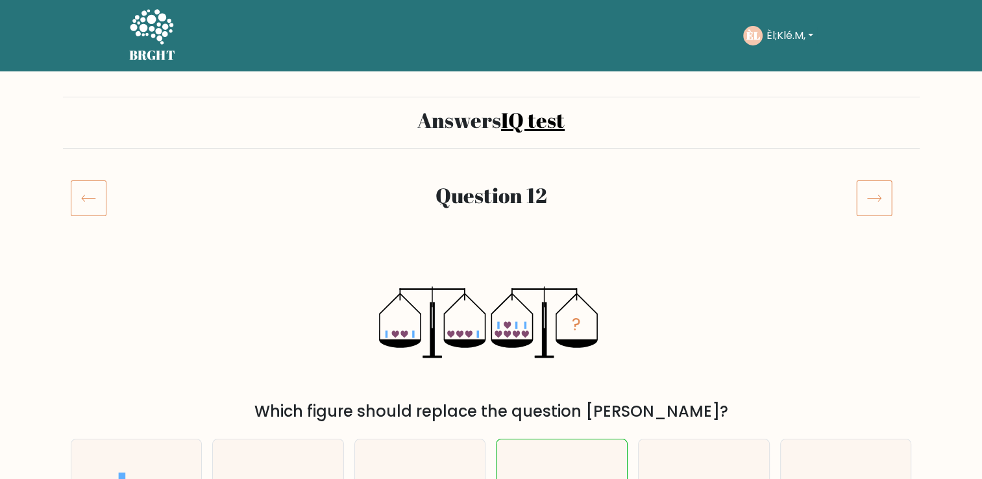
click at [79, 198] on icon at bounding box center [89, 198] width 36 height 36
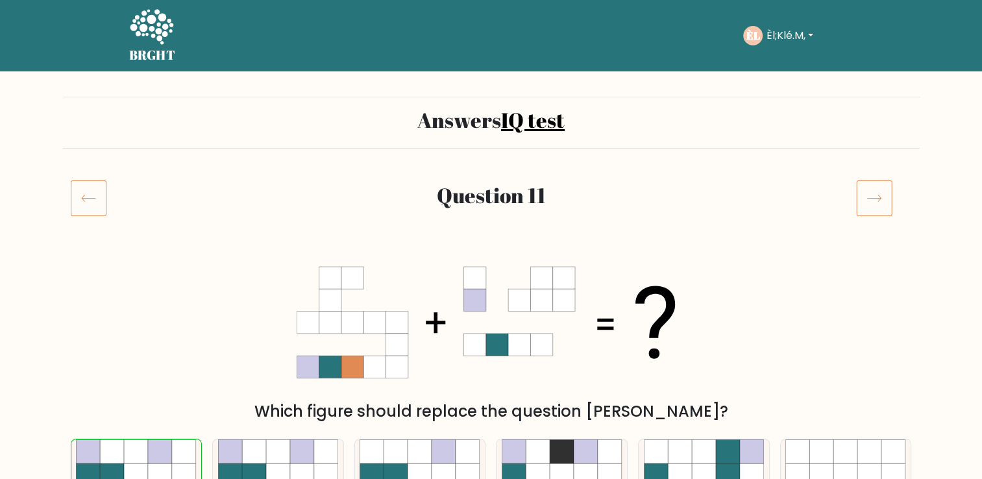
click at [79, 198] on icon at bounding box center [89, 198] width 36 height 36
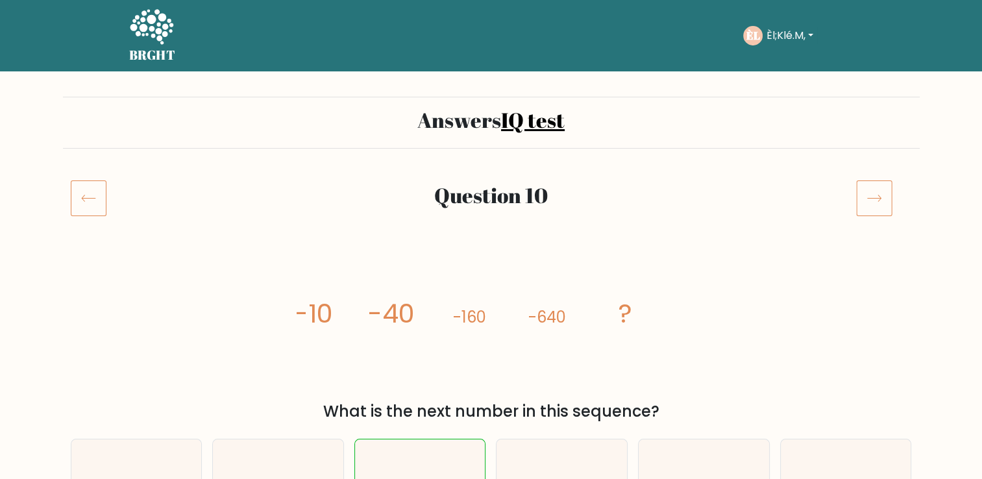
click at [79, 198] on icon at bounding box center [89, 198] width 36 height 36
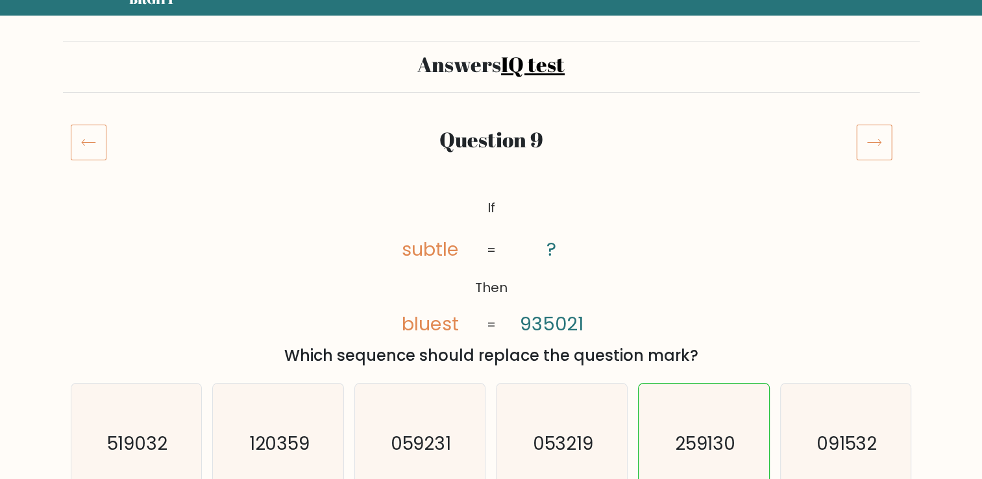
scroll to position [55, 0]
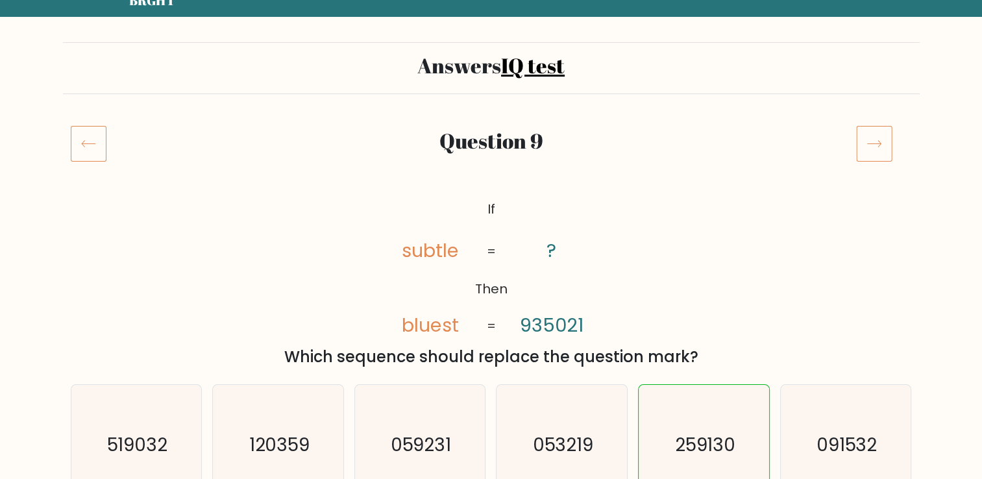
click at [85, 151] on icon at bounding box center [89, 143] width 36 height 36
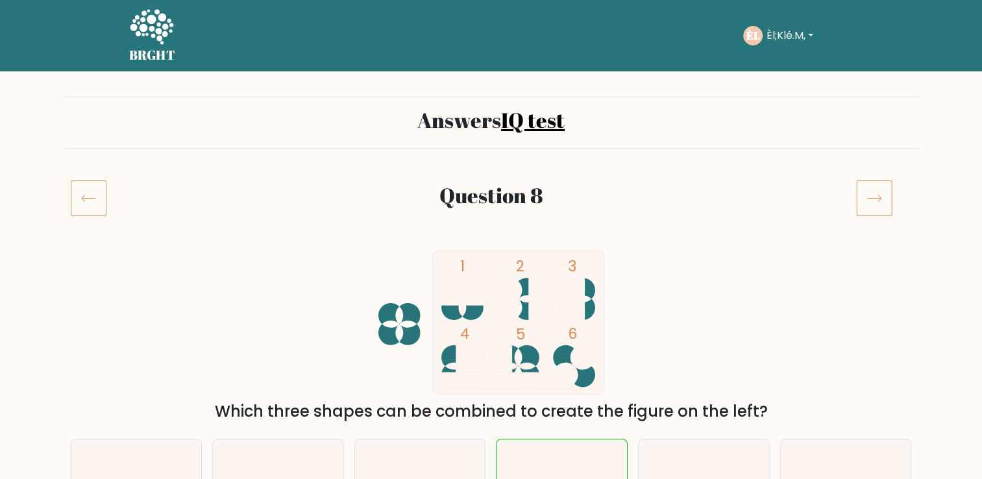
click at [88, 206] on icon at bounding box center [89, 198] width 36 height 36
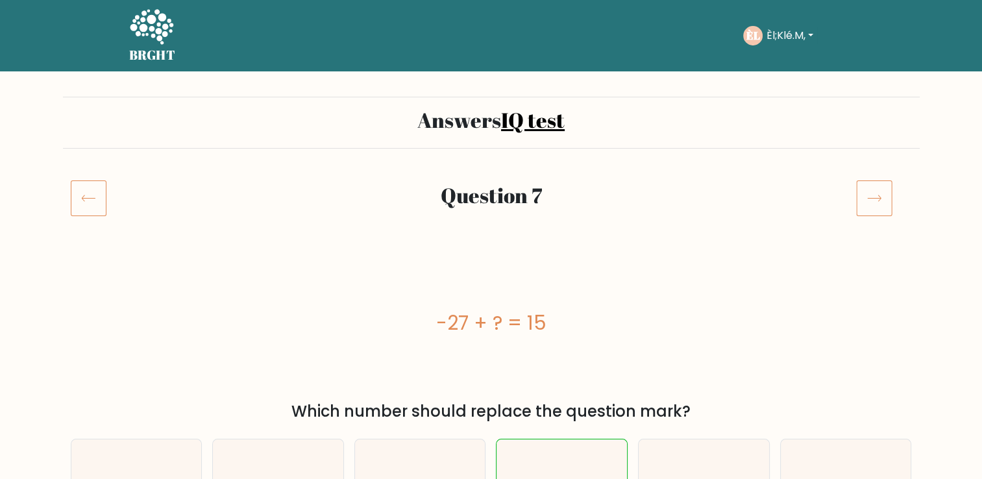
click at [88, 206] on icon at bounding box center [89, 198] width 36 height 36
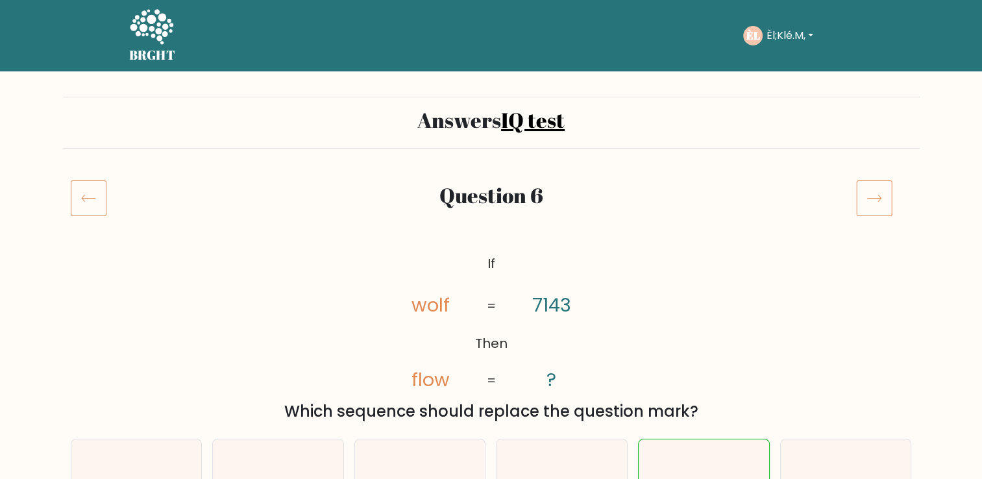
click at [88, 196] on icon at bounding box center [89, 198] width 36 height 36
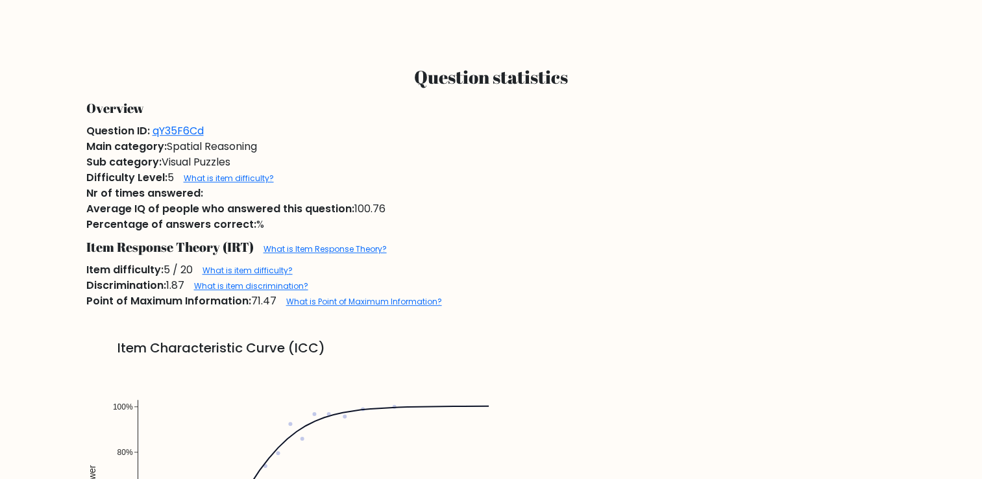
scroll to position [753, 0]
click at [88, 196] on span "Nr of times answered:" at bounding box center [144, 193] width 117 height 15
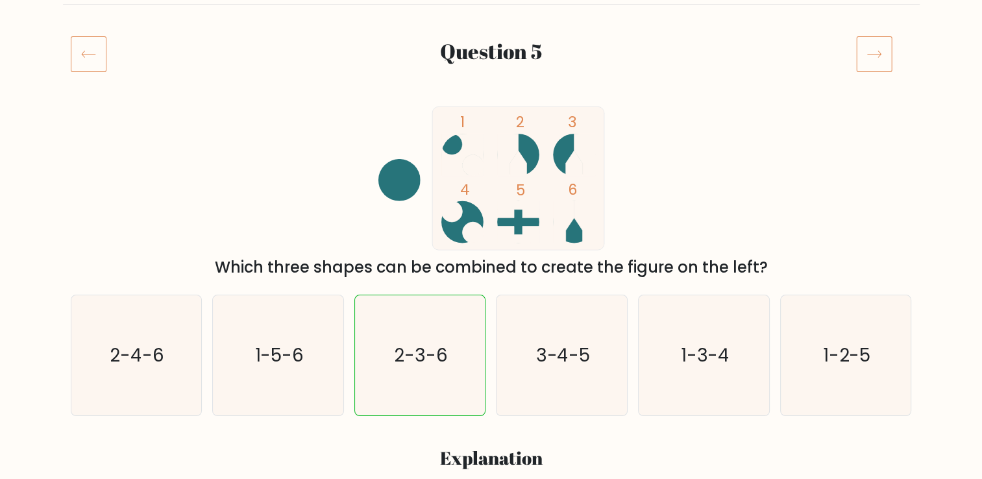
scroll to position [0, 0]
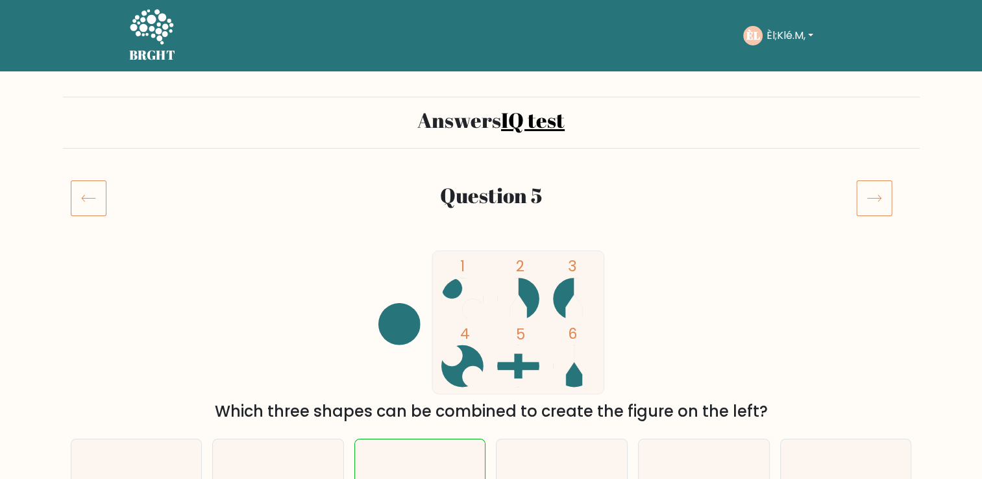
click at [83, 199] on icon at bounding box center [89, 198] width 36 height 36
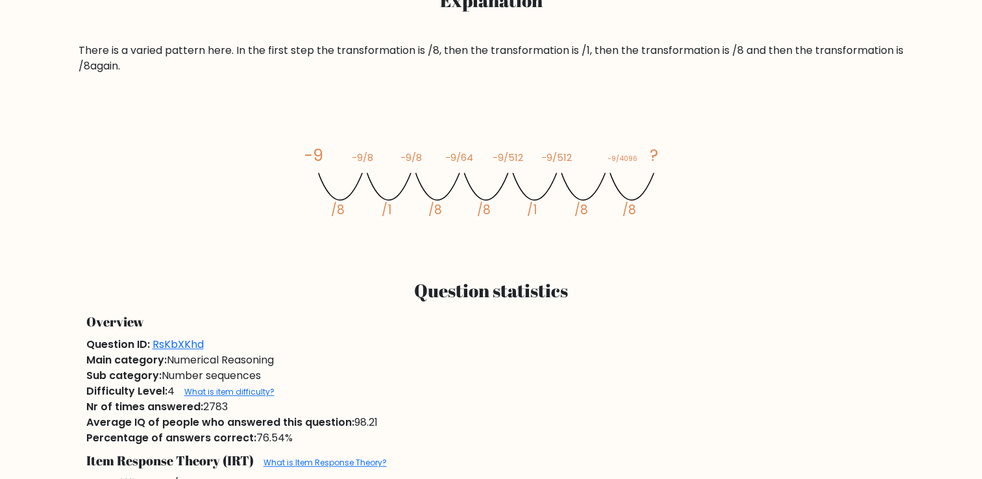
scroll to position [592, 0]
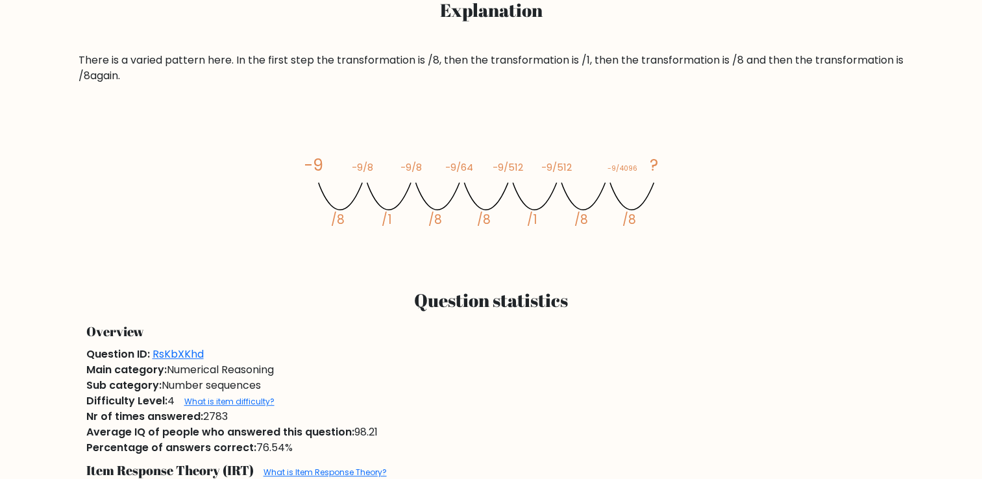
click at [83, 199] on div "image/svg+xml -9 -9/8 -9/8 -9/64 -9/512 -9/512 -9/4096 ? /8 /1 /8 /8 /1 /8" at bounding box center [491, 186] width 825 height 143
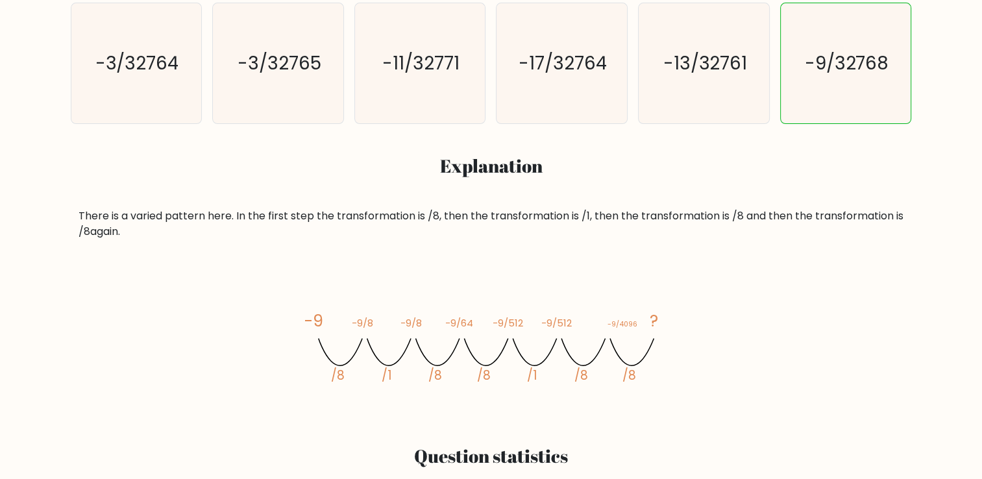
scroll to position [0, 0]
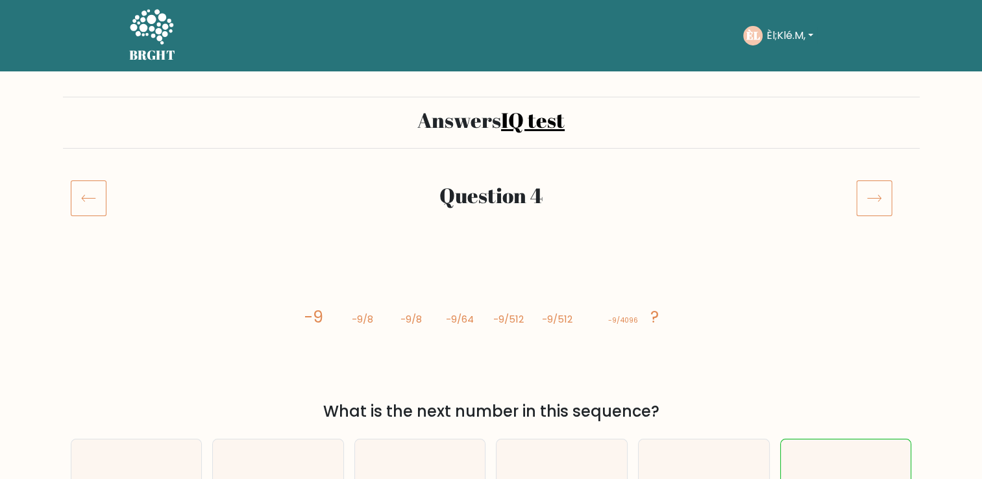
click at [83, 199] on icon at bounding box center [89, 198] width 36 height 36
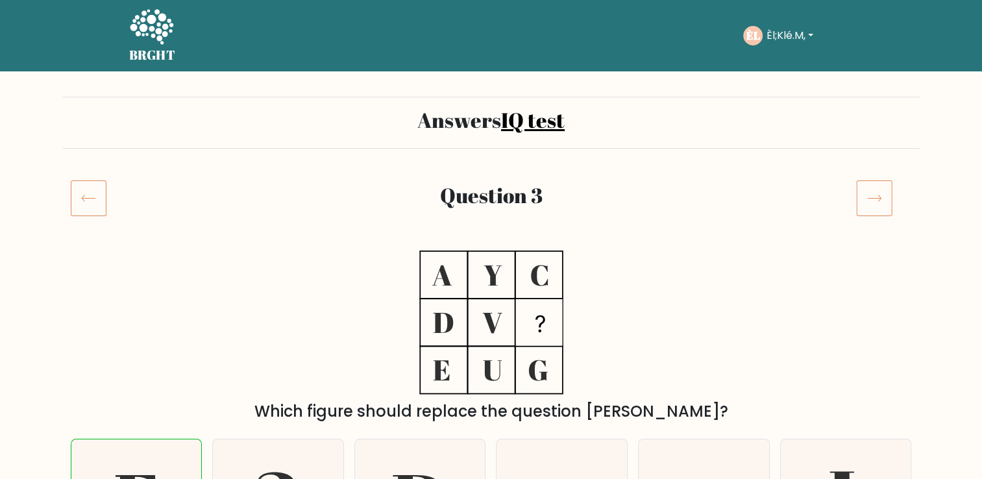
click at [787, 312] on div "Which figure should replace the question [PERSON_NAME]?" at bounding box center [491, 336] width 856 height 172
click at [95, 206] on icon at bounding box center [89, 198] width 36 height 36
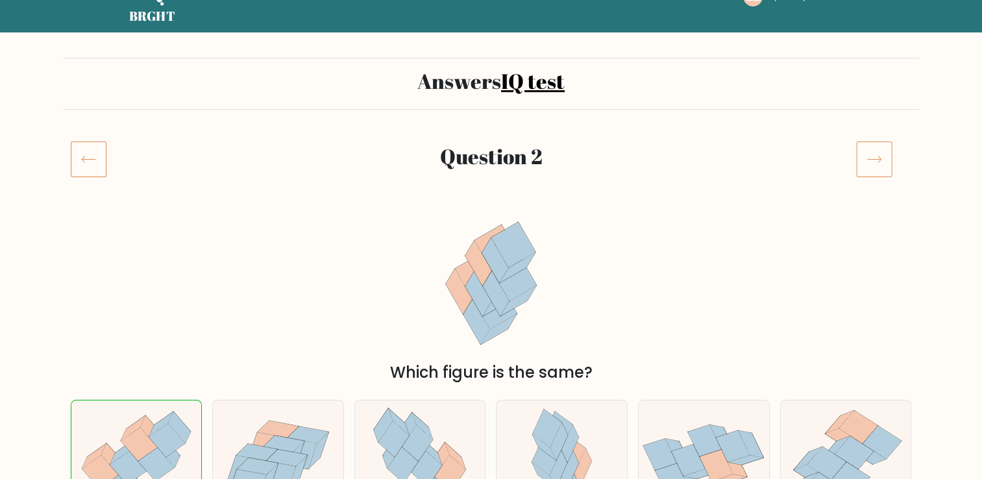
scroll to position [23, 0]
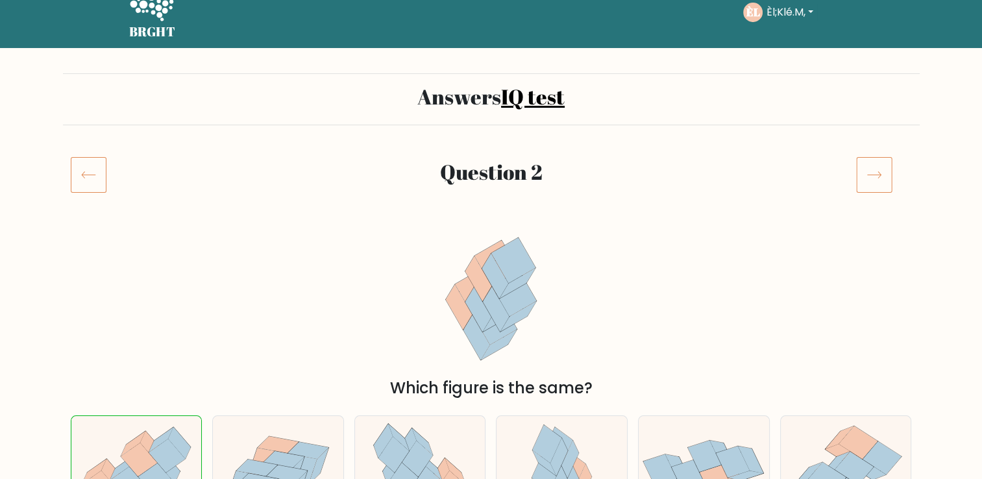
click at [856, 180] on icon at bounding box center [874, 174] width 36 height 36
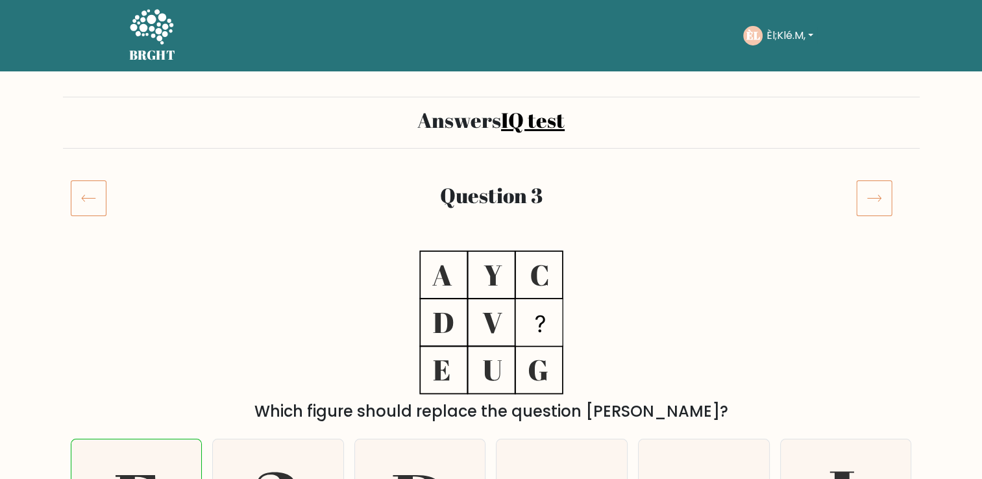
click at [78, 210] on icon at bounding box center [89, 198] width 36 height 36
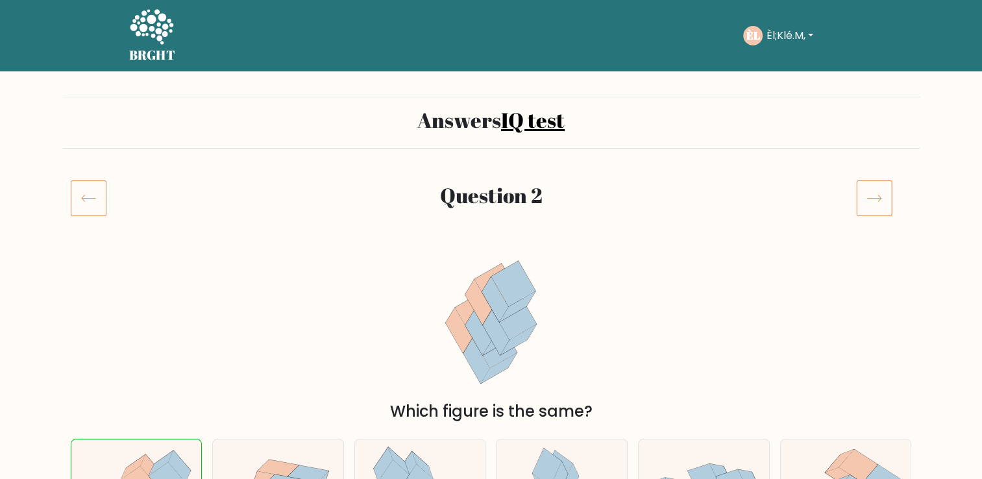
drag, startPoint x: 0, startPoint y: 0, endPoint x: 78, endPoint y: 210, distance: 224.2
click at [78, 210] on icon at bounding box center [89, 198] width 36 height 36
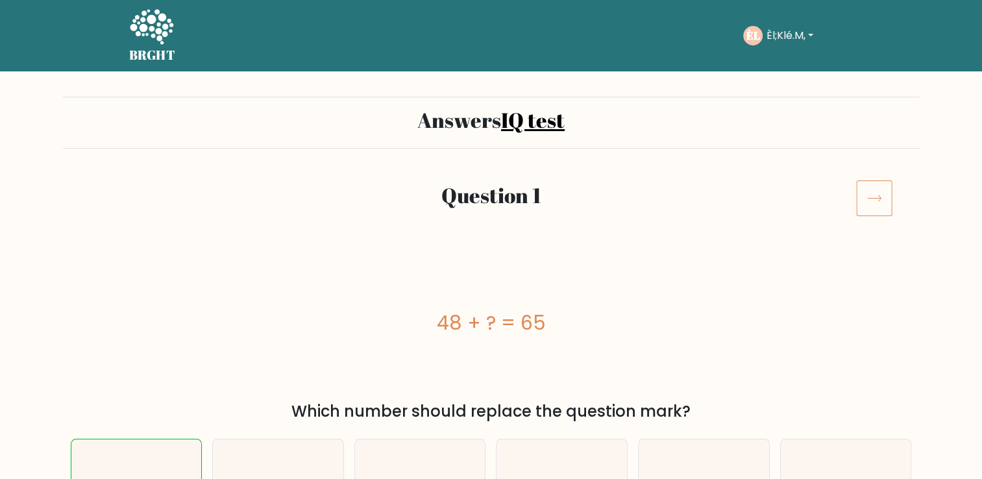
drag, startPoint x: 779, startPoint y: 38, endPoint x: 723, endPoint y: -17, distance: 78.0
click at [763, 34] on button "Èl;Klé.M," at bounding box center [789, 35] width 55 height 17
click at [784, 66] on link "Dashboard" at bounding box center [795, 63] width 103 height 21
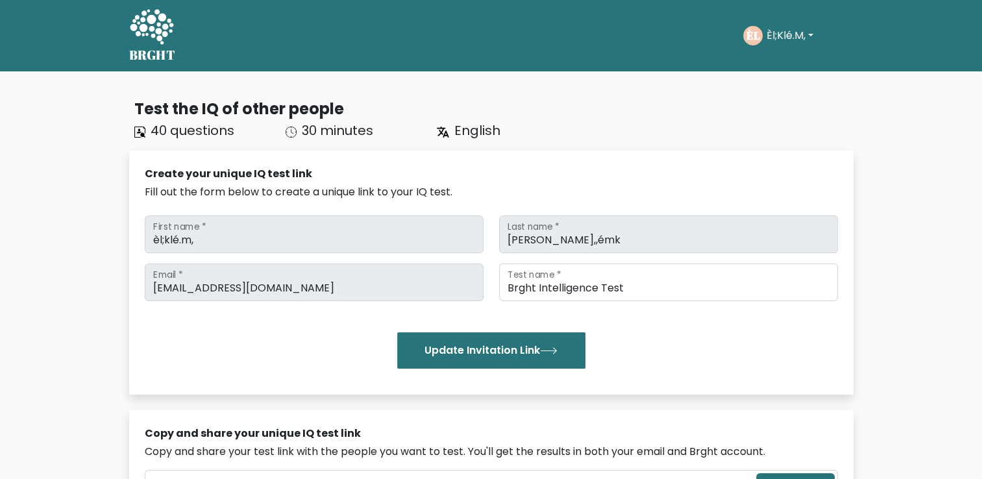
click at [768, 26] on div "ÈL Èl;Klé.M, Dashboard Profile Settings Logout" at bounding box center [780, 35] width 74 height 19
click at [797, 33] on button "Èl;Klé.M," at bounding box center [789, 35] width 55 height 17
click at [779, 80] on link "Profile" at bounding box center [795, 83] width 103 height 21
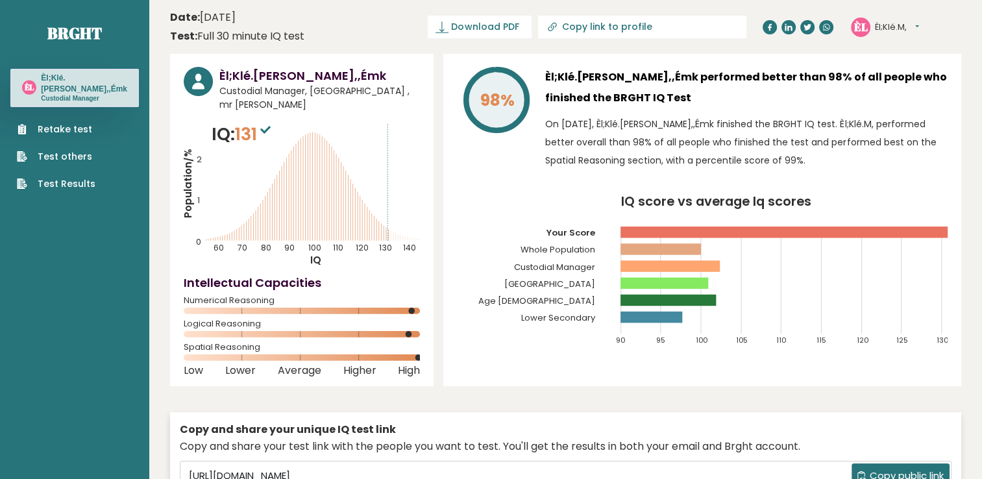
click at [71, 154] on link "Test others" at bounding box center [56, 157] width 79 height 14
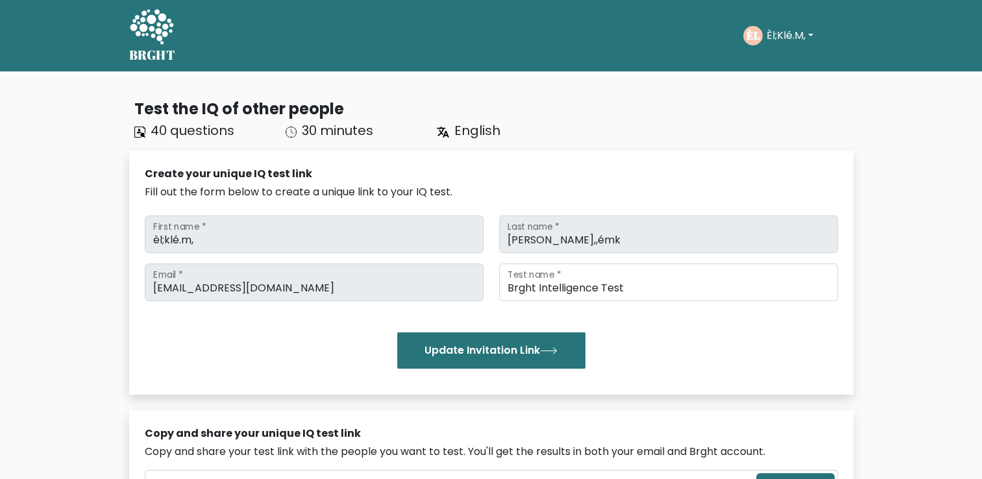
click at [251, 365] on div "Update Invitation Link" at bounding box center [491, 350] width 693 height 36
